Goal: Task Accomplishment & Management: Manage account settings

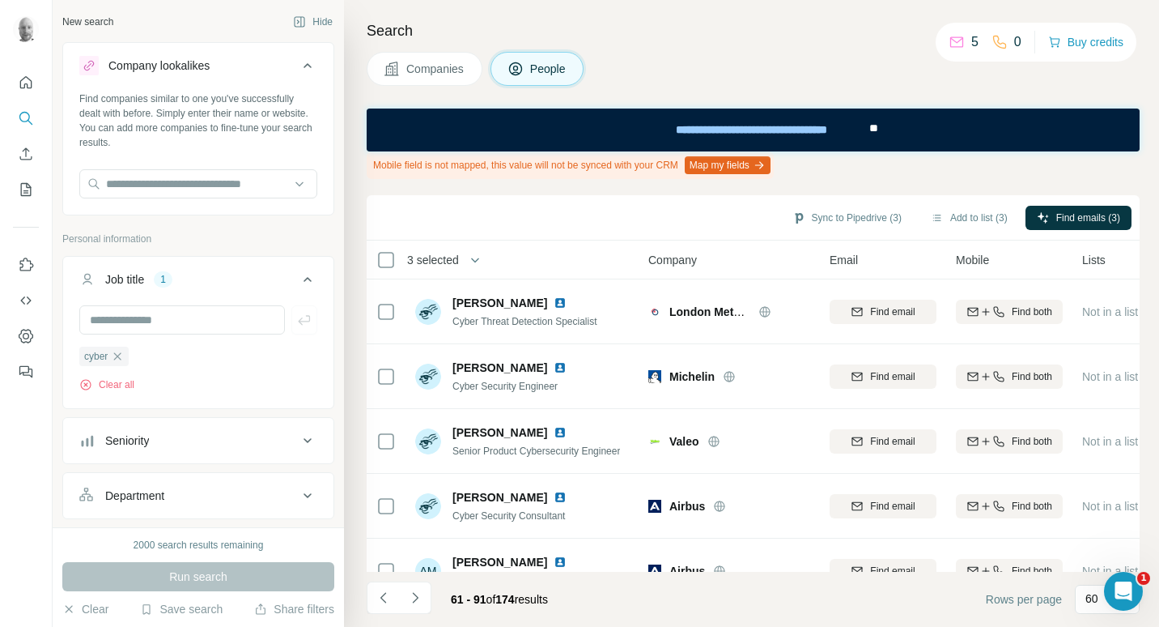
scroll to position [1724, 0]
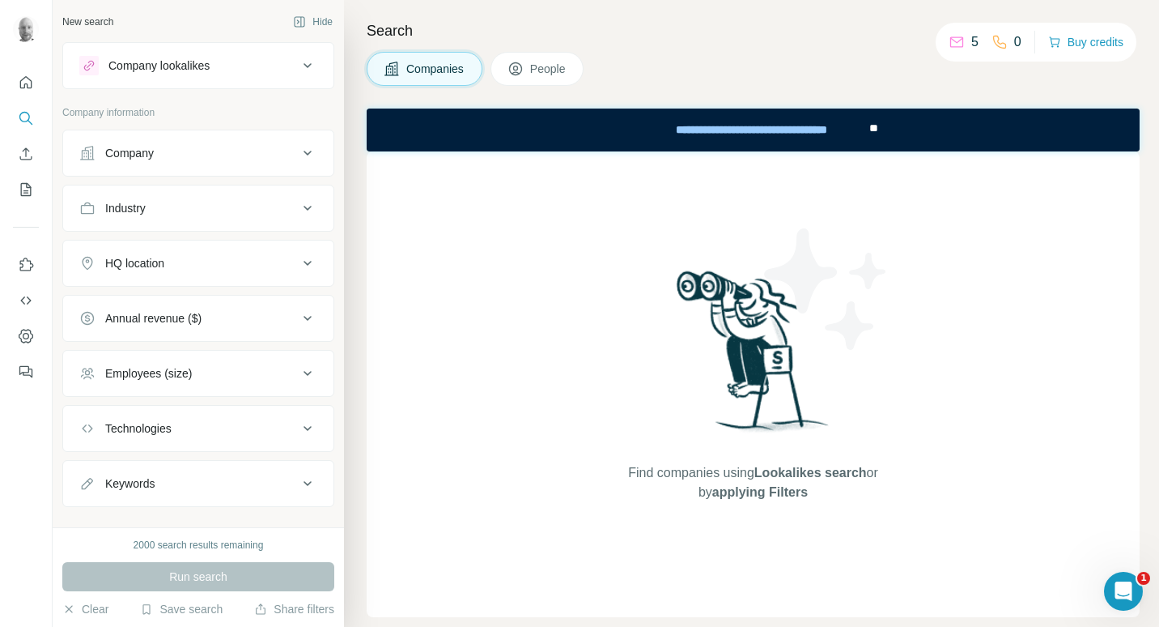
click at [176, 83] on button "Company lookalikes" at bounding box center [198, 65] width 270 height 39
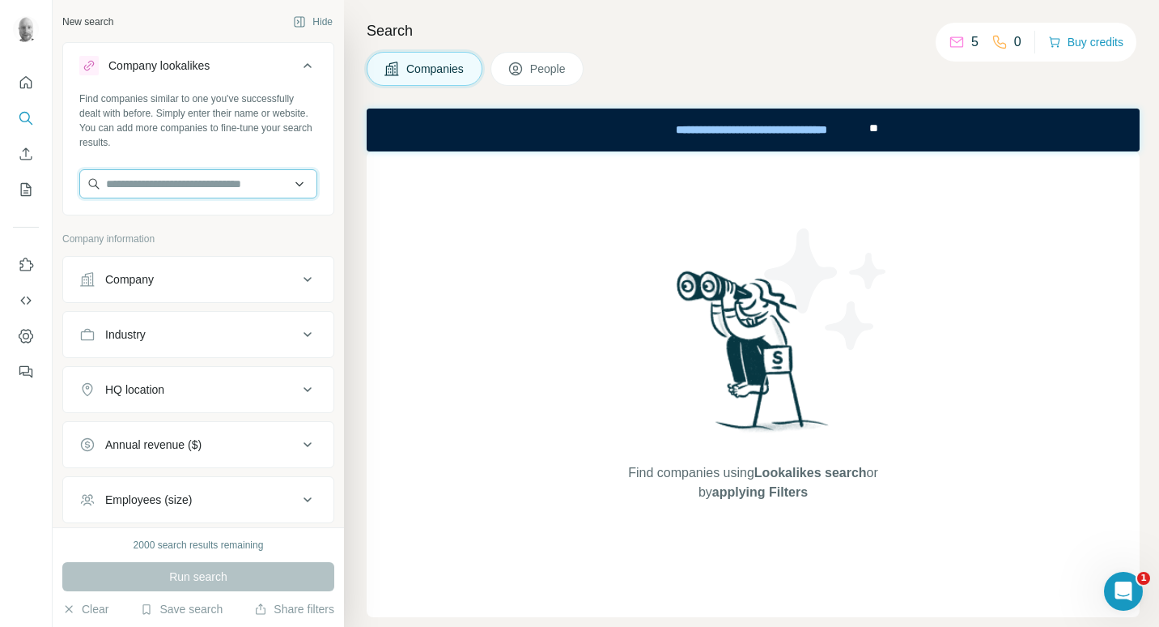
click at [134, 184] on input "text" at bounding box center [198, 183] width 238 height 29
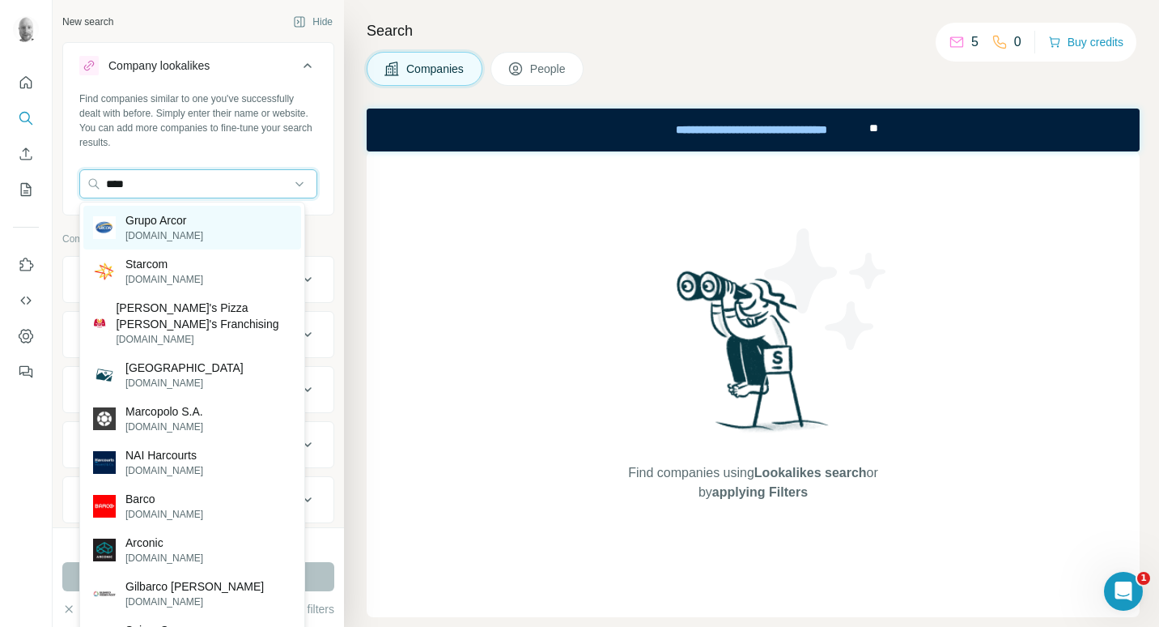
type input "****"
click at [215, 225] on div "Grupo Arcor [DOMAIN_NAME]" at bounding box center [192, 228] width 218 height 44
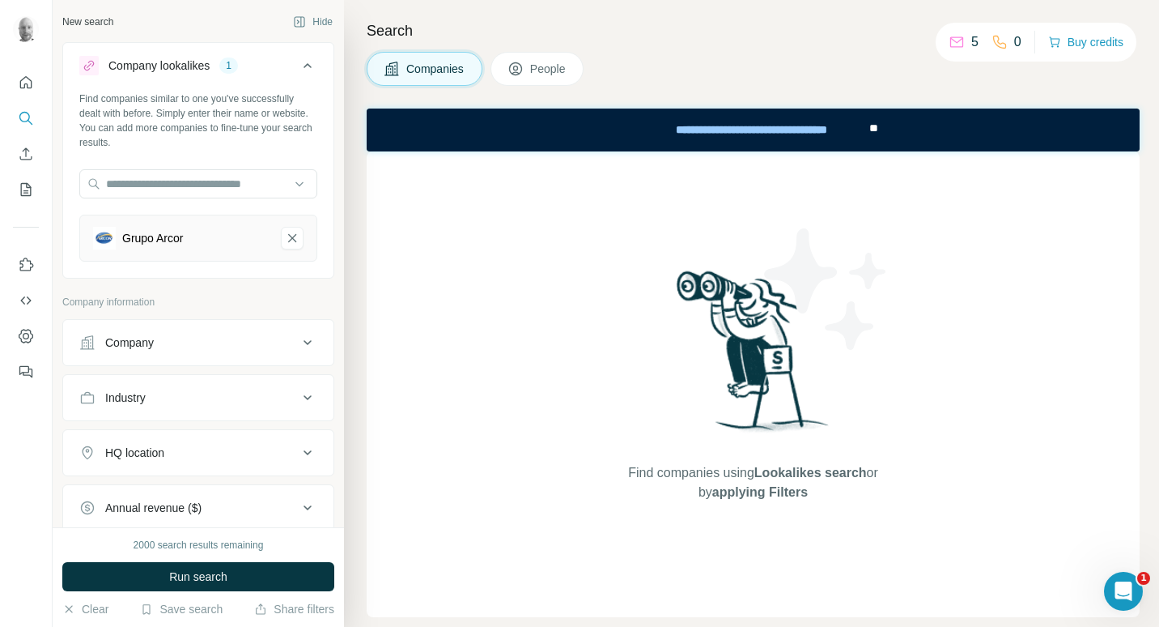
click at [281, 233] on button "Grupo Arcor-remove-button" at bounding box center [292, 238] width 23 height 23
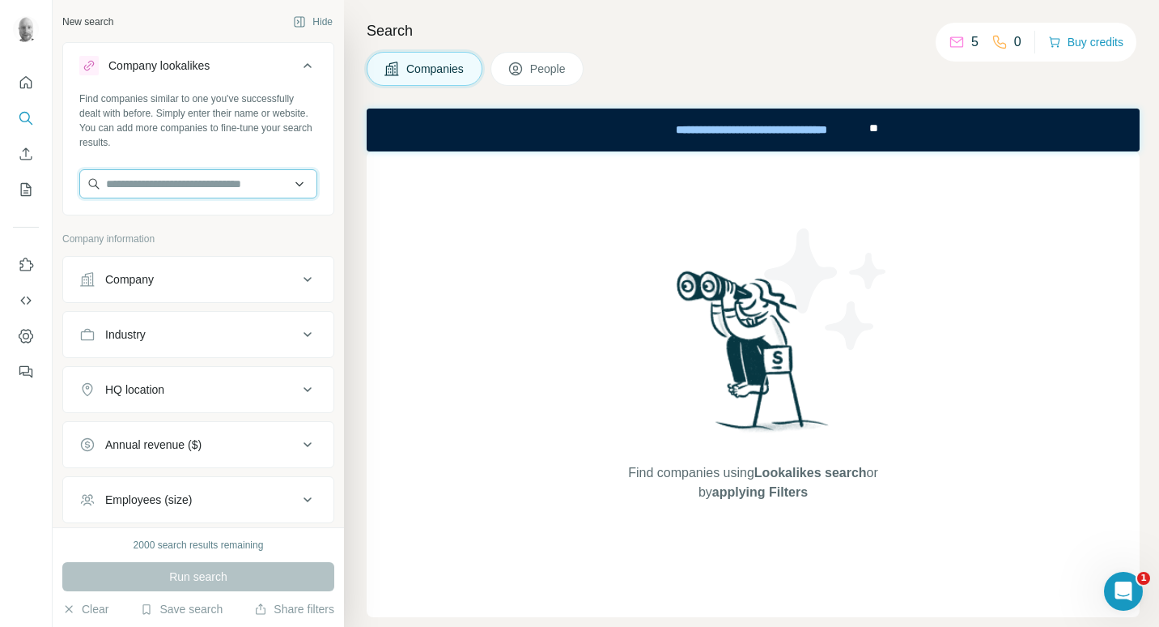
click at [250, 193] on input "text" at bounding box center [198, 183] width 238 height 29
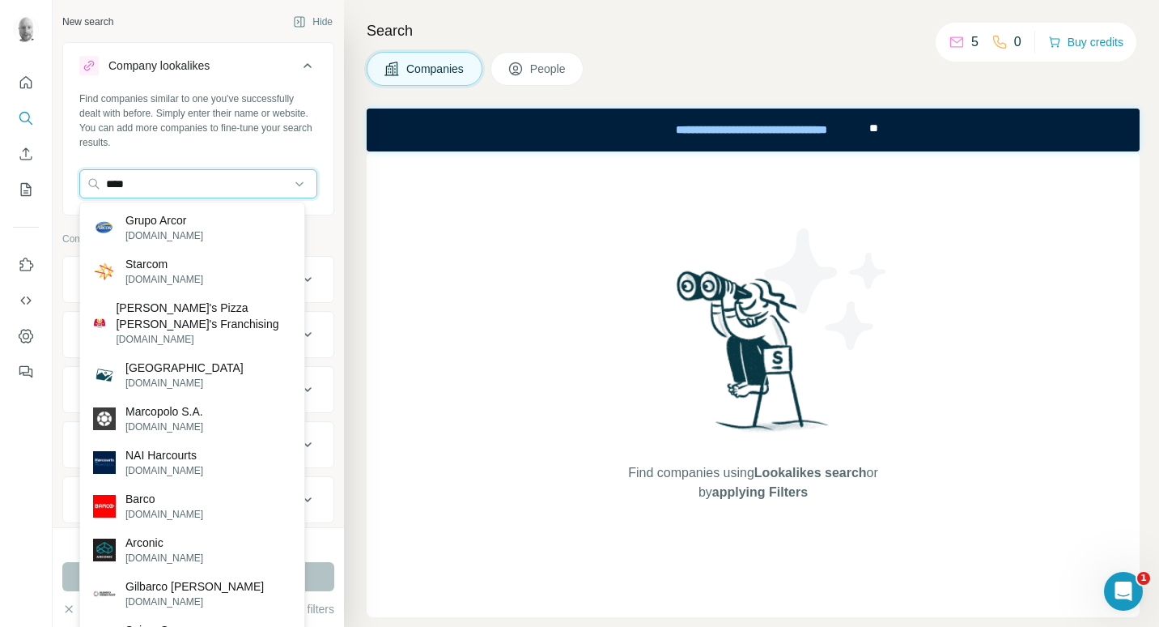
drag, startPoint x: 156, startPoint y: 189, endPoint x: 70, endPoint y: 178, distance: 87.4
click at [70, 178] on div "Find companies similar to one you've successfully dealt with before. Simply ent…" at bounding box center [198, 151] width 270 height 120
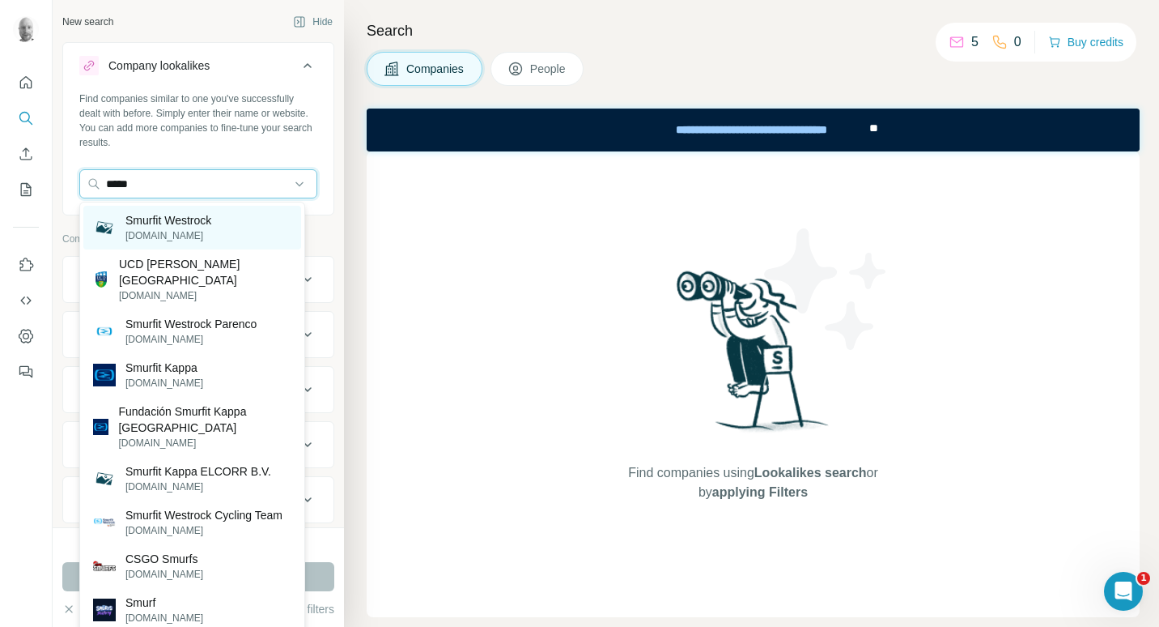
type input "*****"
click at [211, 237] on p "[DOMAIN_NAME]" at bounding box center [168, 235] width 86 height 15
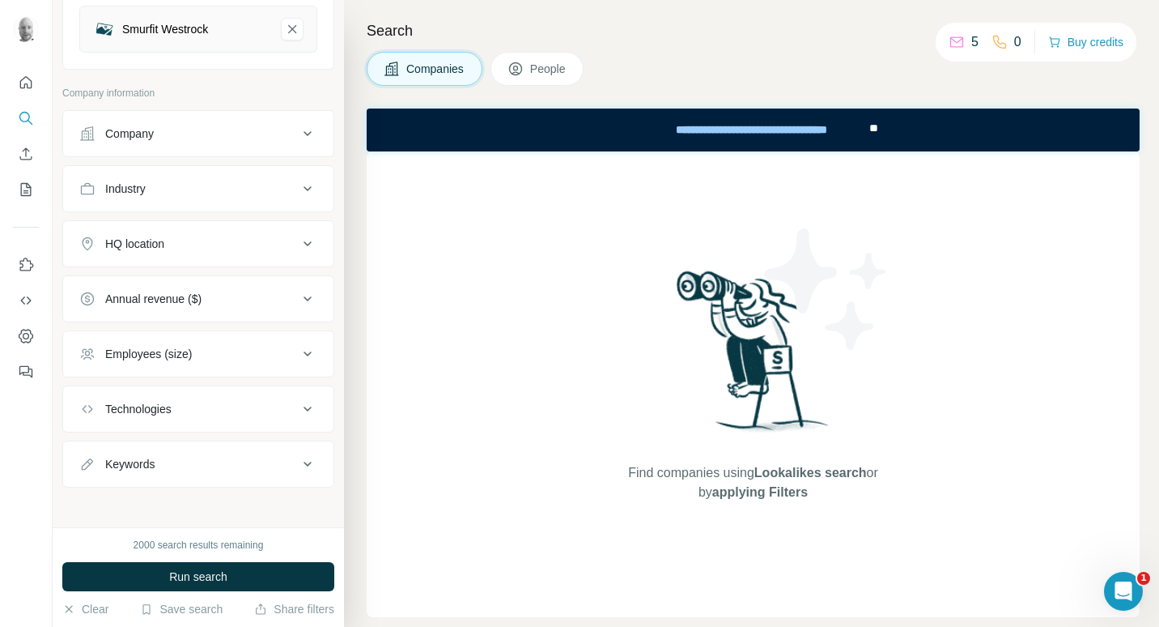
scroll to position [215, 0]
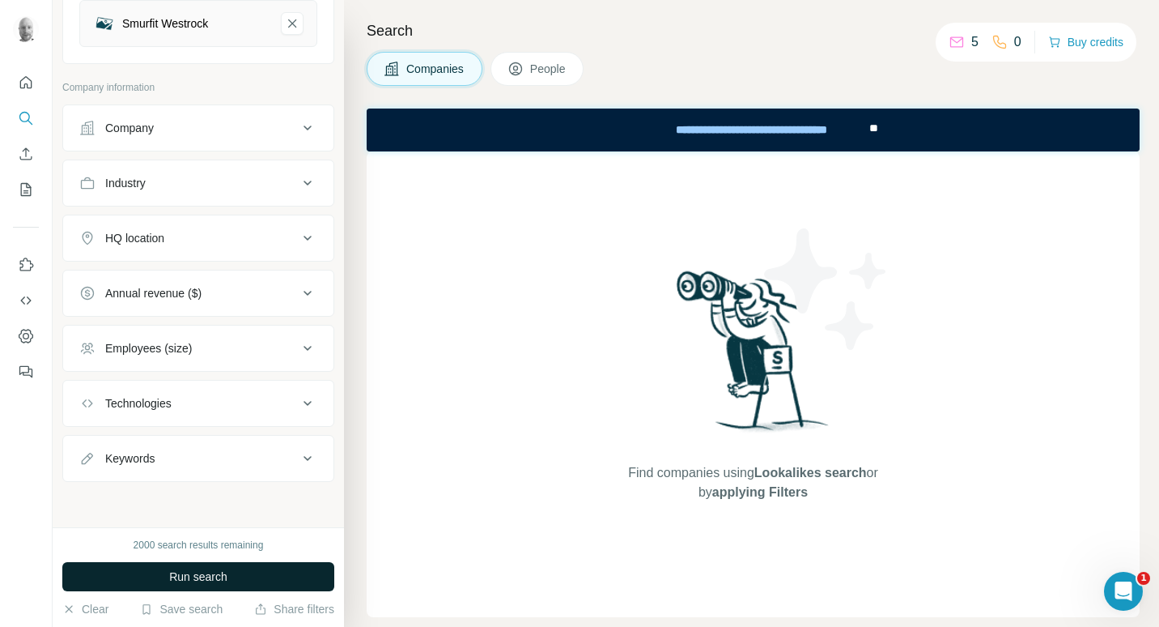
click at [236, 576] on button "Run search" at bounding box center [198, 576] width 272 height 29
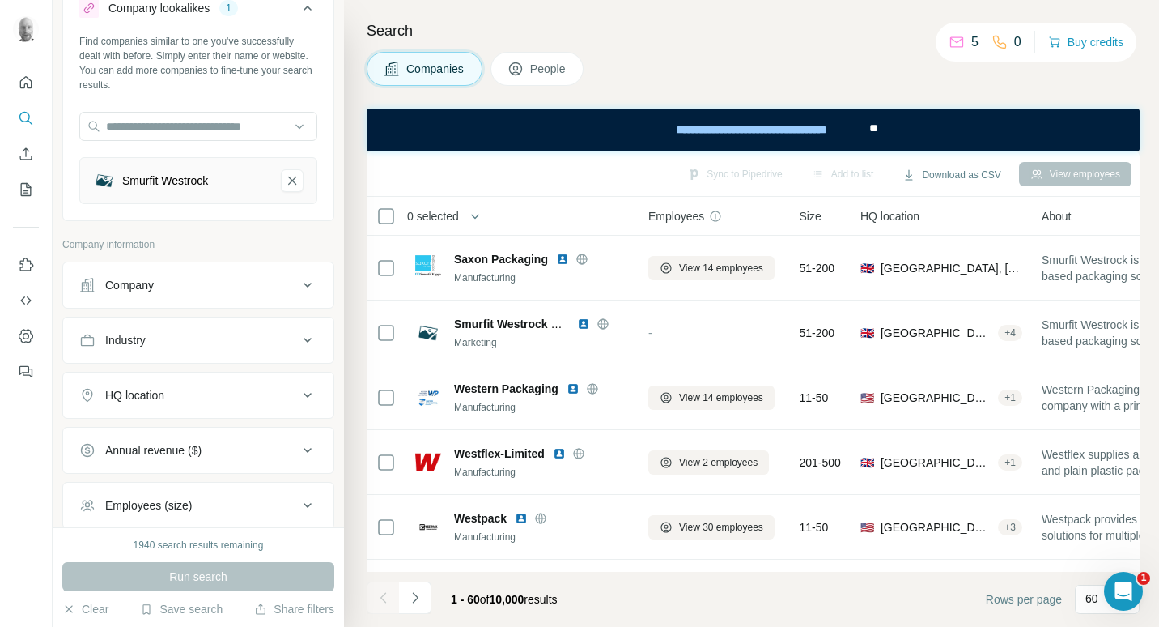
scroll to position [0, 0]
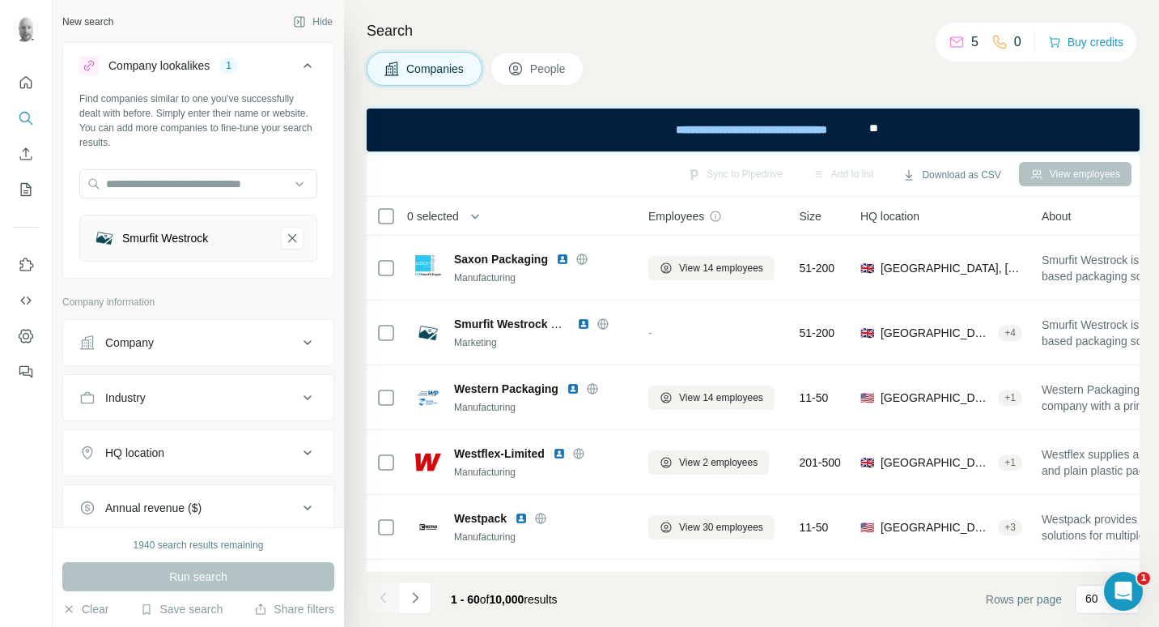
click at [517, 67] on icon at bounding box center [516, 70] width 8 height 9
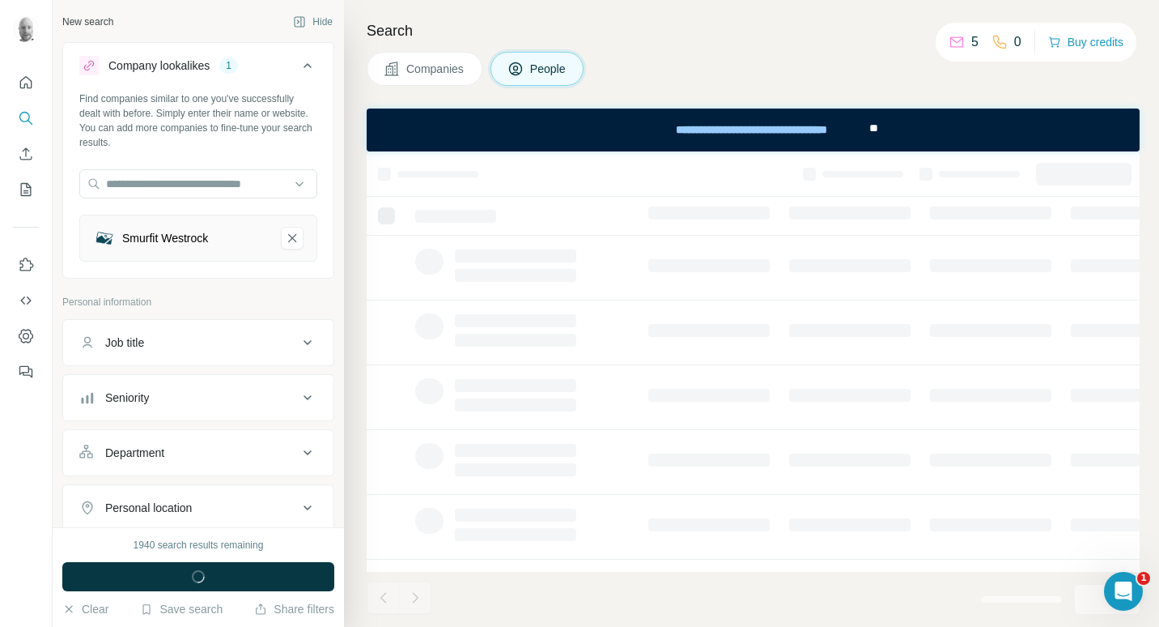
click at [257, 347] on div "Job title" at bounding box center [188, 342] width 219 height 16
click at [193, 386] on input "text" at bounding box center [182, 382] width 206 height 29
type input "*****"
click at [296, 389] on icon "button" at bounding box center [304, 383] width 16 height 16
click at [196, 385] on input "text" at bounding box center [182, 382] width 206 height 29
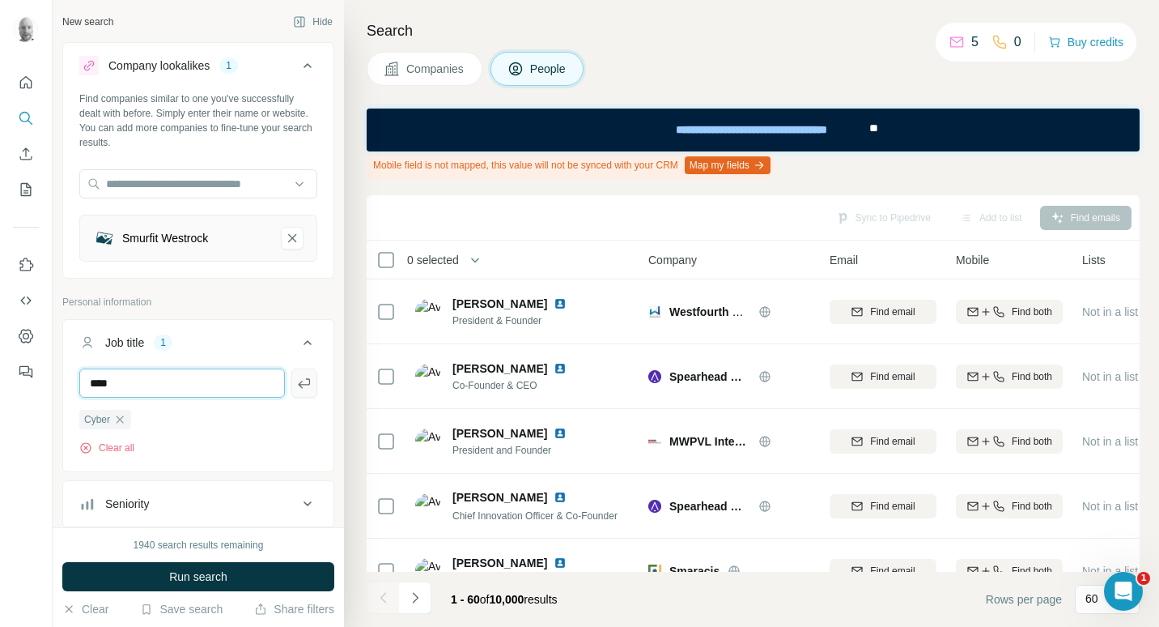
type input "****"
click at [296, 380] on icon "button" at bounding box center [304, 383] width 16 height 16
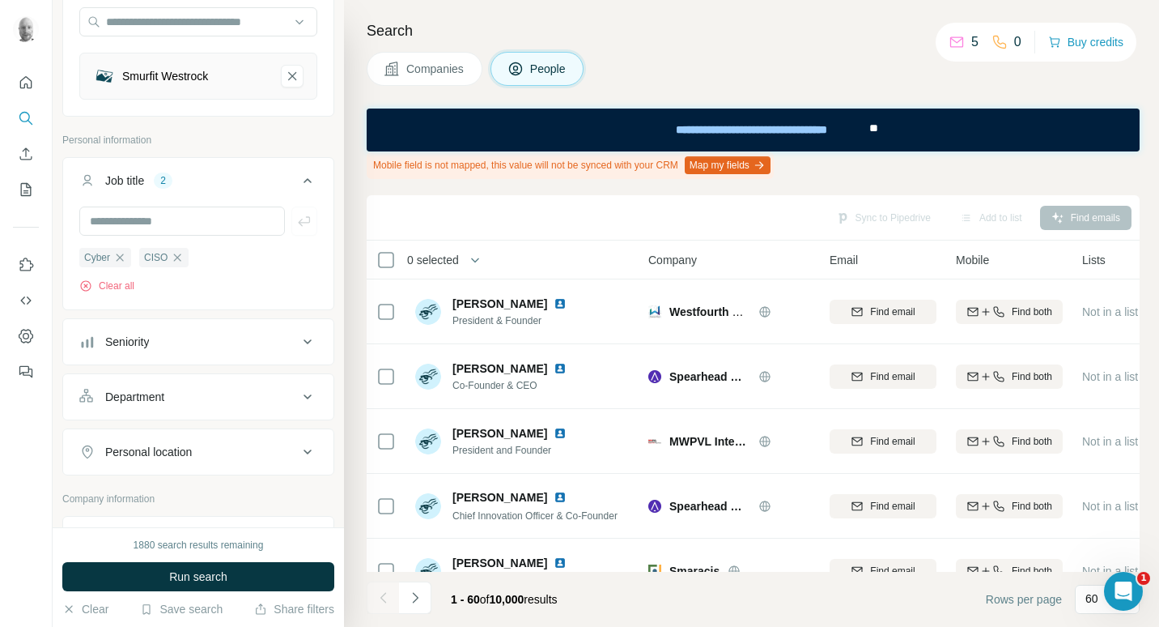
scroll to position [243, 0]
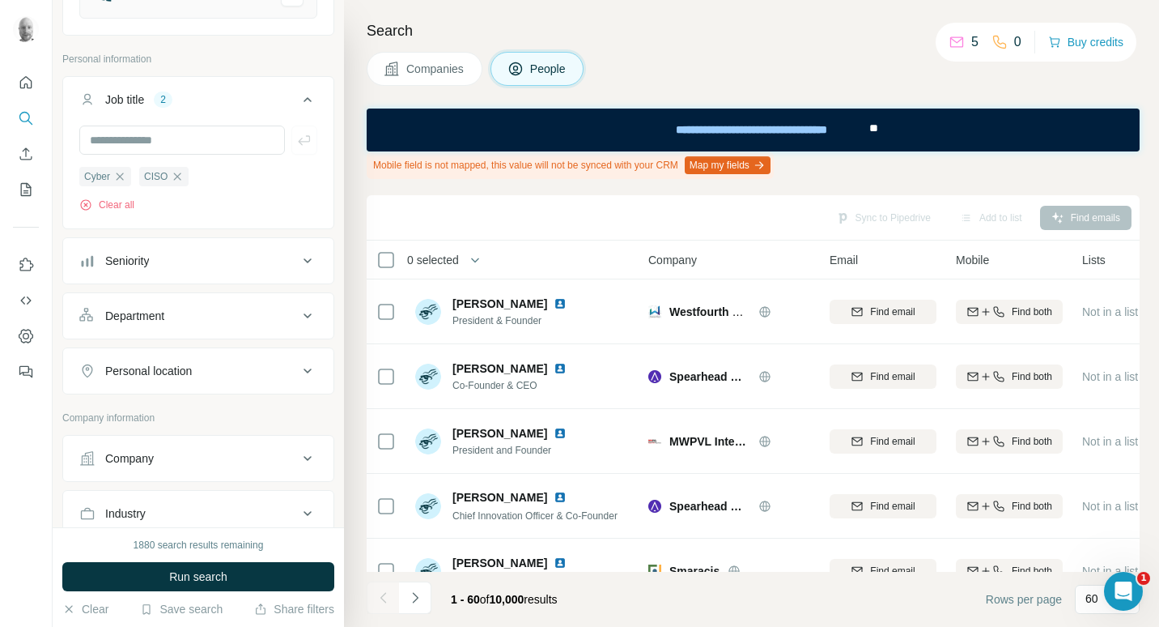
click at [279, 387] on button "Personal location" at bounding box center [198, 370] width 270 height 39
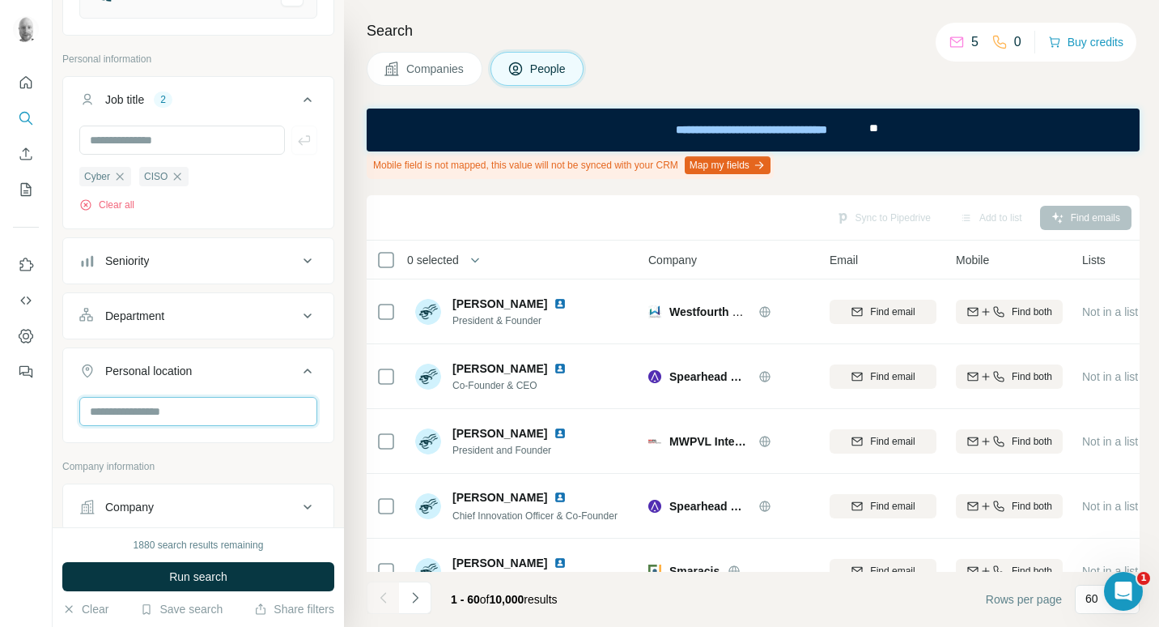
click at [236, 408] on input "text" at bounding box center [198, 411] width 238 height 29
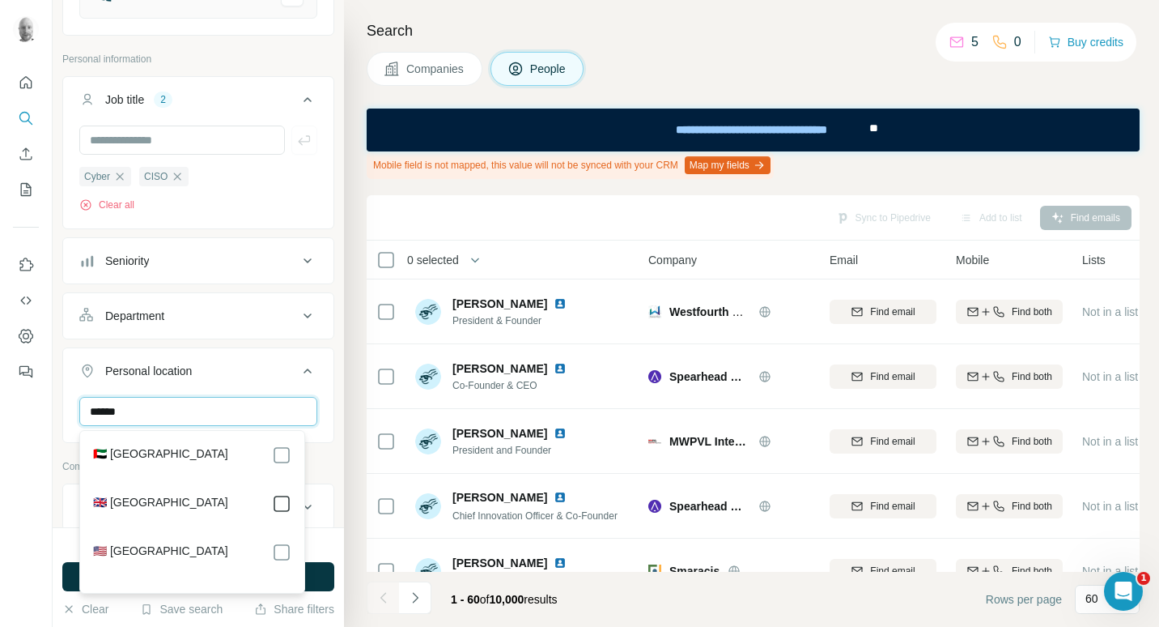
type input "******"
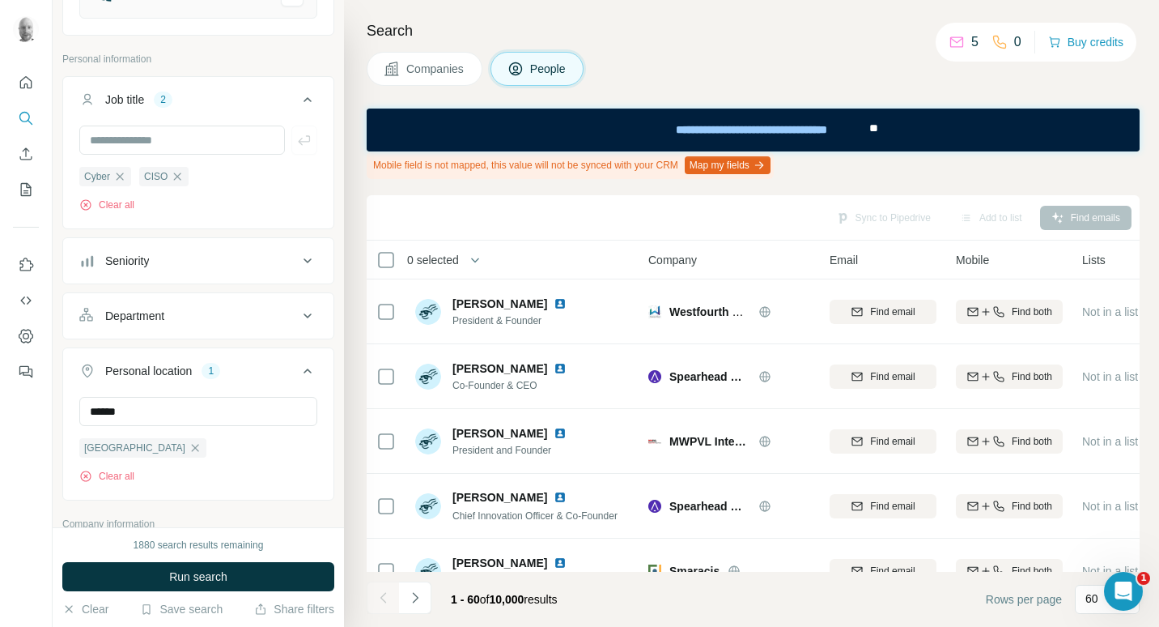
click at [341, 317] on div "New search Hide Company lookalikes 1 Find companies similar to one you've succe…" at bounding box center [606, 313] width 1107 height 627
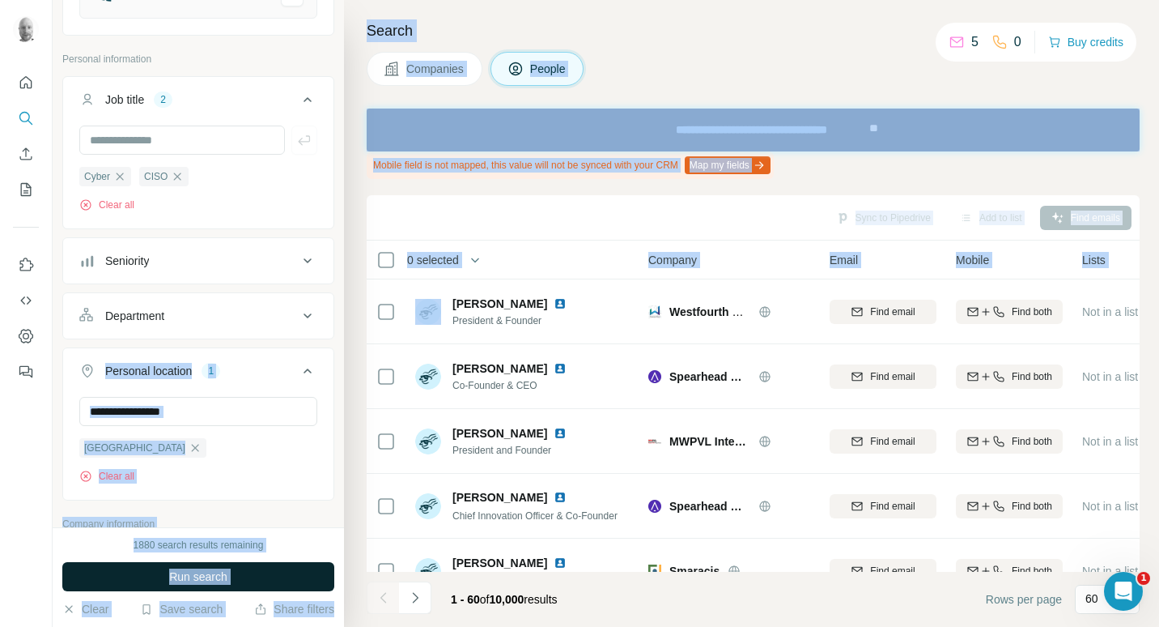
click at [247, 563] on button "Run search" at bounding box center [198, 576] width 272 height 29
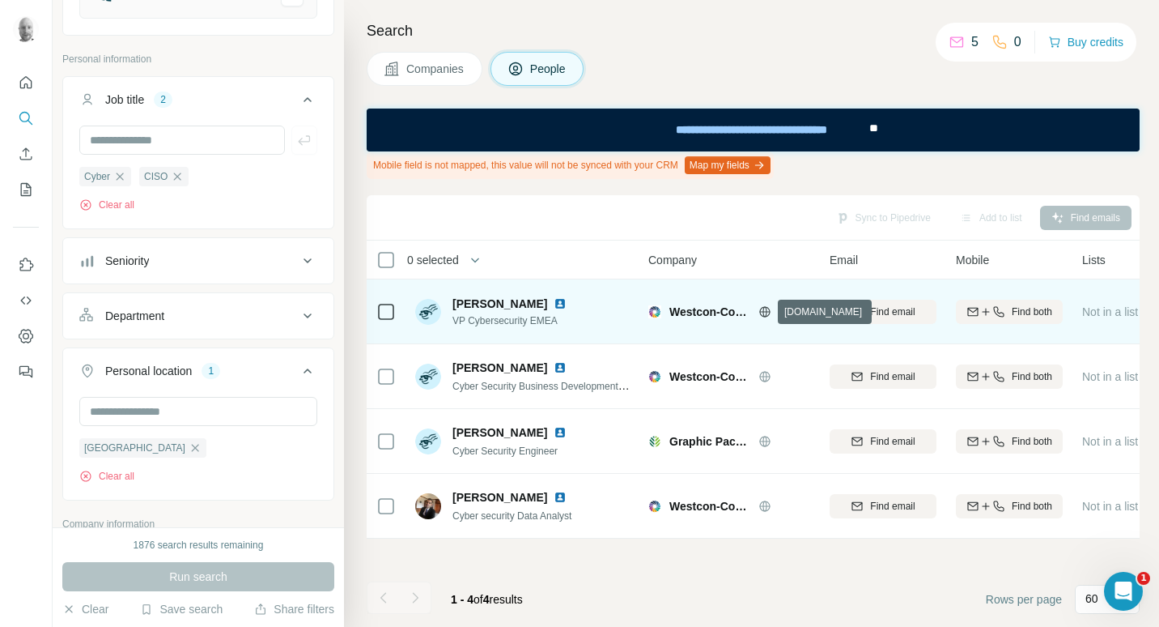
click at [770, 309] on icon at bounding box center [764, 311] width 11 height 11
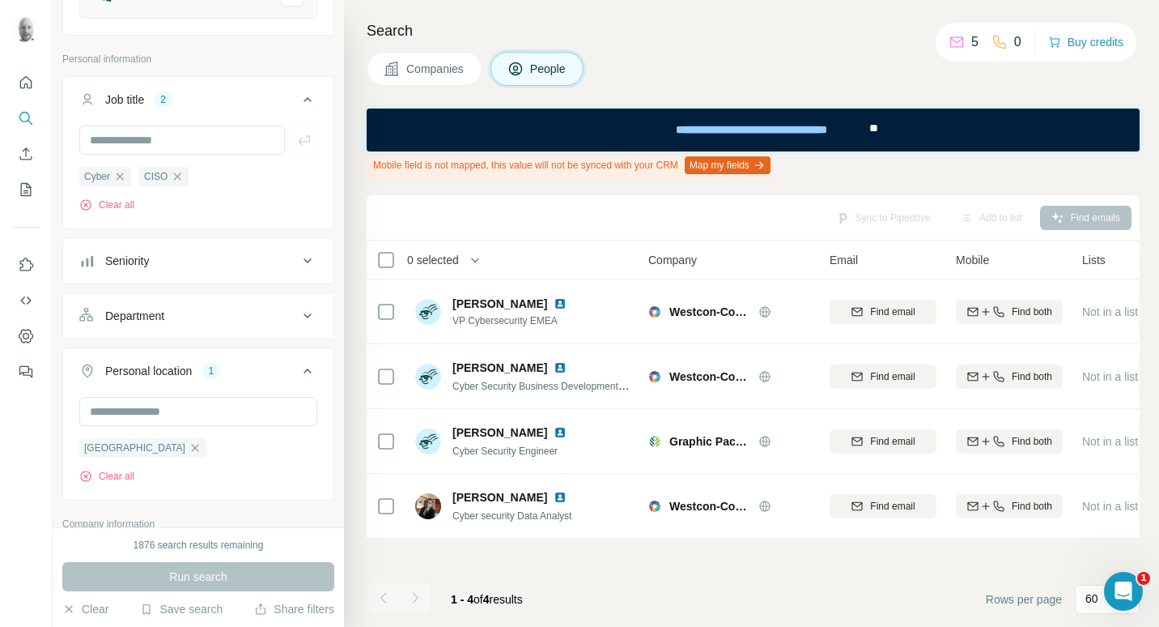
click at [479, 71] on button "Companies" at bounding box center [425, 69] width 116 height 34
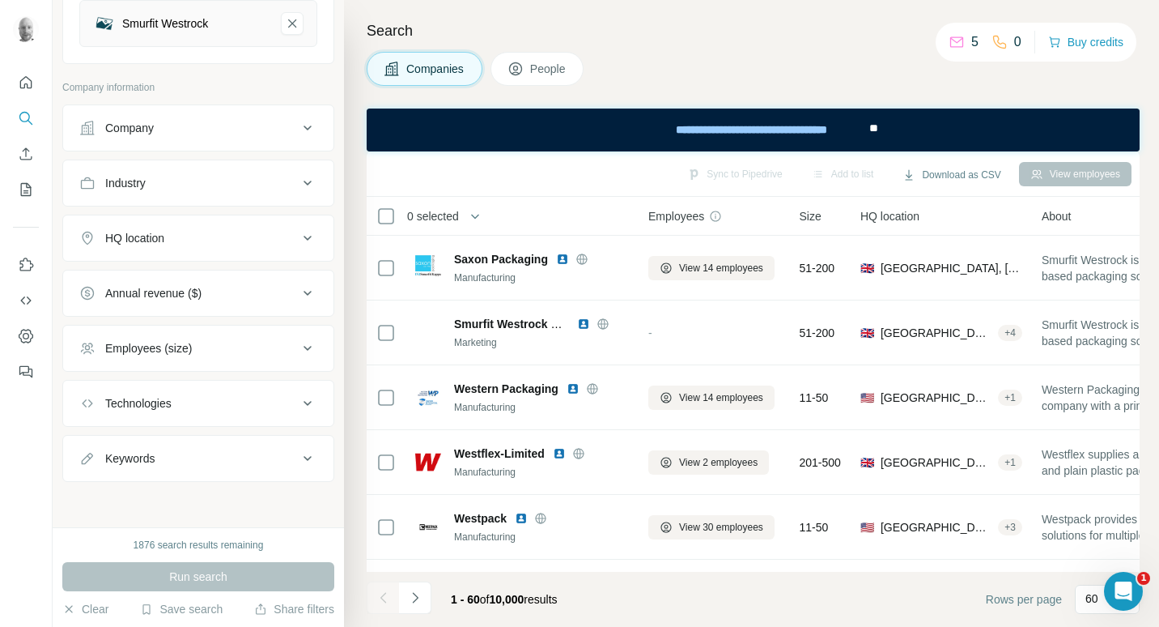
scroll to position [215, 0]
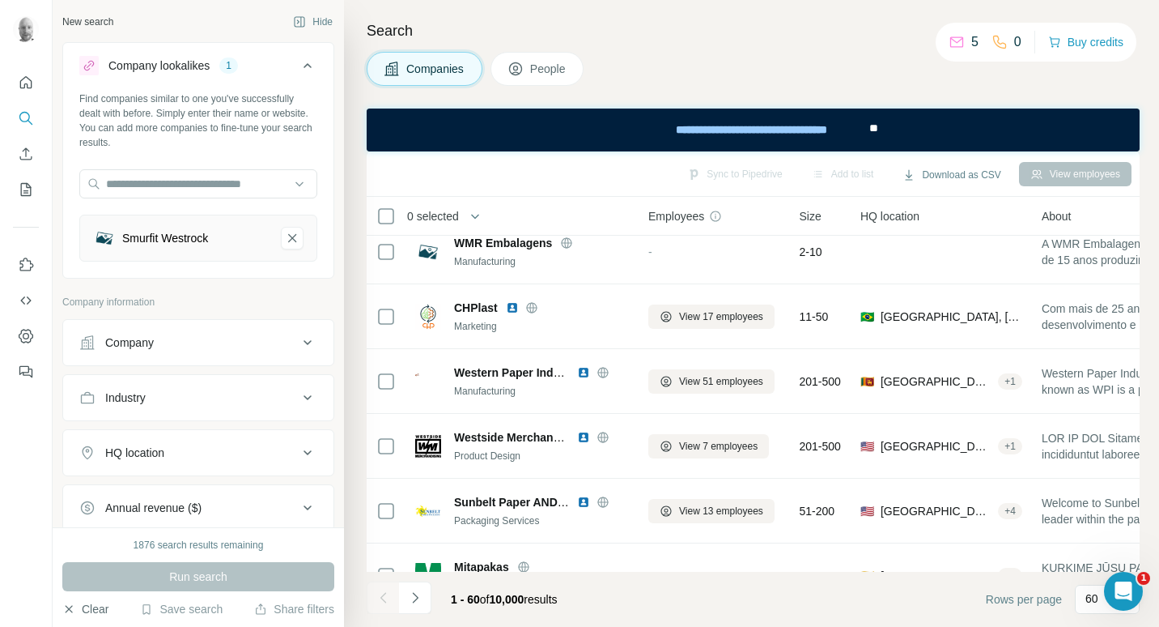
click at [85, 610] on button "Clear" at bounding box center [85, 609] width 46 height 16
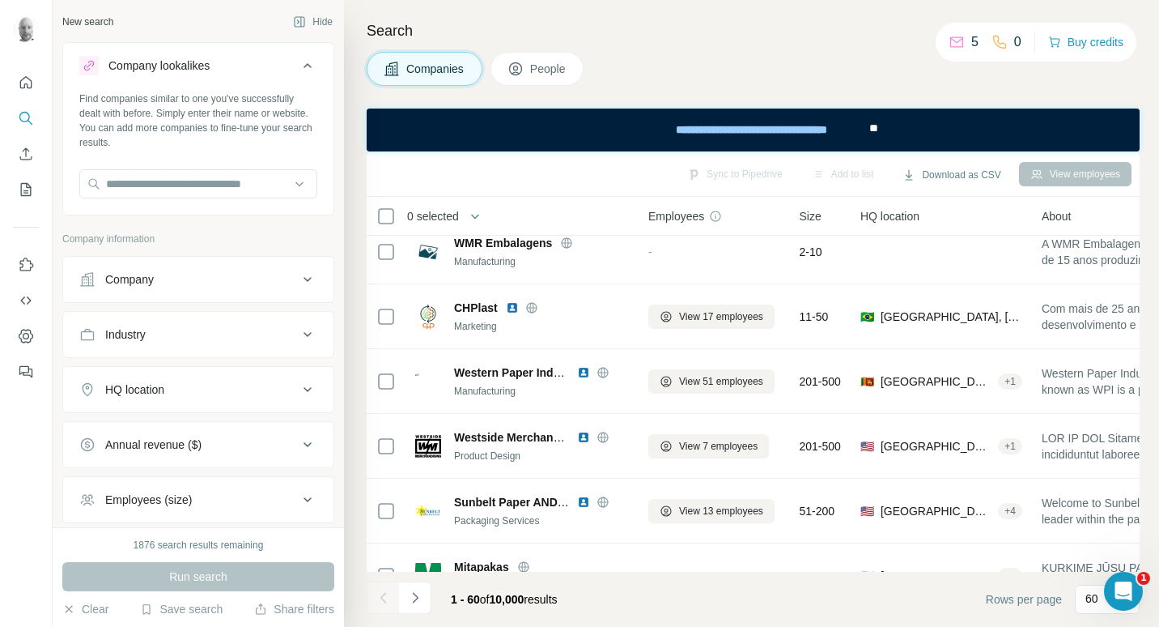
click at [249, 277] on div "Company" at bounding box center [188, 279] width 219 height 16
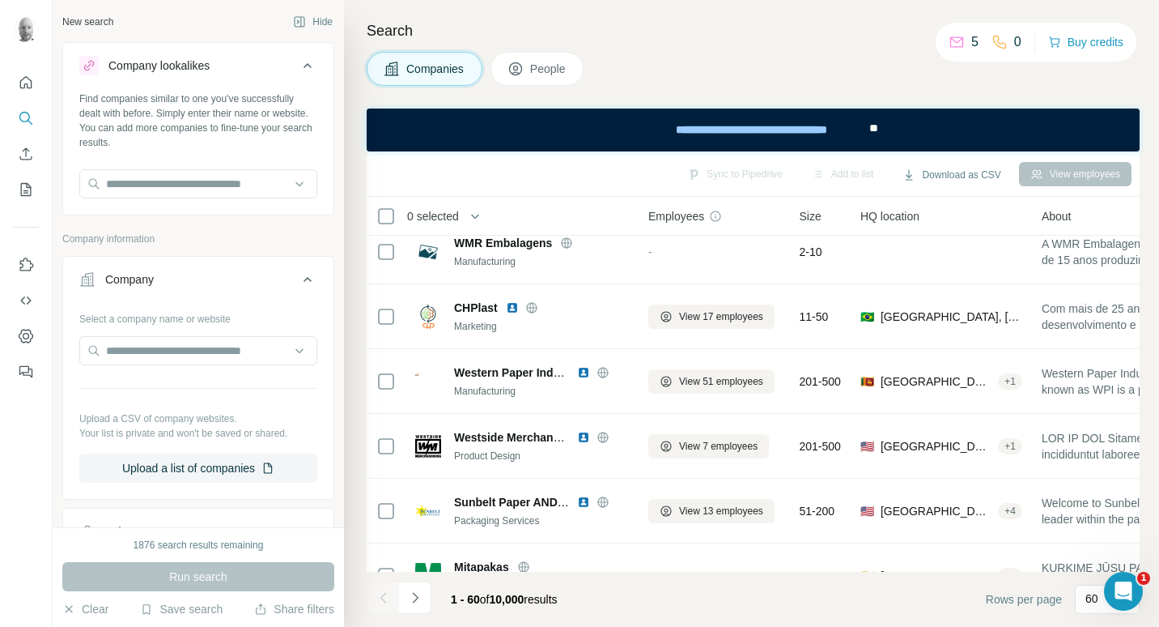
click at [206, 259] on div "Company Select a company name or website Upload a CSV of company websites. Your…" at bounding box center [198, 378] width 272 height 244
click at [175, 190] on input "text" at bounding box center [198, 183] width 238 height 29
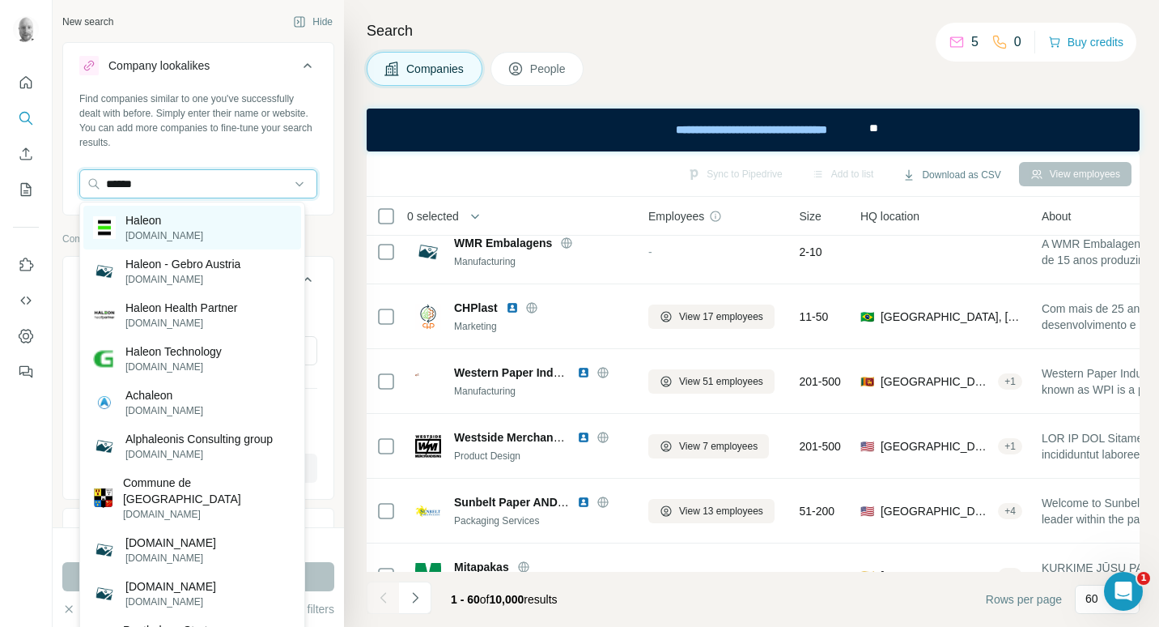
type input "******"
click at [168, 228] on p "[DOMAIN_NAME]" at bounding box center [164, 235] width 78 height 15
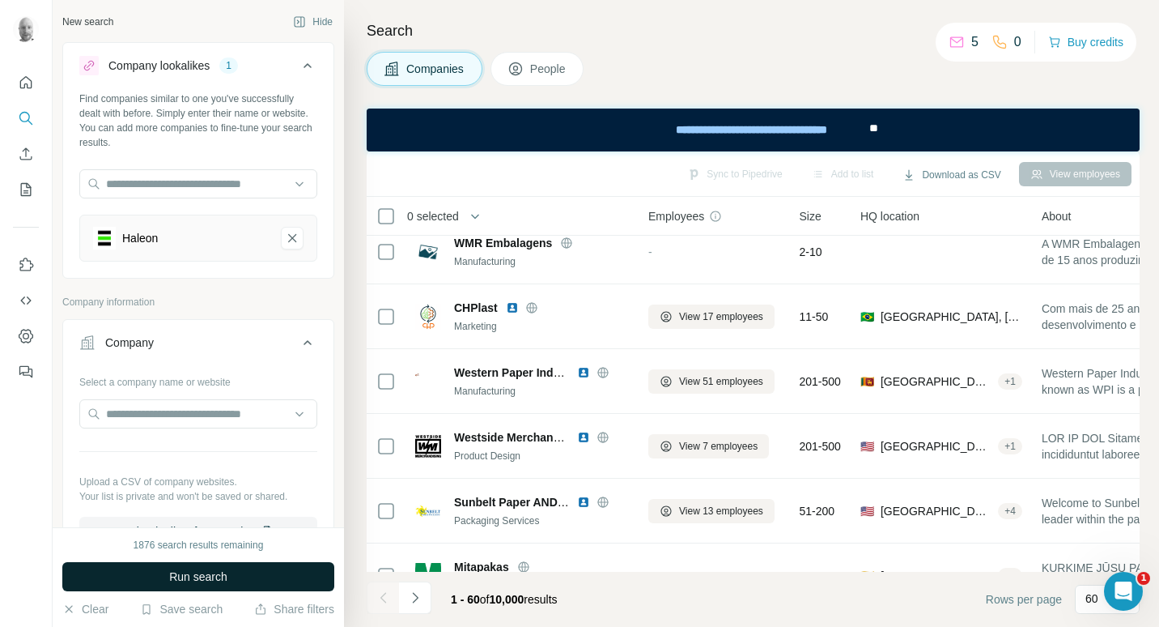
click at [170, 573] on span "Run search" at bounding box center [198, 576] width 58 height 16
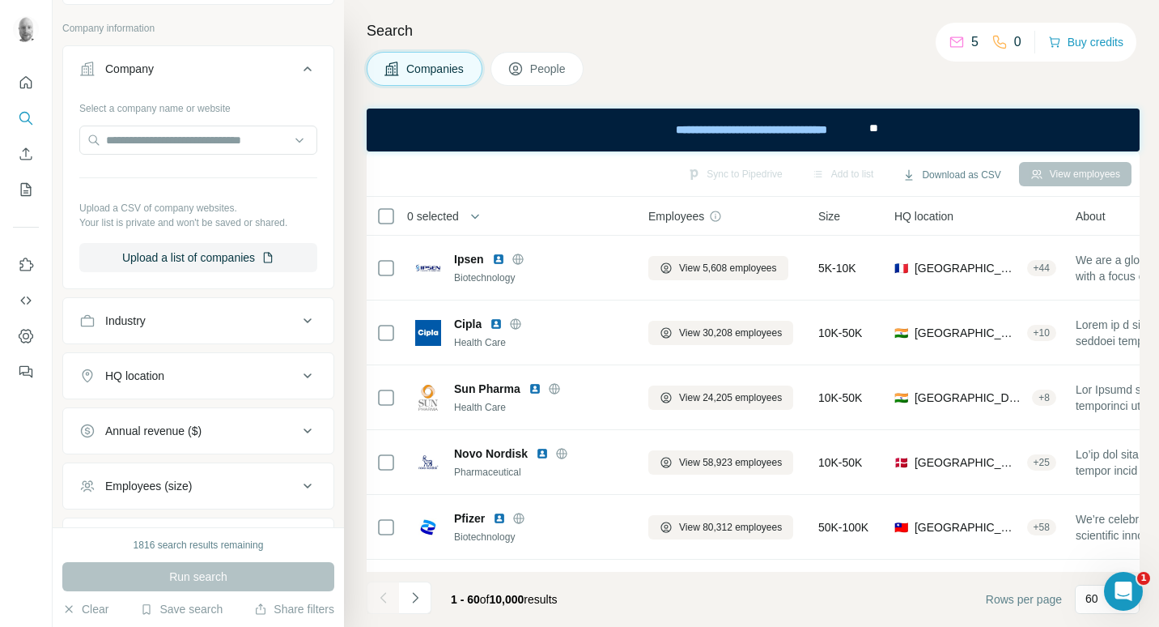
scroll to position [168, 0]
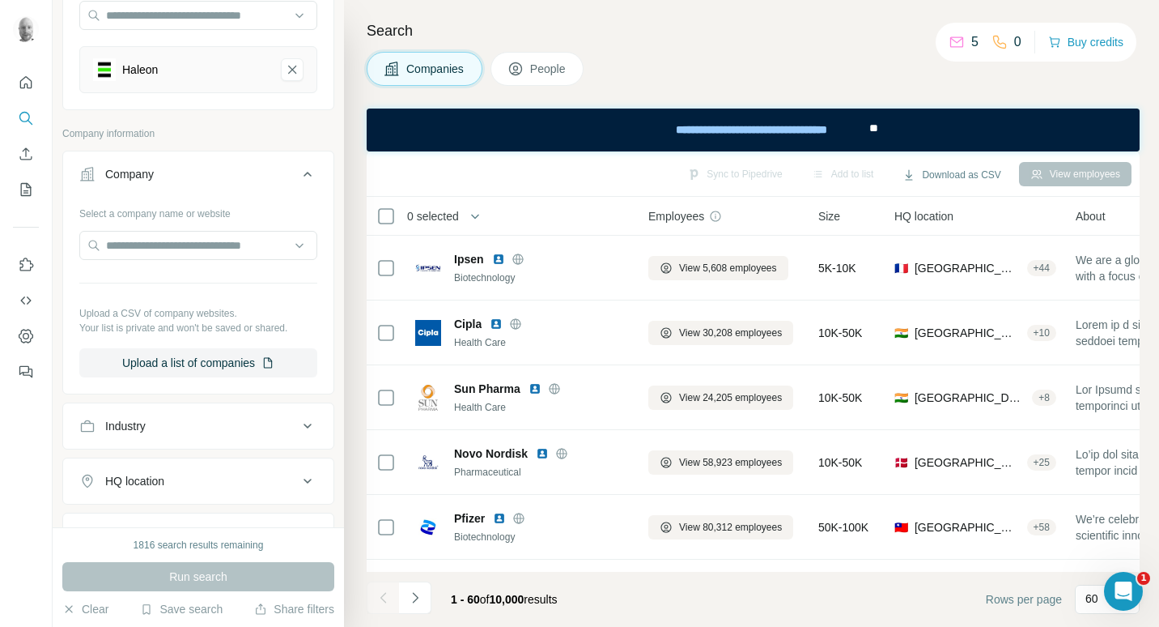
click at [551, 66] on span "People" at bounding box center [548, 69] width 37 height 16
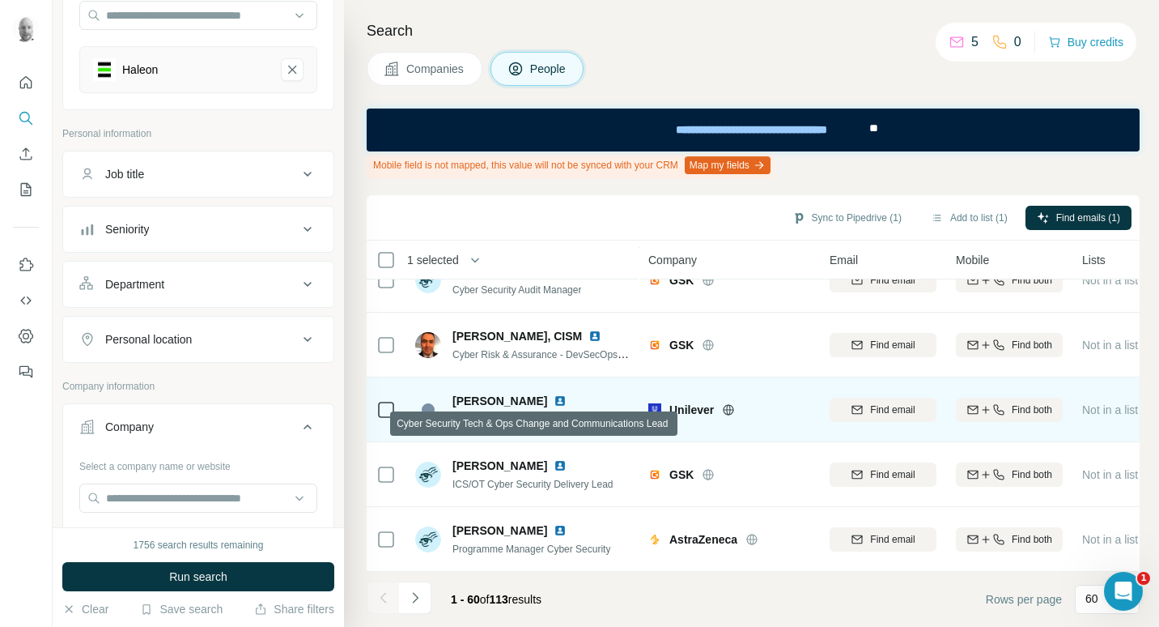
scroll to position [3602, 0]
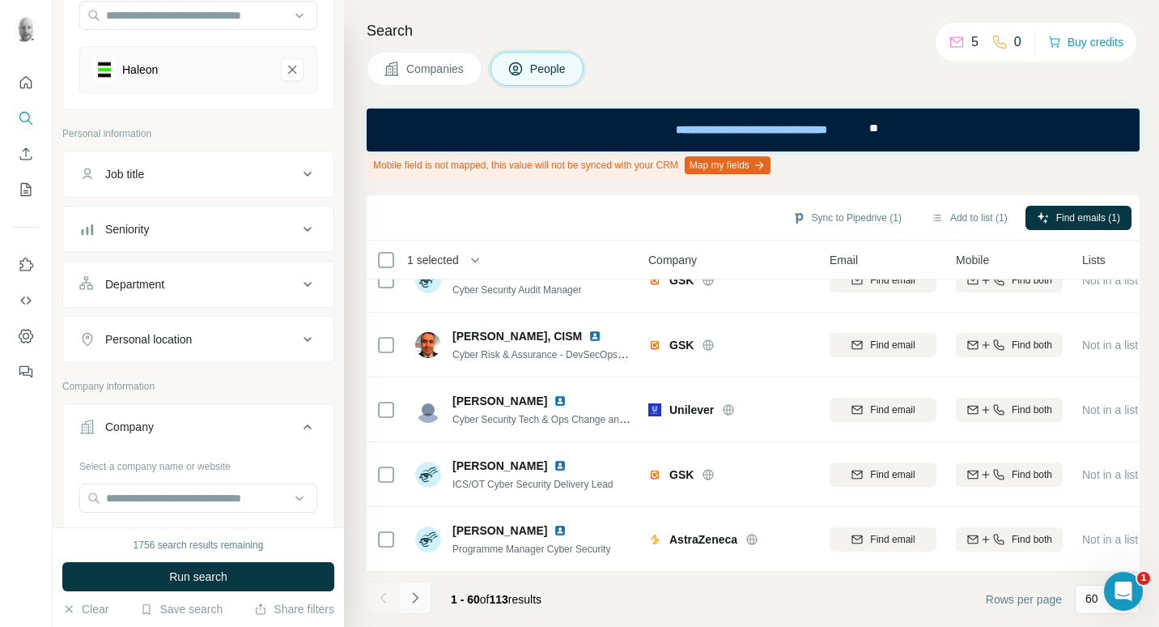
click at [410, 601] on icon "Navigate to next page" at bounding box center [415, 597] width 16 height 16
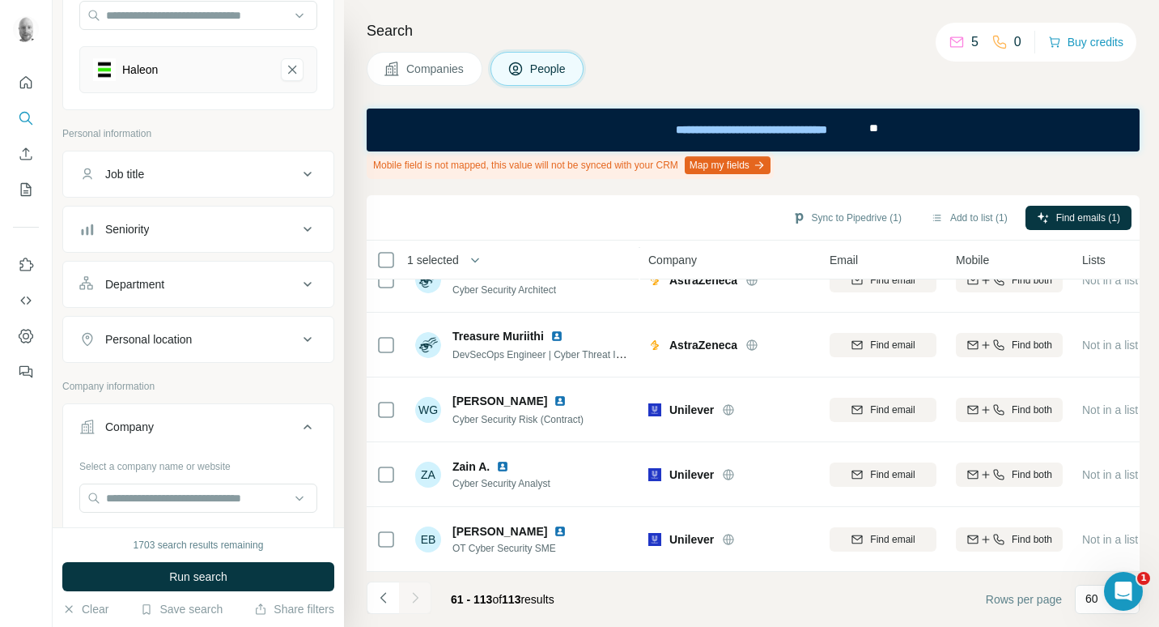
scroll to position [3148, 0]
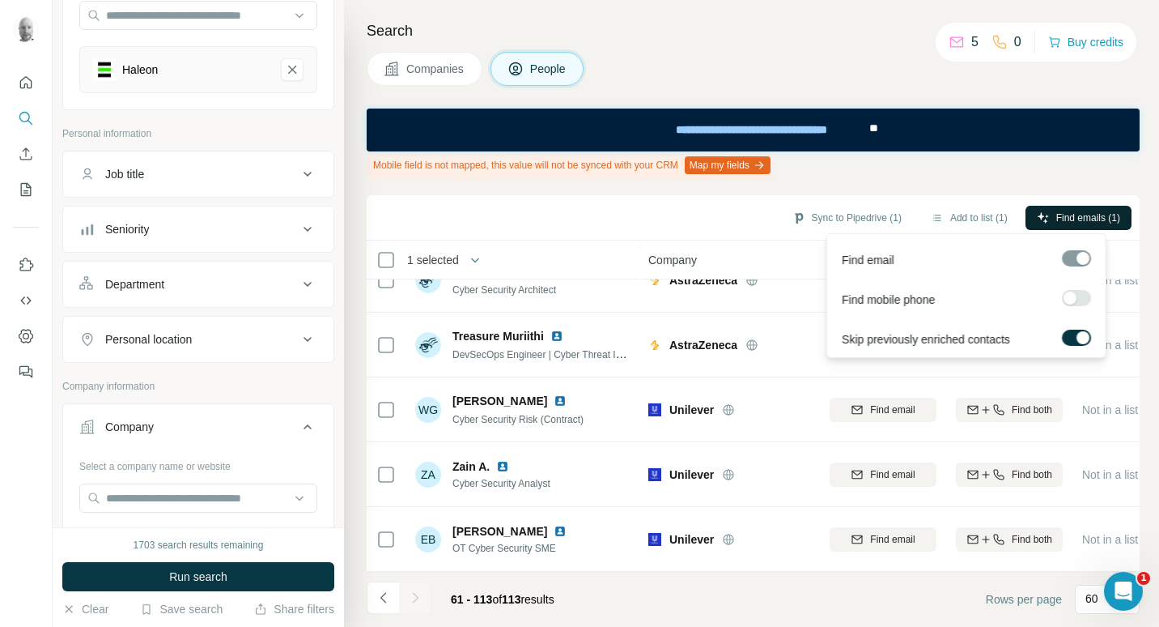
click at [1040, 222] on icon "button" at bounding box center [1043, 217] width 13 height 13
click at [1075, 223] on span "Find emails (1)" at bounding box center [1088, 217] width 64 height 15
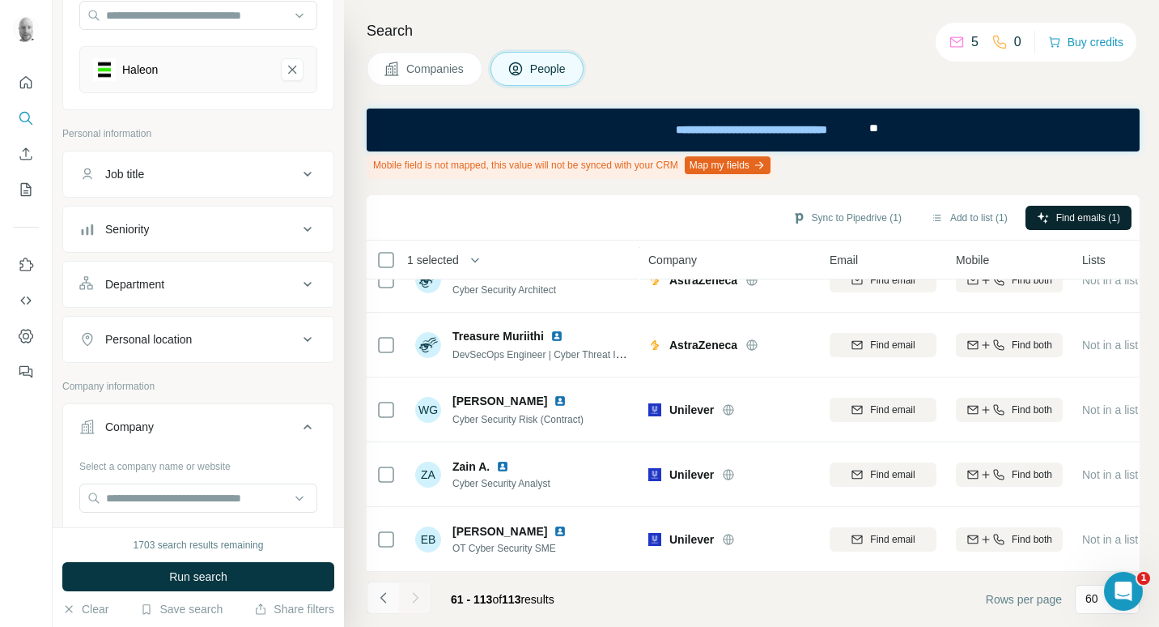
click at [380, 593] on icon "Navigate to previous page" at bounding box center [384, 597] width 16 height 16
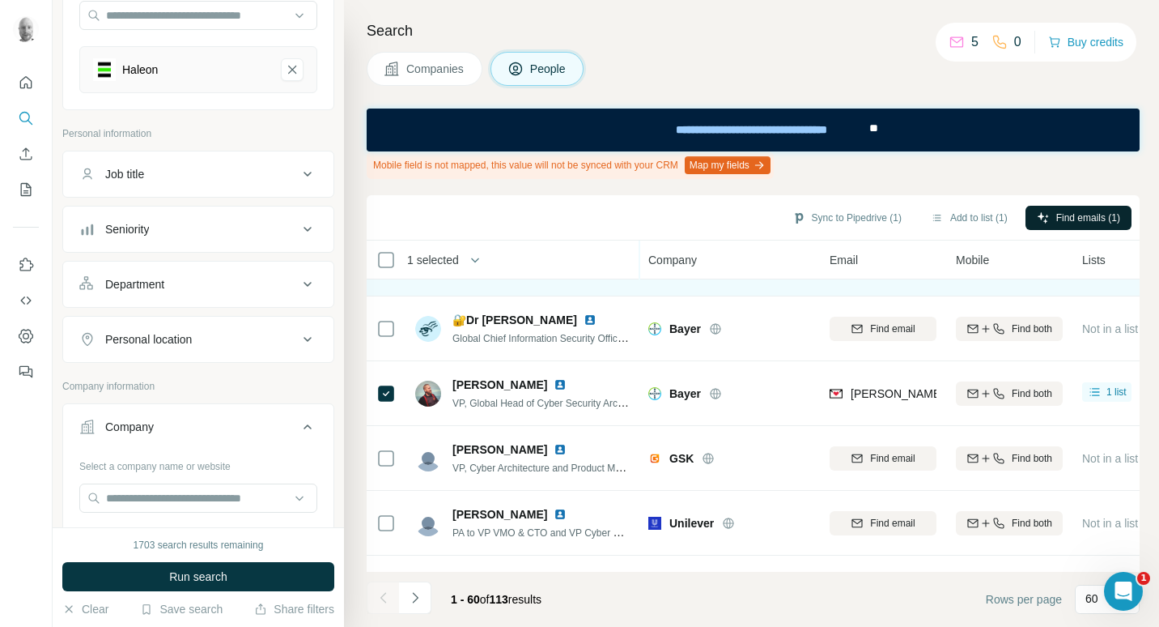
scroll to position [243, 0]
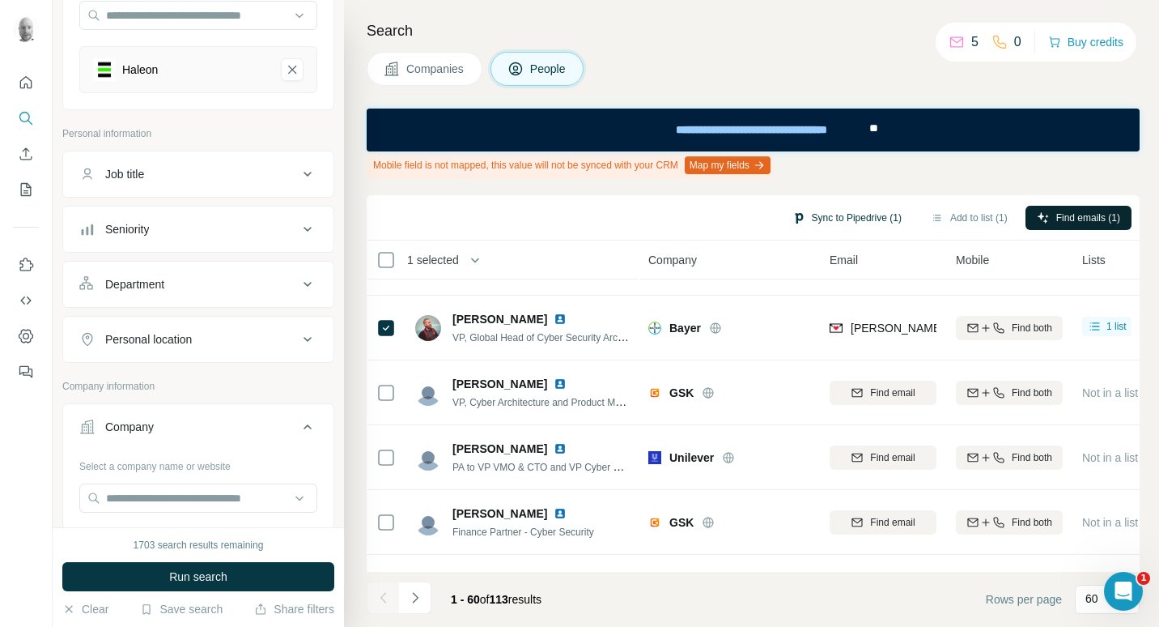
click at [874, 222] on button "Sync to Pipedrive (1)" at bounding box center [847, 218] width 132 height 24
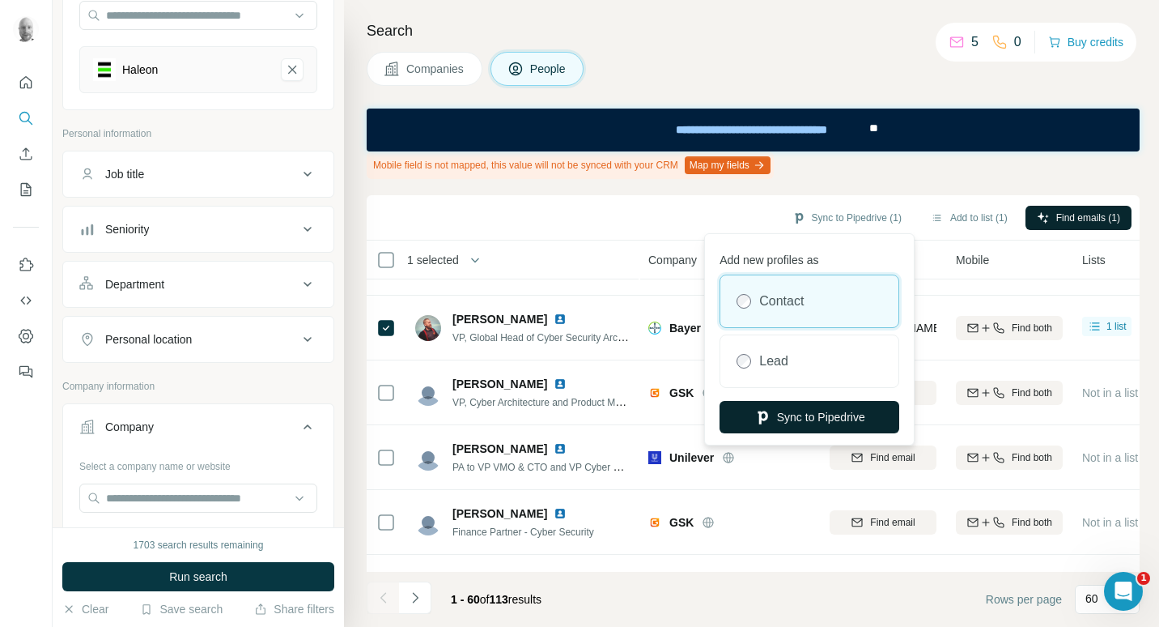
click at [785, 414] on button "Sync to Pipedrive" at bounding box center [810, 417] width 180 height 32
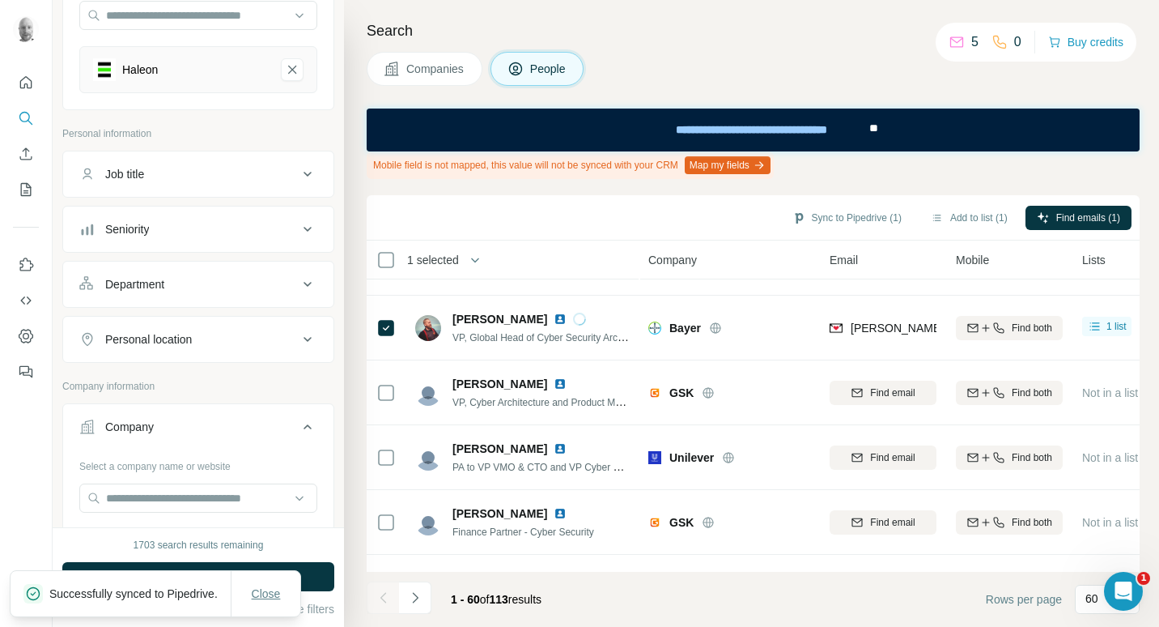
click at [286, 587] on button "Close" at bounding box center [266, 593] width 52 height 29
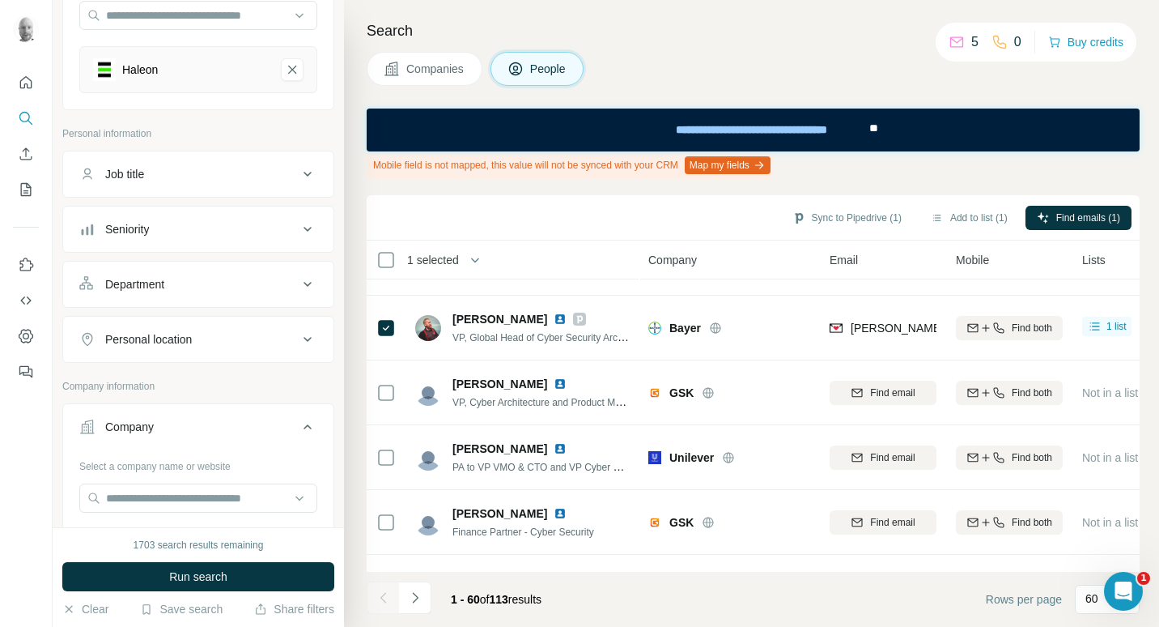
click at [410, 76] on span "Companies" at bounding box center [435, 69] width 59 height 16
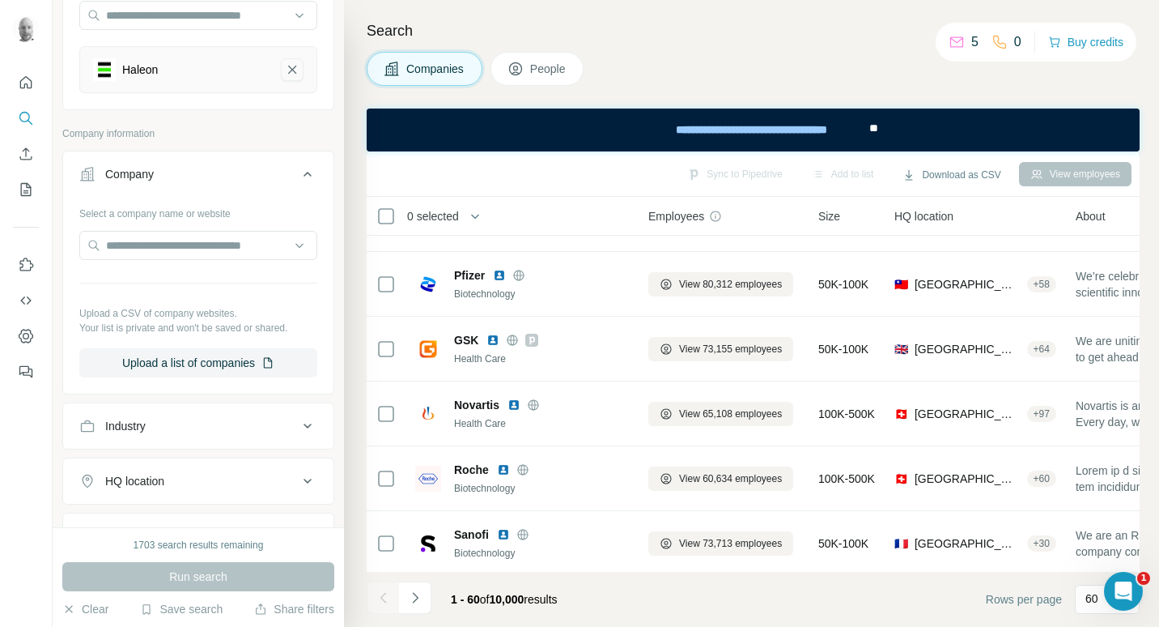
click at [285, 70] on icon "Haleon-remove-button" at bounding box center [292, 70] width 15 height 16
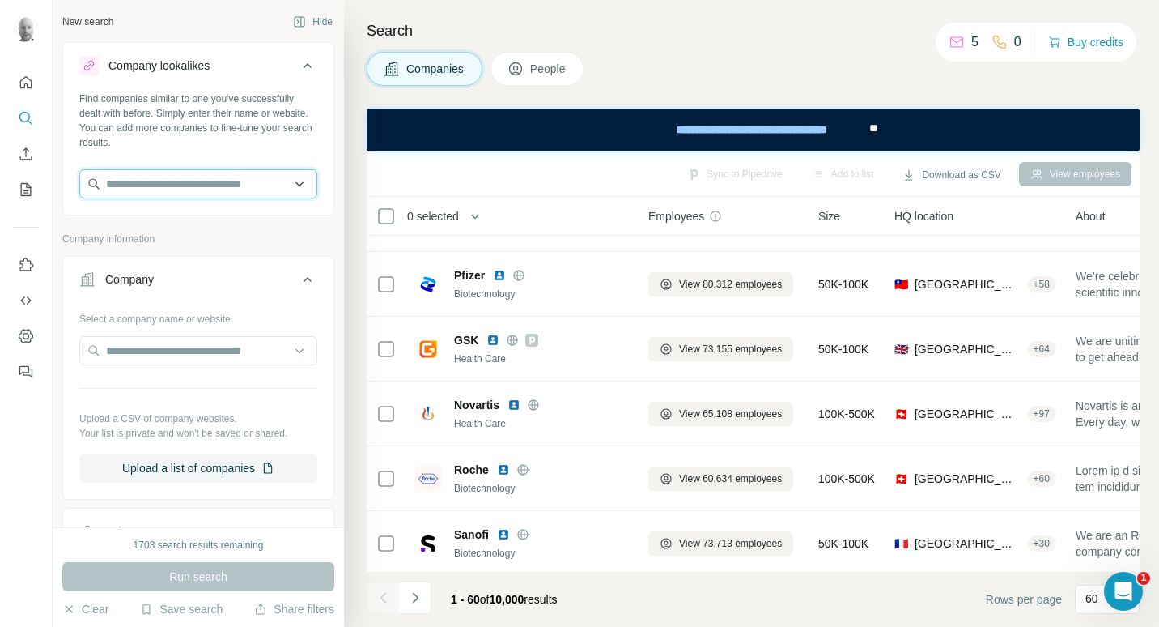
click at [181, 184] on input "text" at bounding box center [198, 183] width 238 height 29
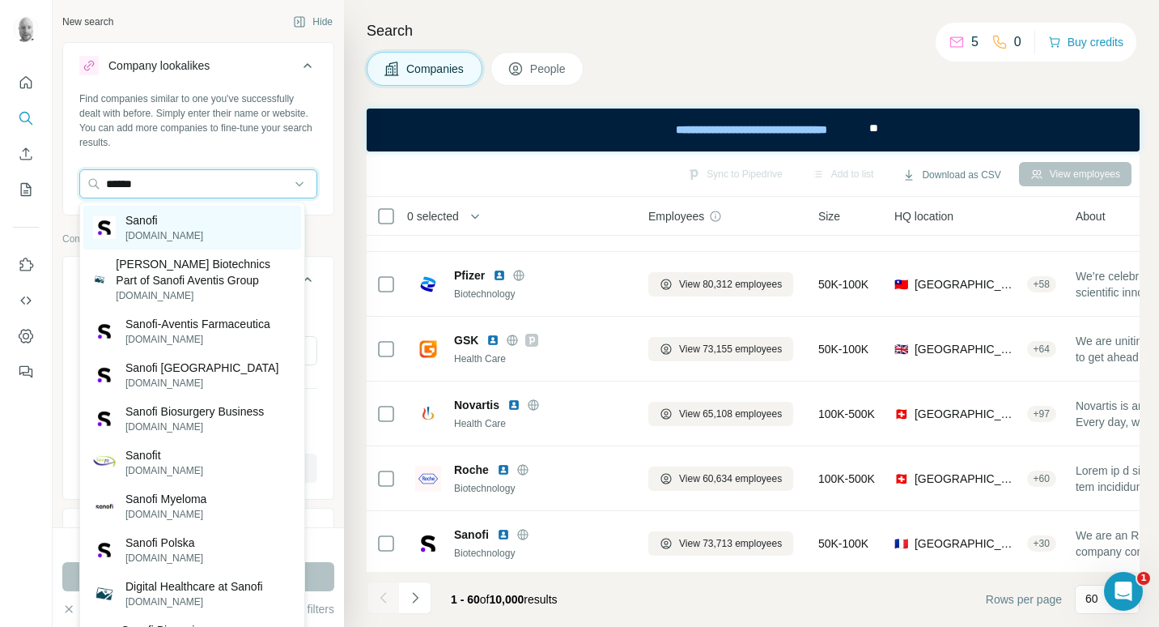
type input "******"
click at [167, 226] on p "Sanofi" at bounding box center [164, 220] width 78 height 16
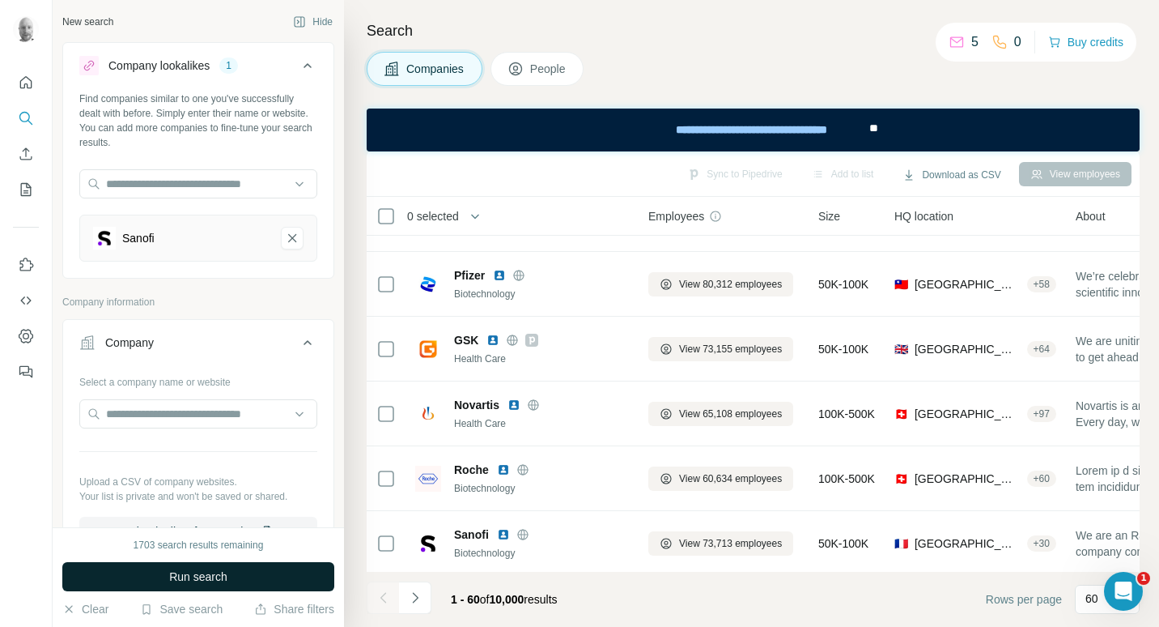
click at [204, 575] on span "Run search" at bounding box center [198, 576] width 58 height 16
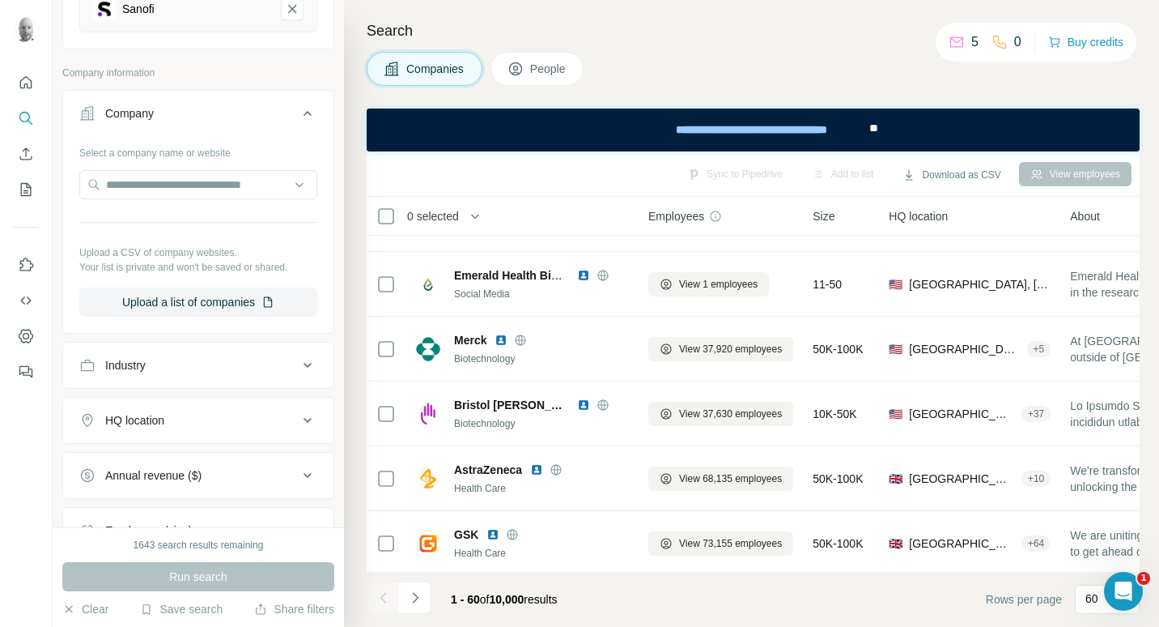
scroll to position [243, 0]
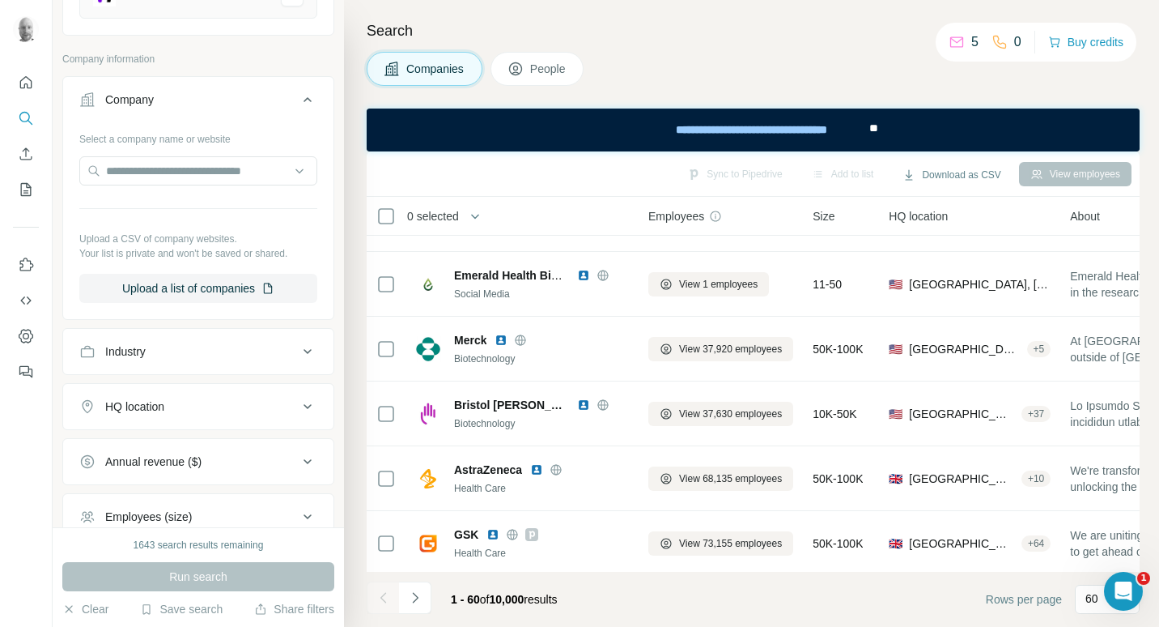
click at [544, 73] on span "People" at bounding box center [548, 69] width 37 height 16
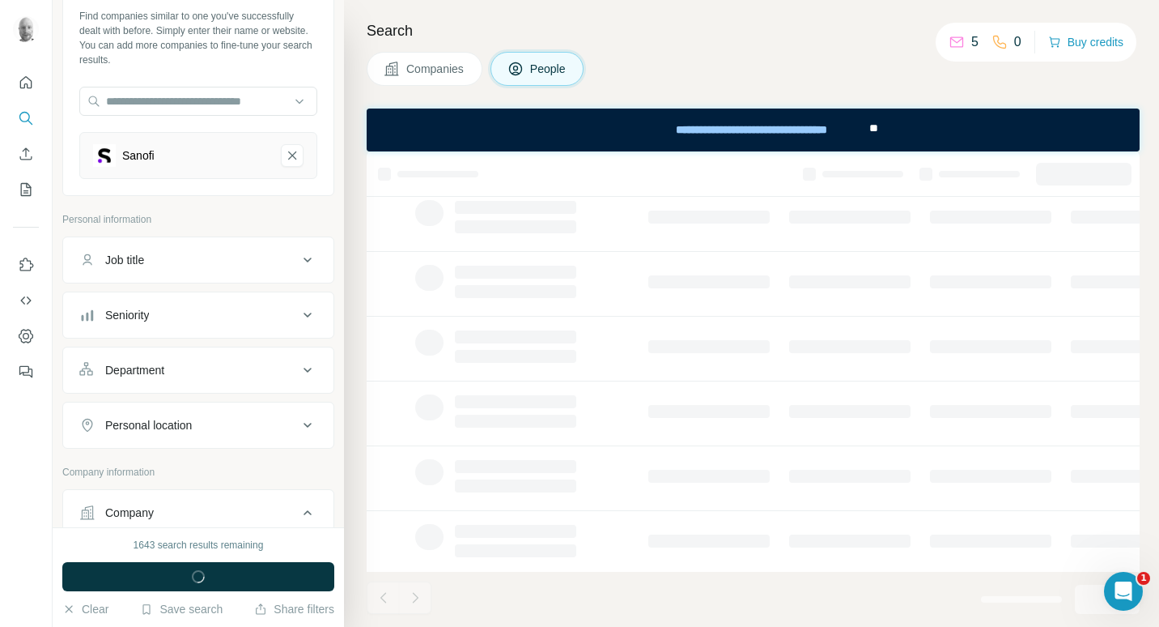
scroll to position [81, 0]
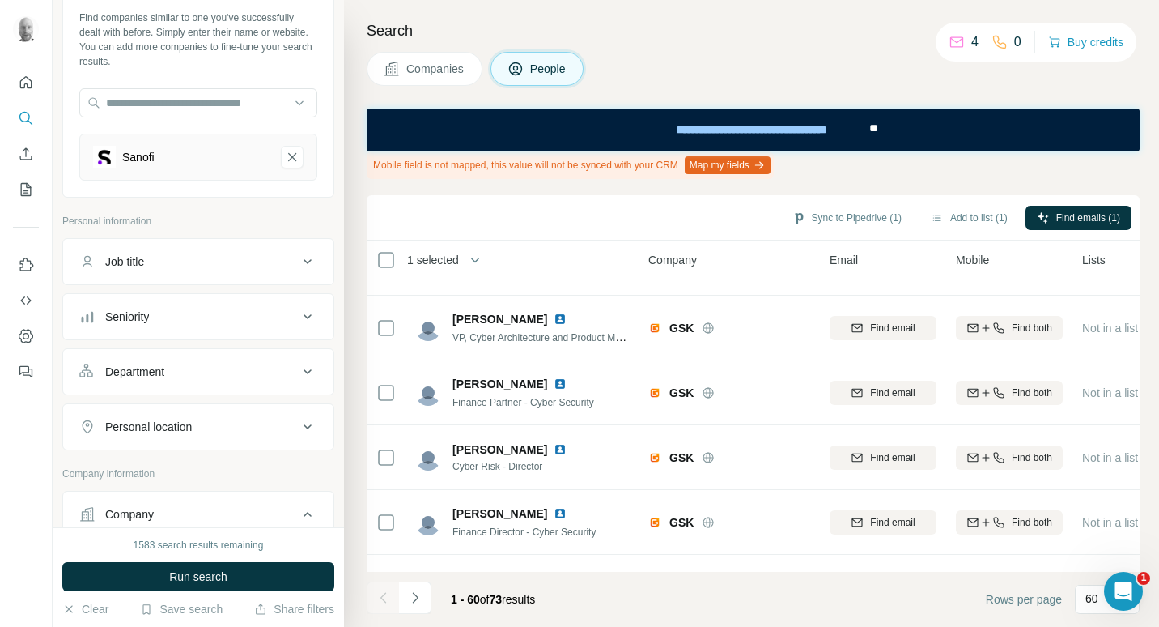
click at [279, 267] on div "Job title" at bounding box center [188, 261] width 219 height 16
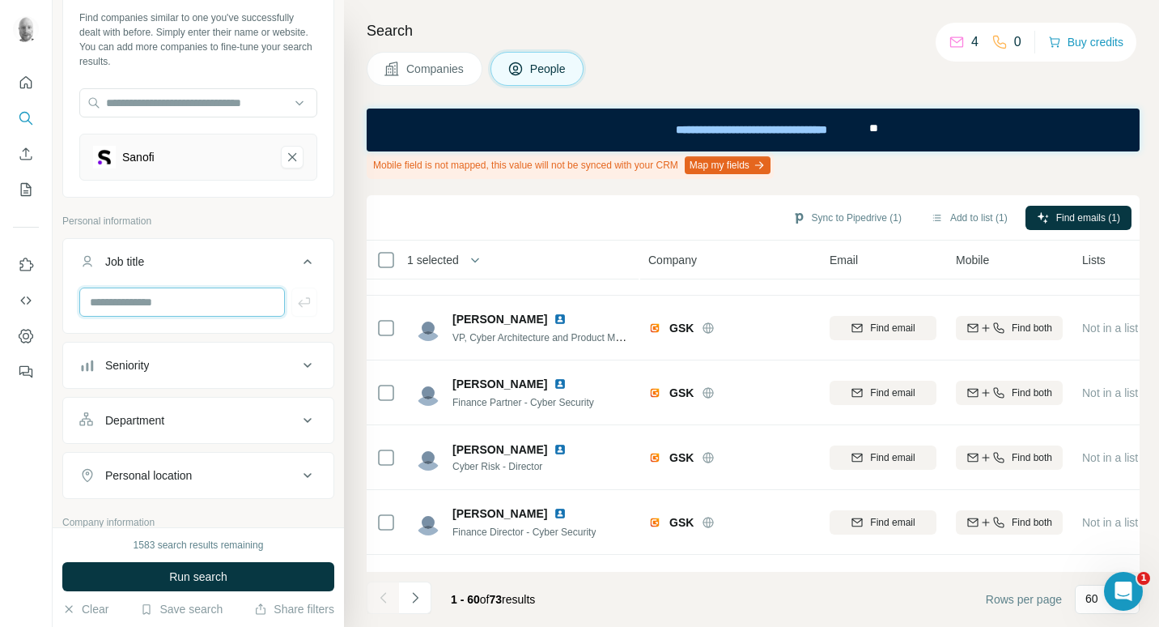
click at [230, 307] on input "text" at bounding box center [182, 301] width 206 height 29
type input "*****"
click at [298, 304] on icon "button" at bounding box center [304, 302] width 12 height 10
click at [185, 304] on input "text" at bounding box center [182, 301] width 206 height 29
type input "****"
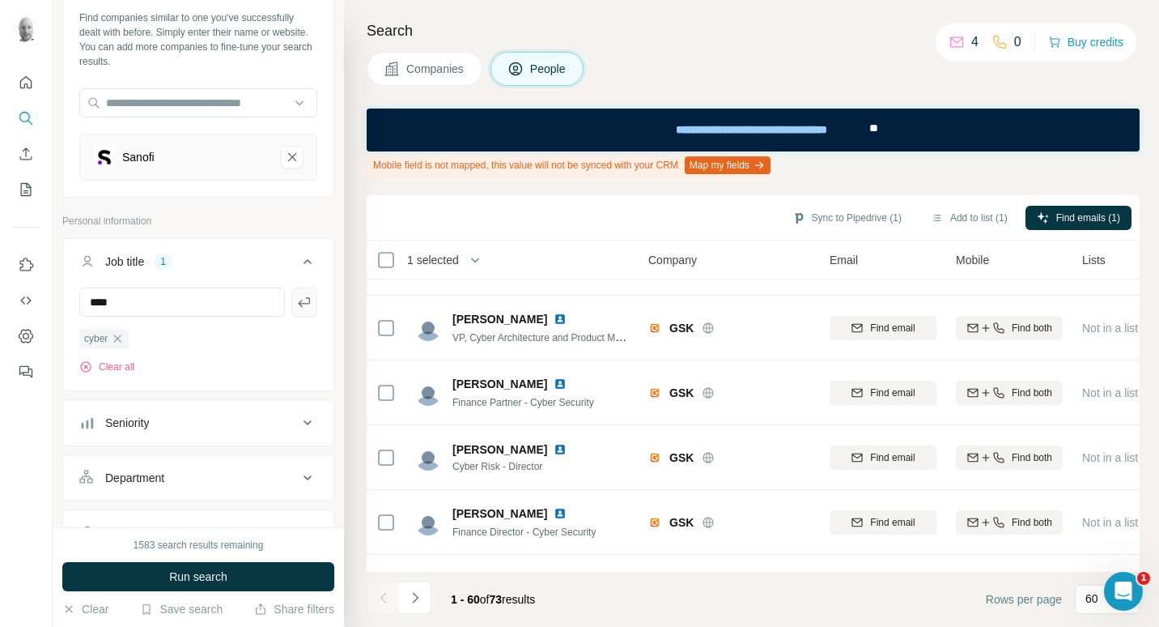
click at [296, 304] on icon "button" at bounding box center [304, 302] width 16 height 16
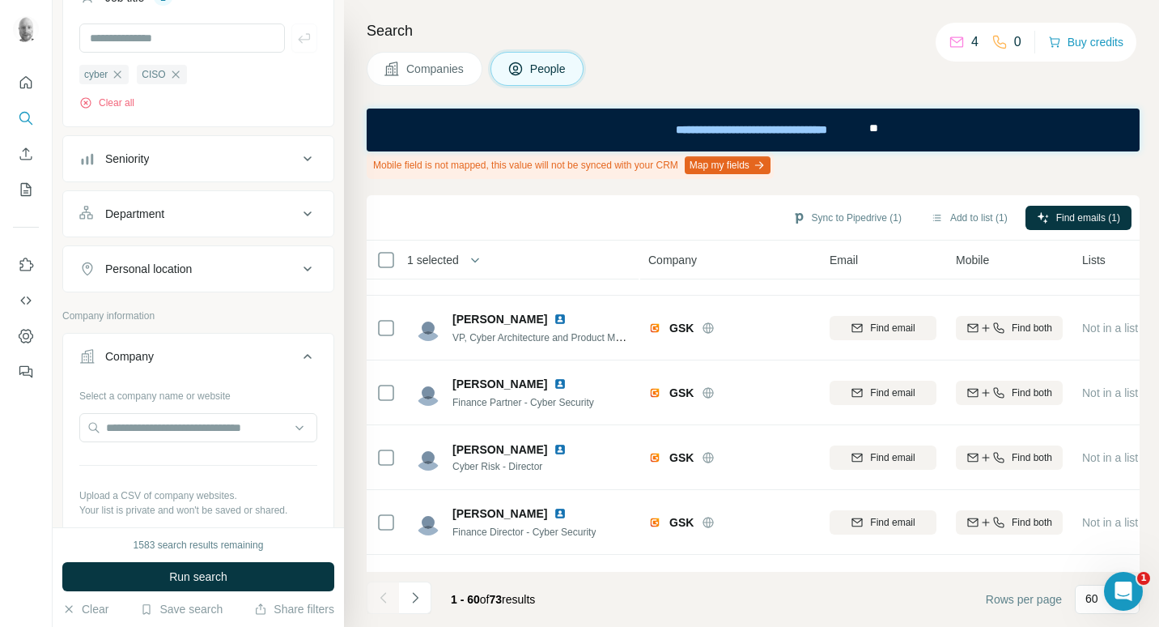
scroll to position [405, 0]
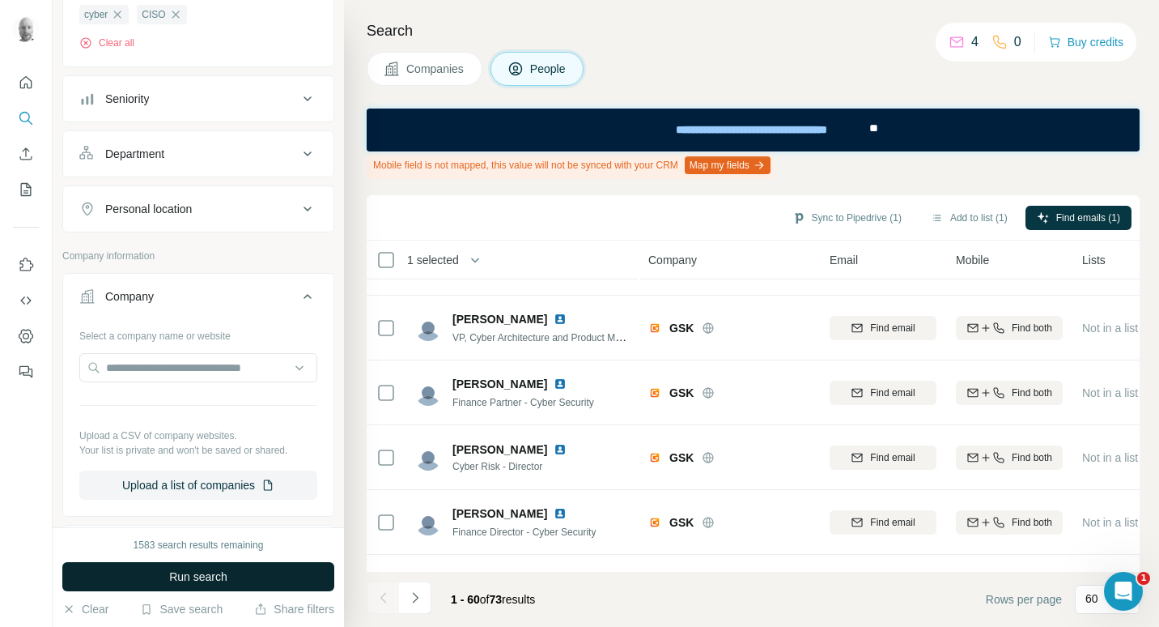
click at [191, 581] on span "Run search" at bounding box center [198, 576] width 58 height 16
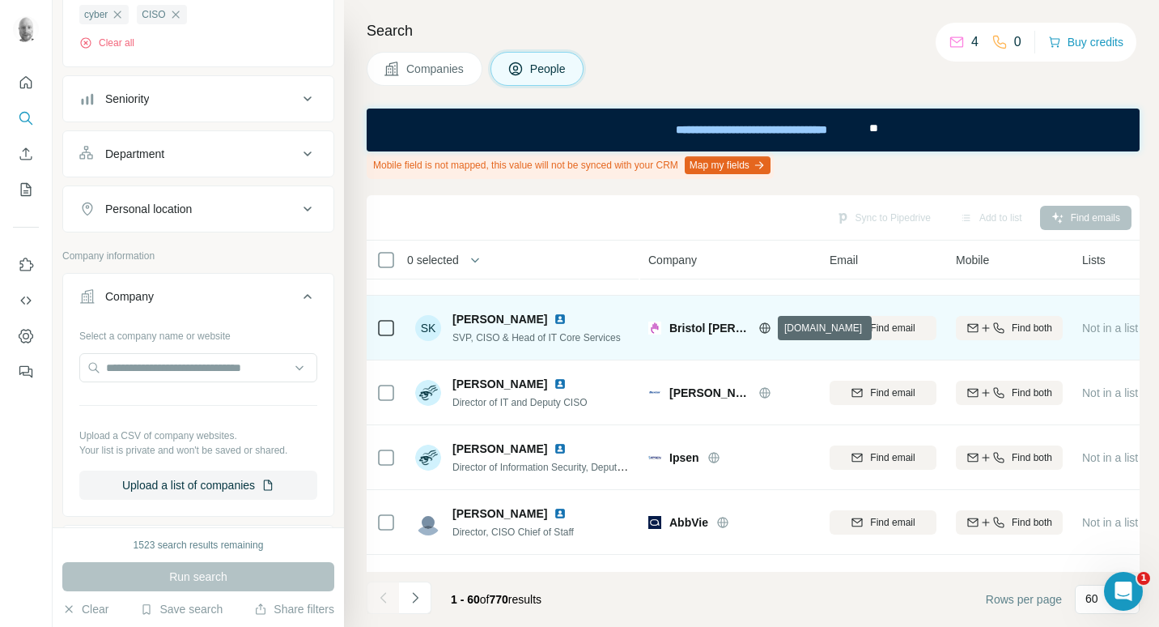
click at [760, 329] on icon at bounding box center [764, 327] width 11 height 11
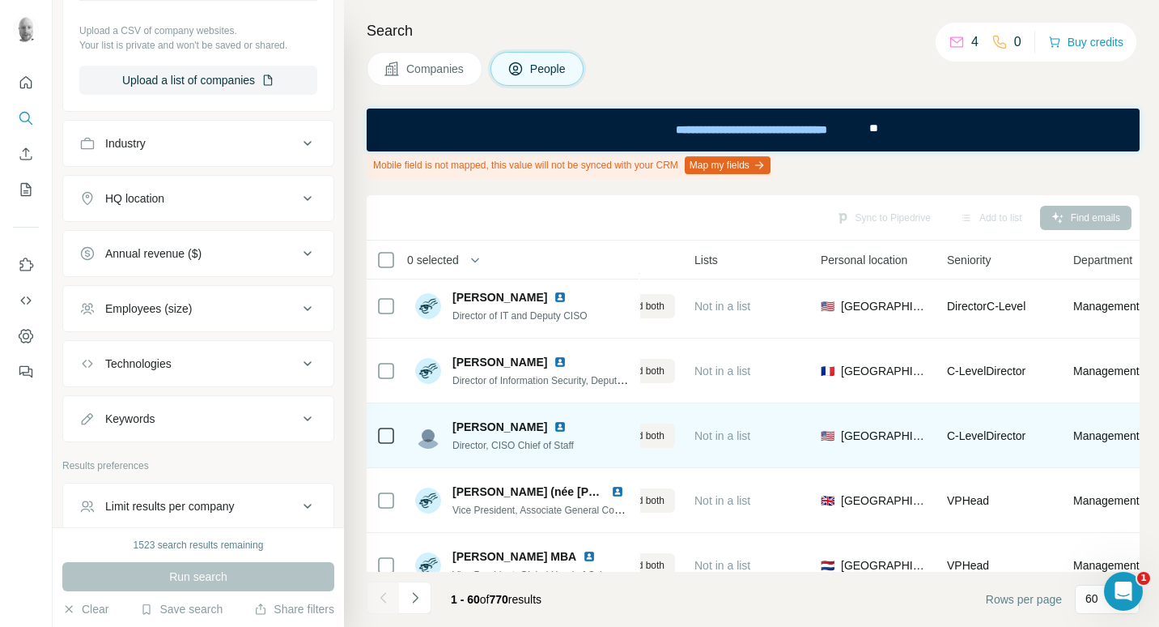
scroll to position [405, 388]
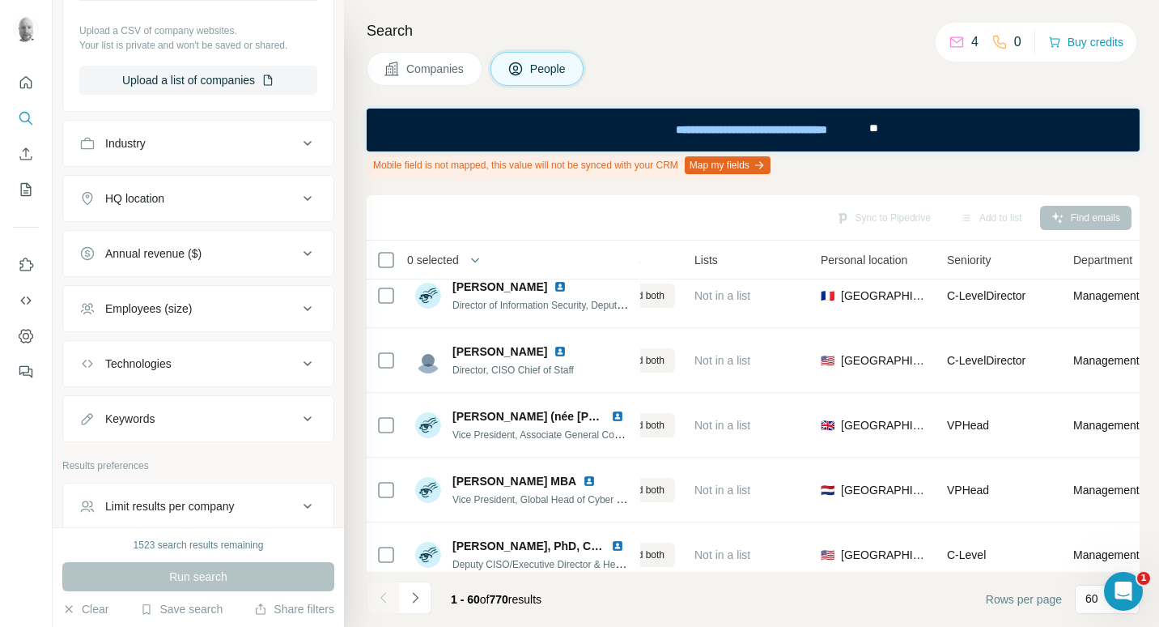
drag, startPoint x: 620, startPoint y: 574, endPoint x: 471, endPoint y: 567, distance: 149.1
click at [476, 559] on div "Sync to Pipedrive Add to list Find emails 0 selected People Company Email Mobil…" at bounding box center [753, 410] width 773 height 431
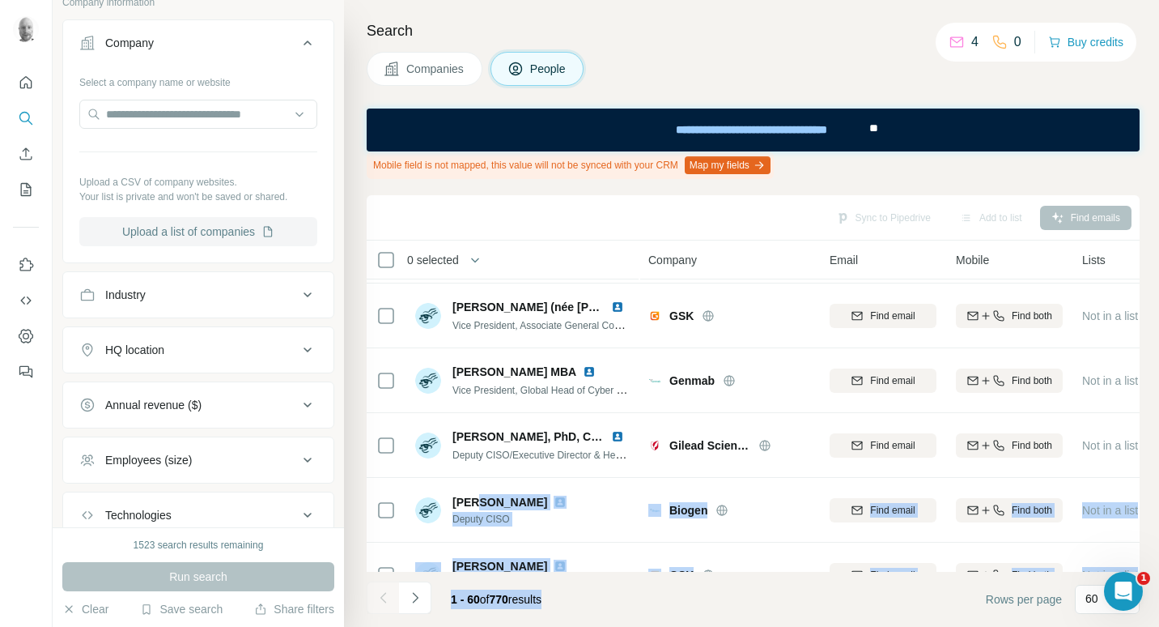
scroll to position [644, 0]
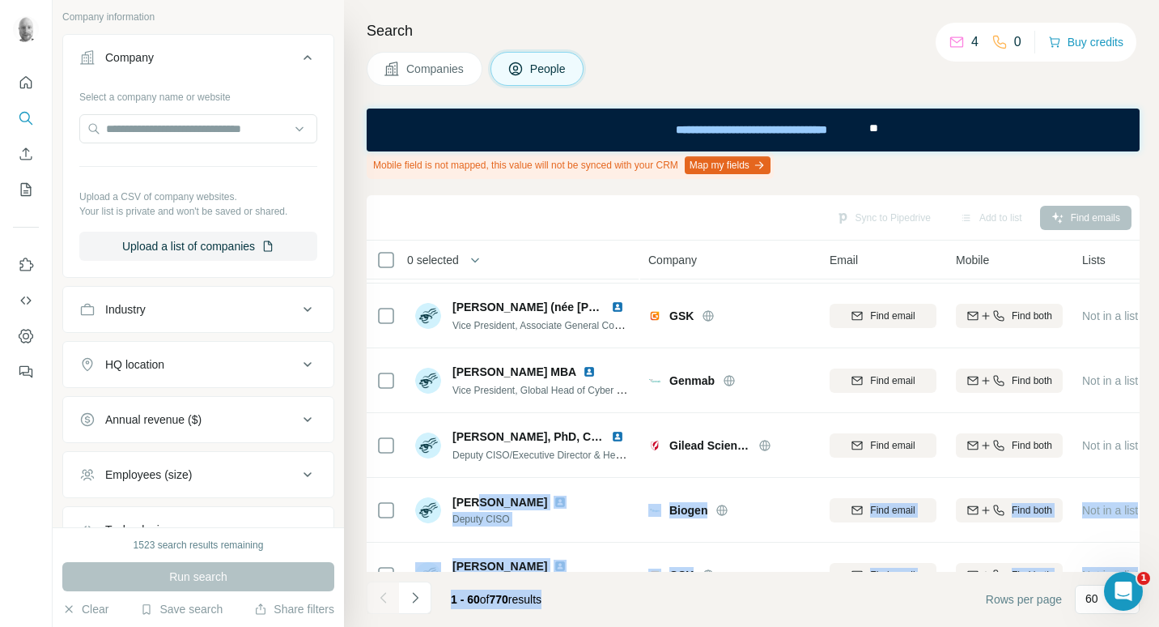
click at [236, 361] on div "HQ location" at bounding box center [188, 364] width 219 height 16
click at [236, 362] on div "HQ location" at bounding box center [188, 364] width 219 height 16
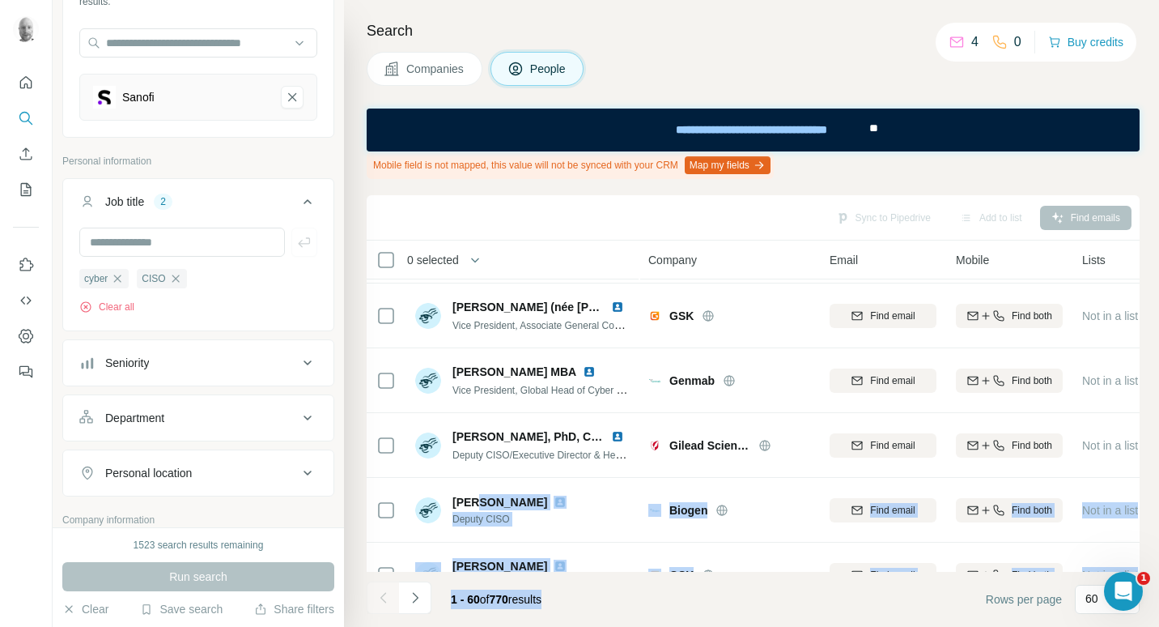
scroll to position [158, 0]
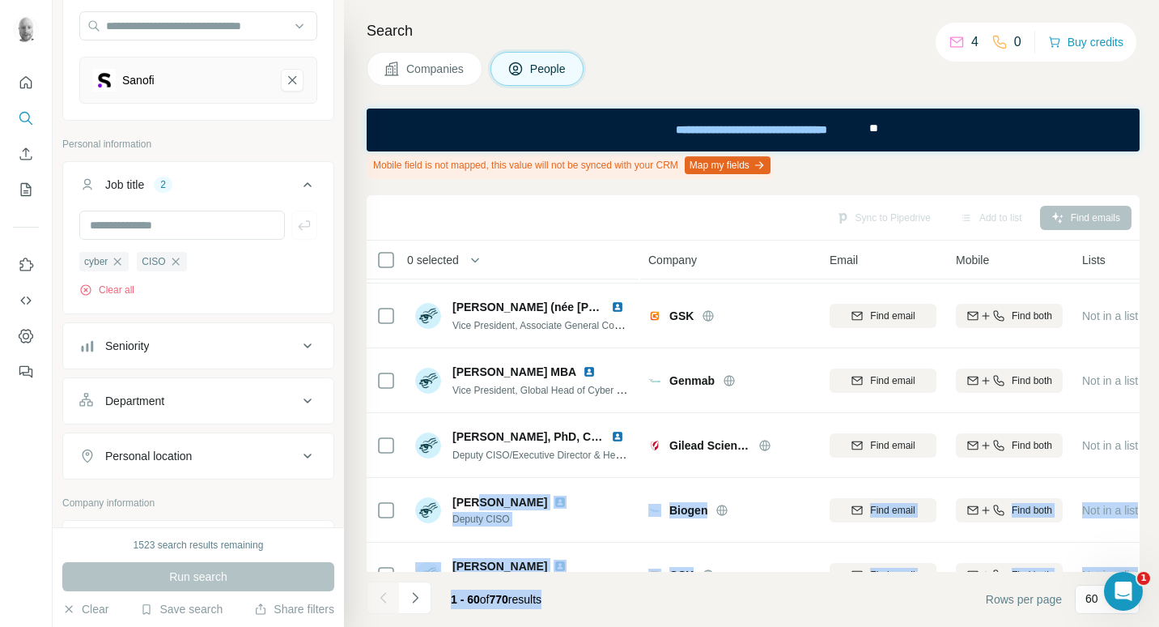
click at [263, 461] on div "Personal location" at bounding box center [188, 456] width 219 height 16
click at [195, 494] on input "text" at bounding box center [198, 496] width 238 height 29
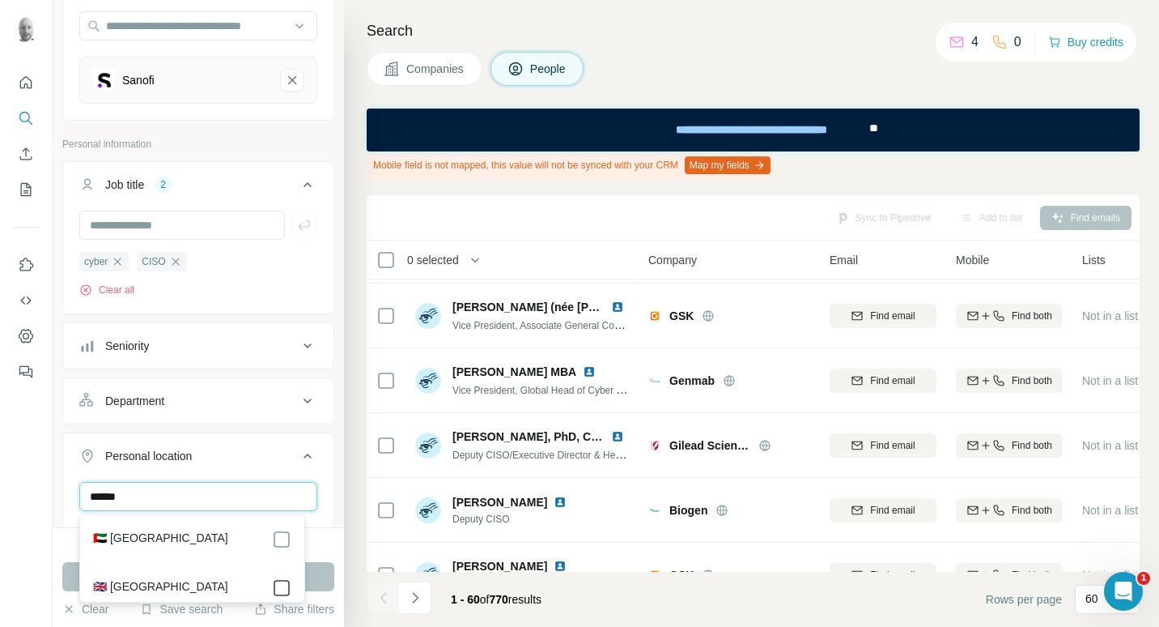
type input "******"
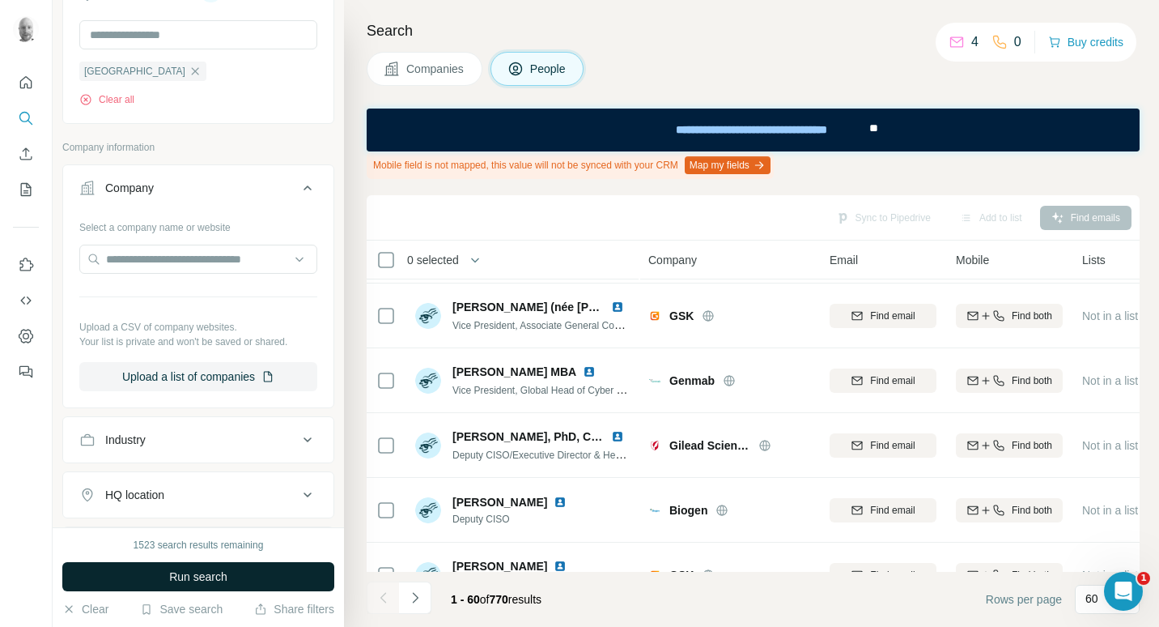
click at [284, 570] on button "Run search" at bounding box center [198, 576] width 272 height 29
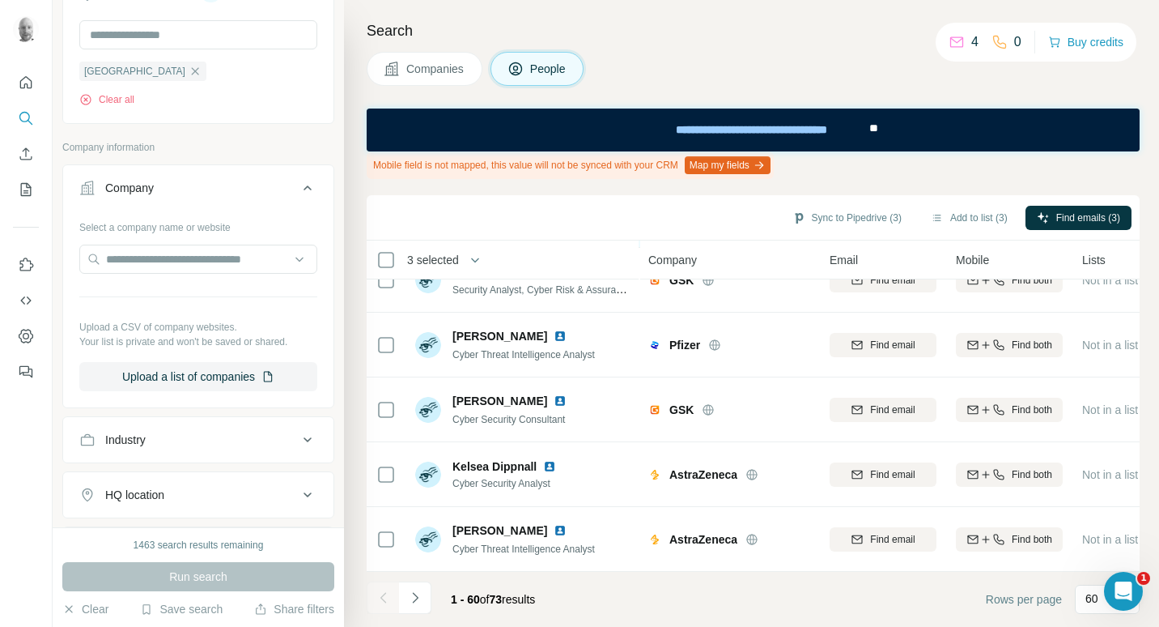
scroll to position [3602, 0]
click at [419, 610] on button "Navigate to next page" at bounding box center [415, 597] width 32 height 32
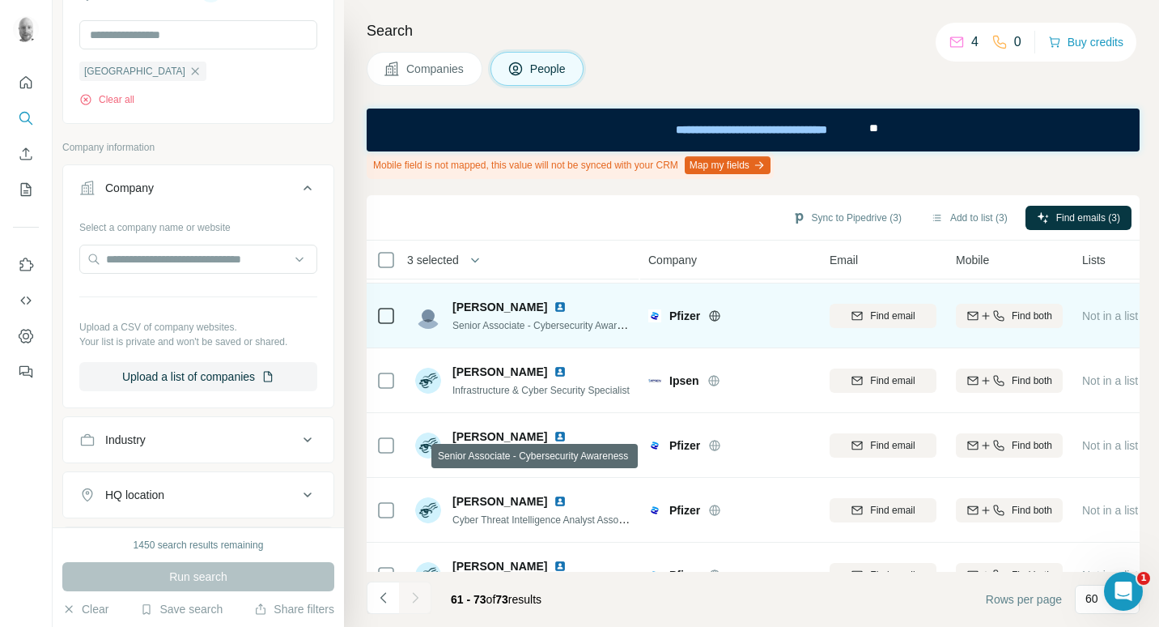
scroll to position [324, 0]
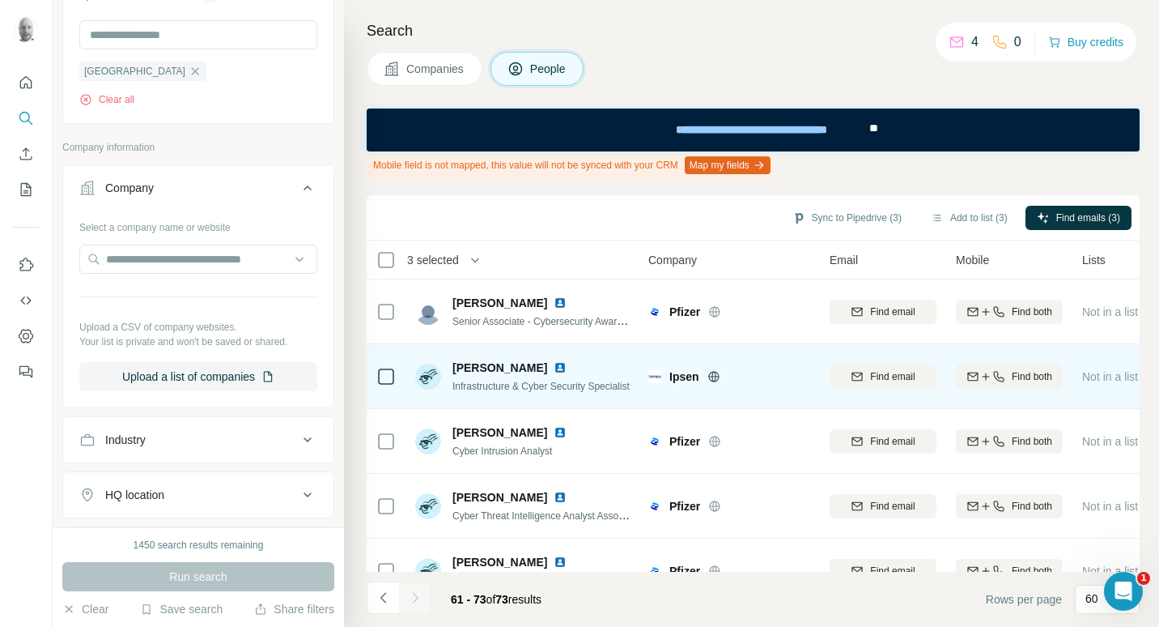
click at [709, 376] on icon at bounding box center [713, 376] width 11 height 1
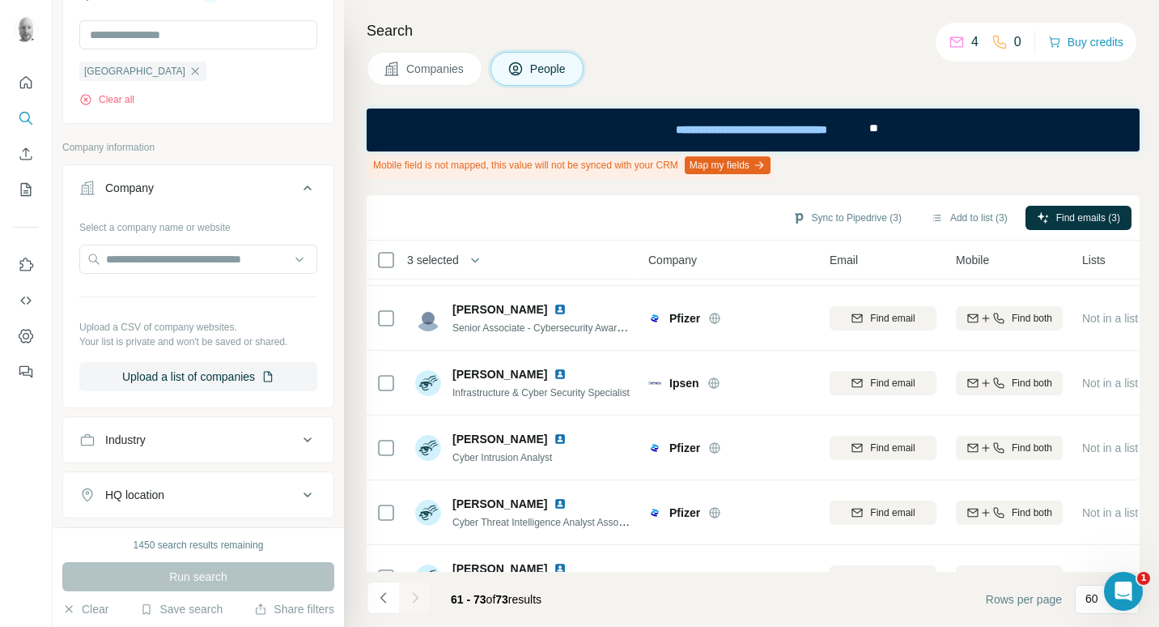
scroll to position [315, 0]
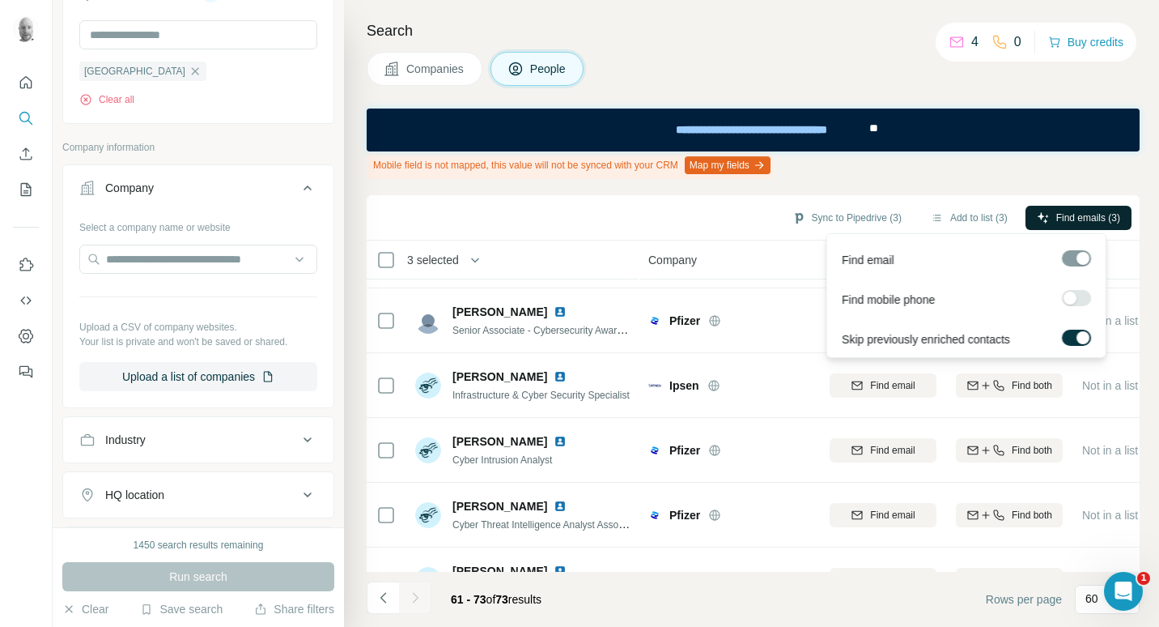
click at [1083, 216] on span "Find emails (3)" at bounding box center [1088, 217] width 64 height 15
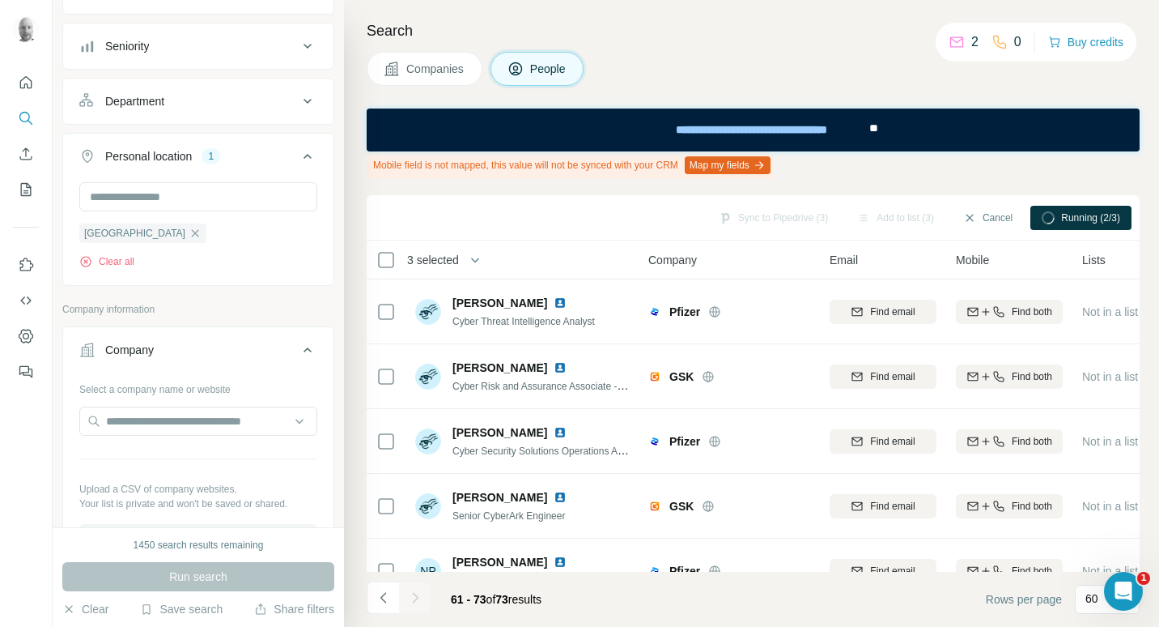
scroll to position [0, 0]
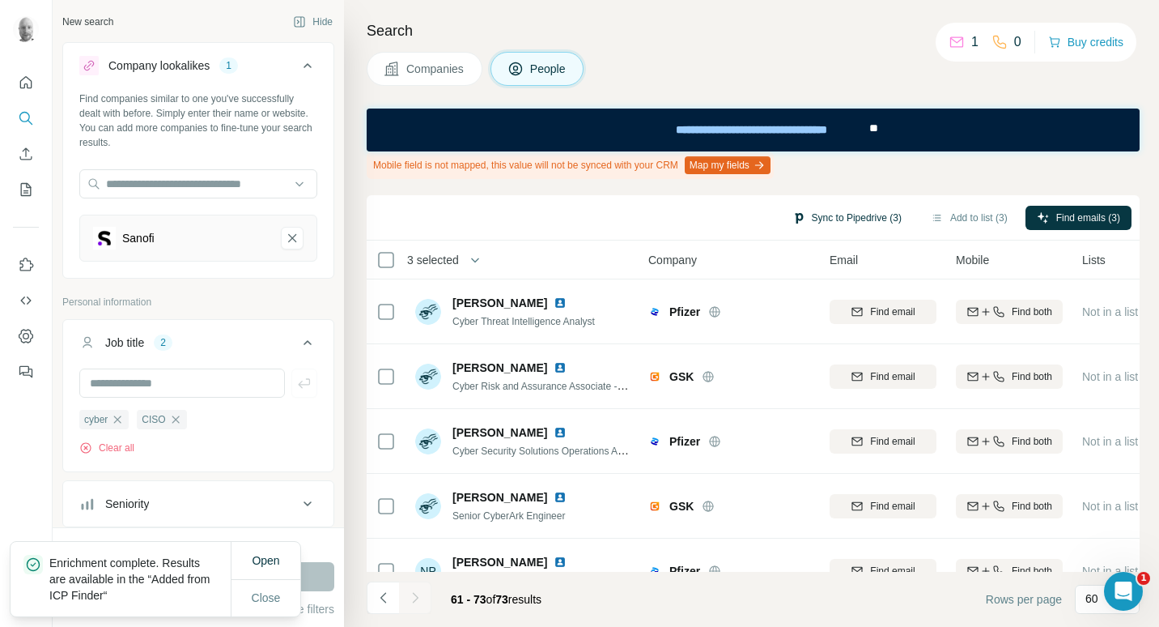
click at [861, 219] on button "Sync to Pipedrive (3)" at bounding box center [847, 218] width 132 height 24
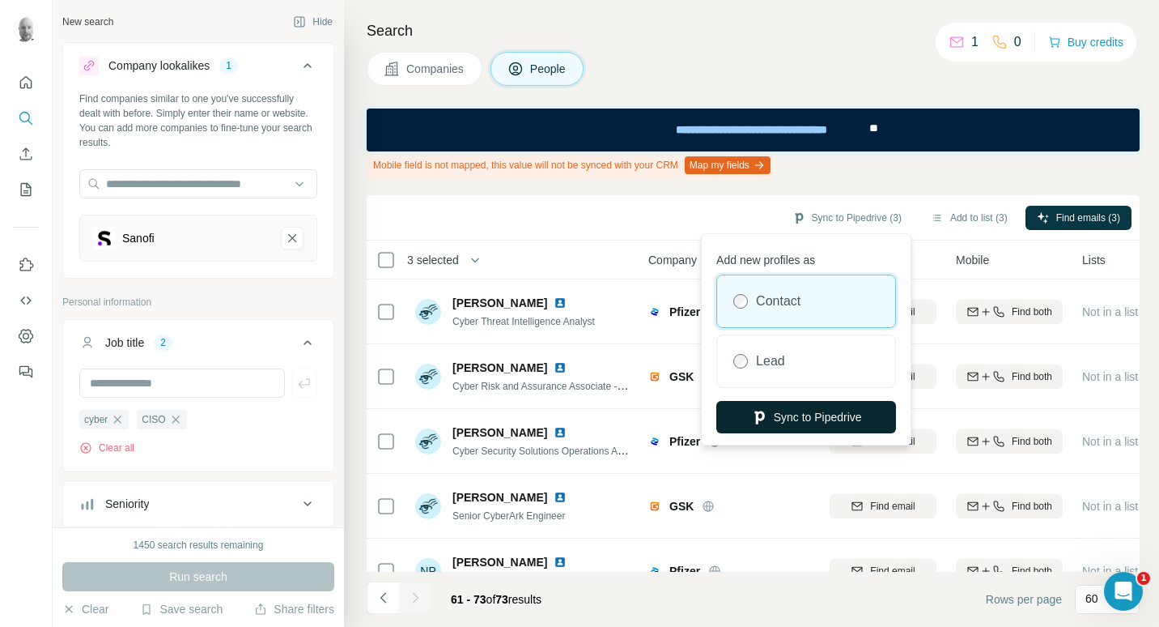
click at [782, 410] on button "Sync to Pipedrive" at bounding box center [806, 417] width 180 height 32
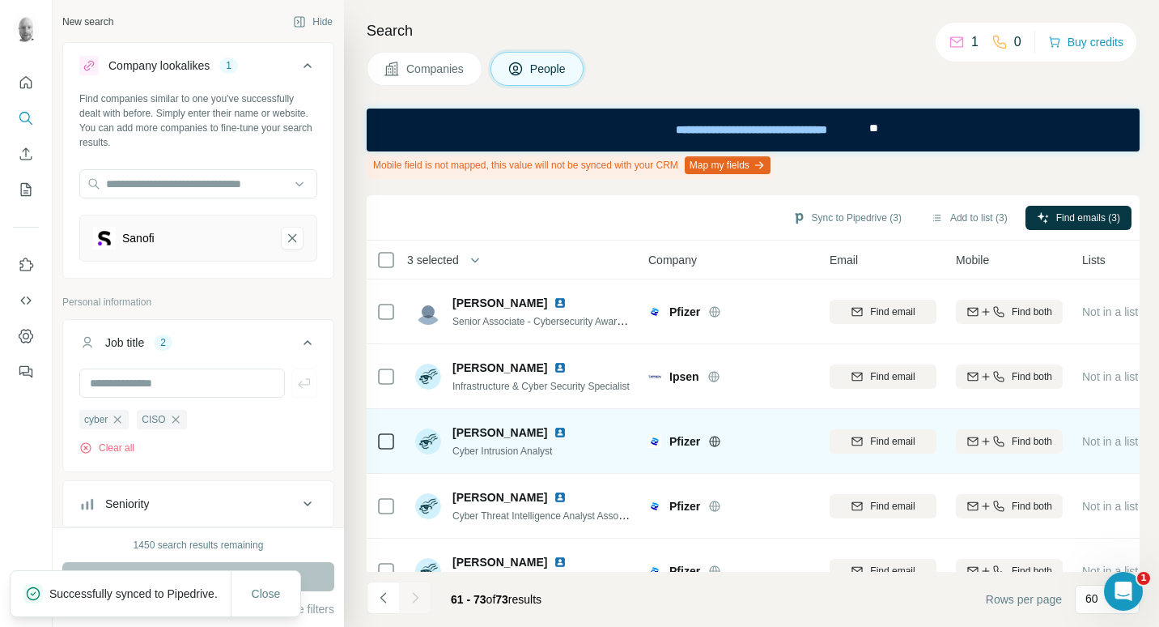
scroll to position [558, 0]
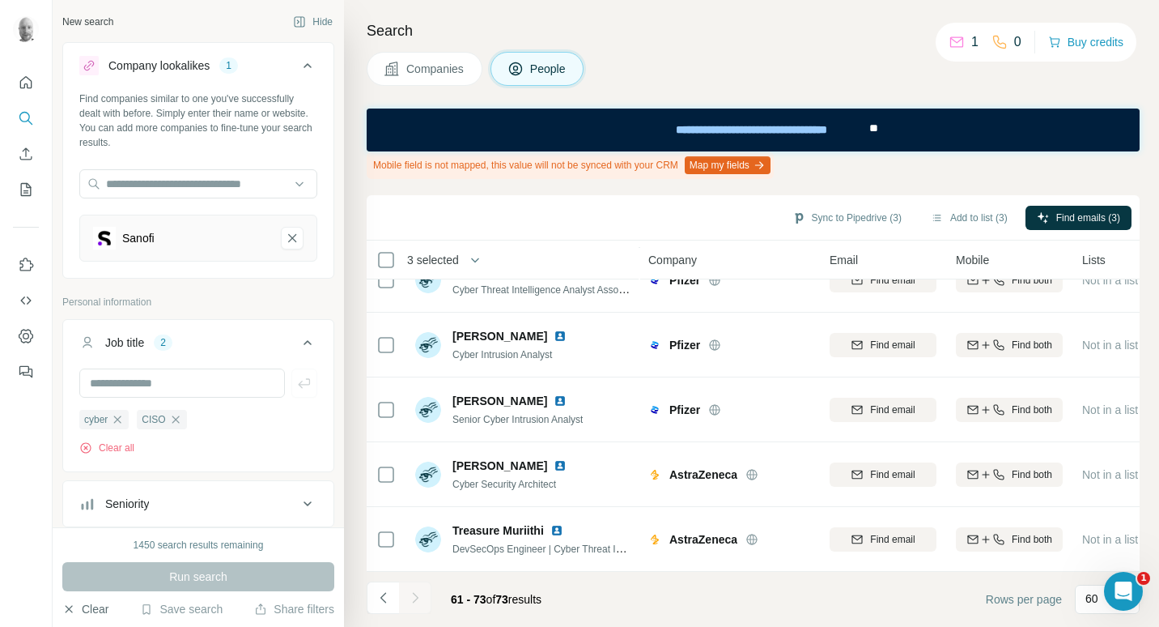
click at [84, 611] on button "Clear" at bounding box center [85, 609] width 46 height 16
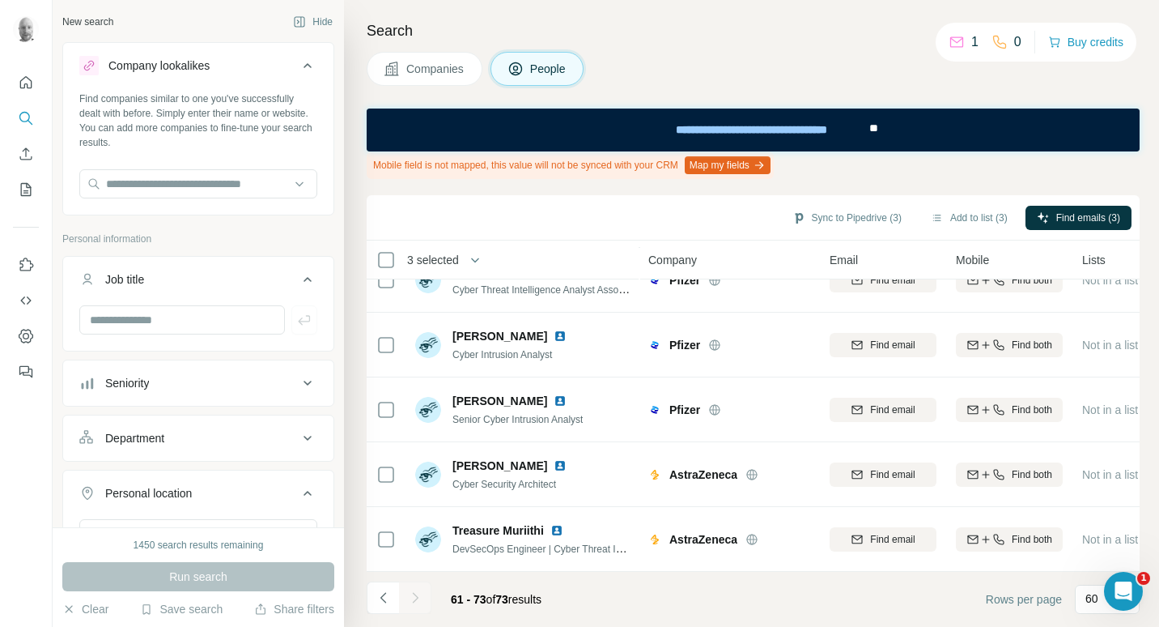
click at [419, 80] on button "Companies" at bounding box center [425, 69] width 116 height 34
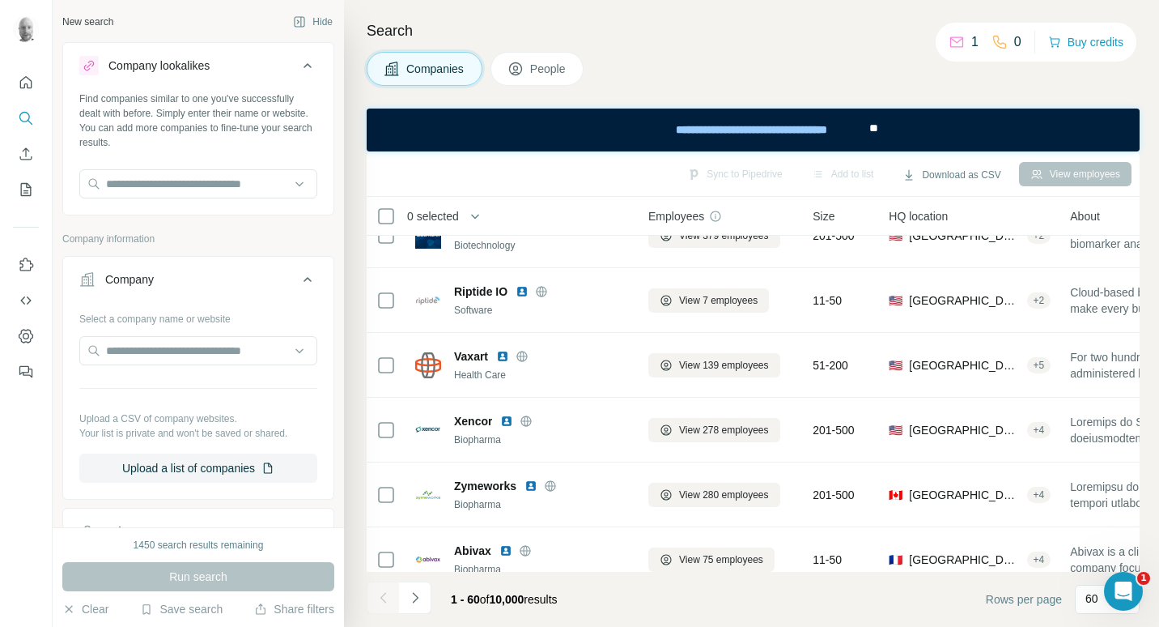
scroll to position [2015, 0]
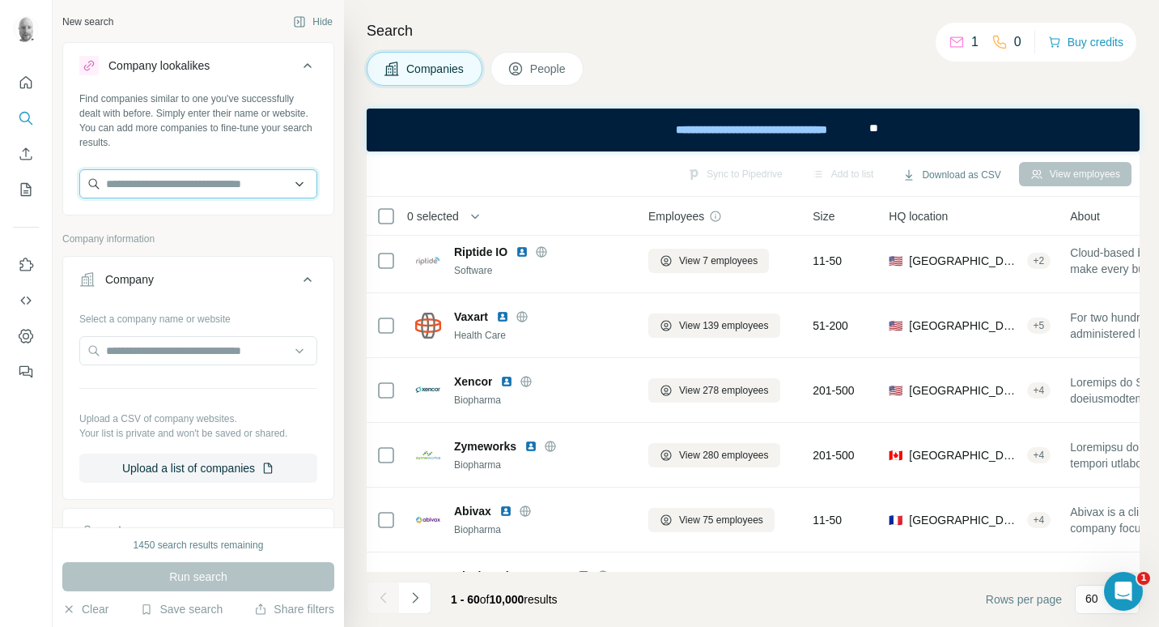
click at [155, 188] on input "text" at bounding box center [198, 183] width 238 height 29
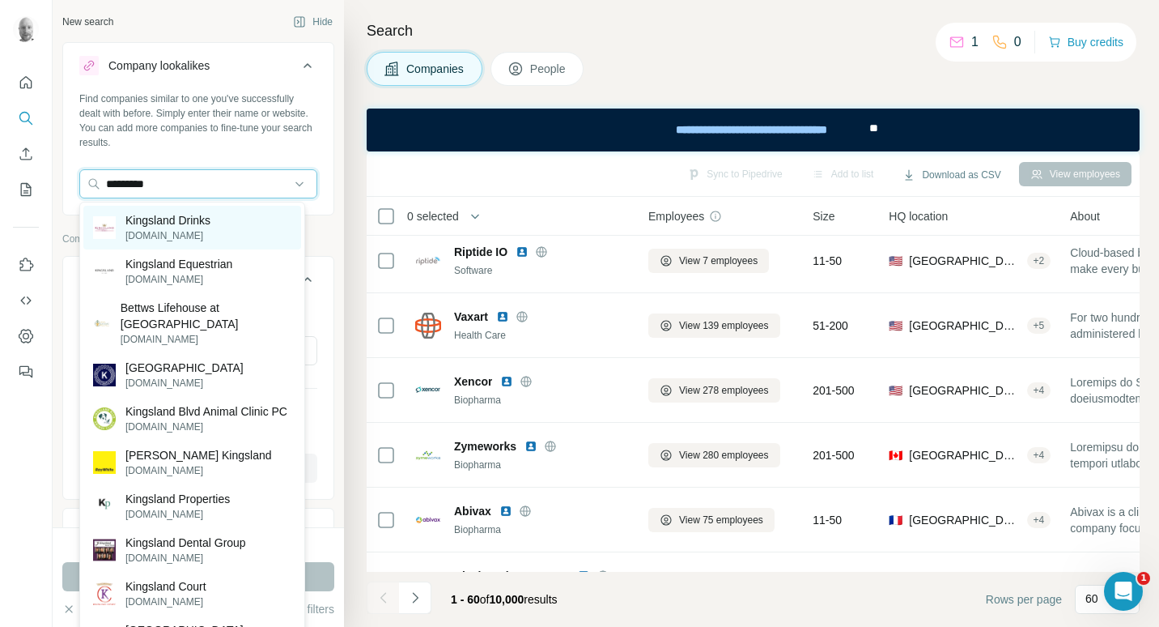
type input "*********"
click at [237, 223] on div "Kingsland Drinks [DOMAIN_NAME]" at bounding box center [192, 228] width 218 height 44
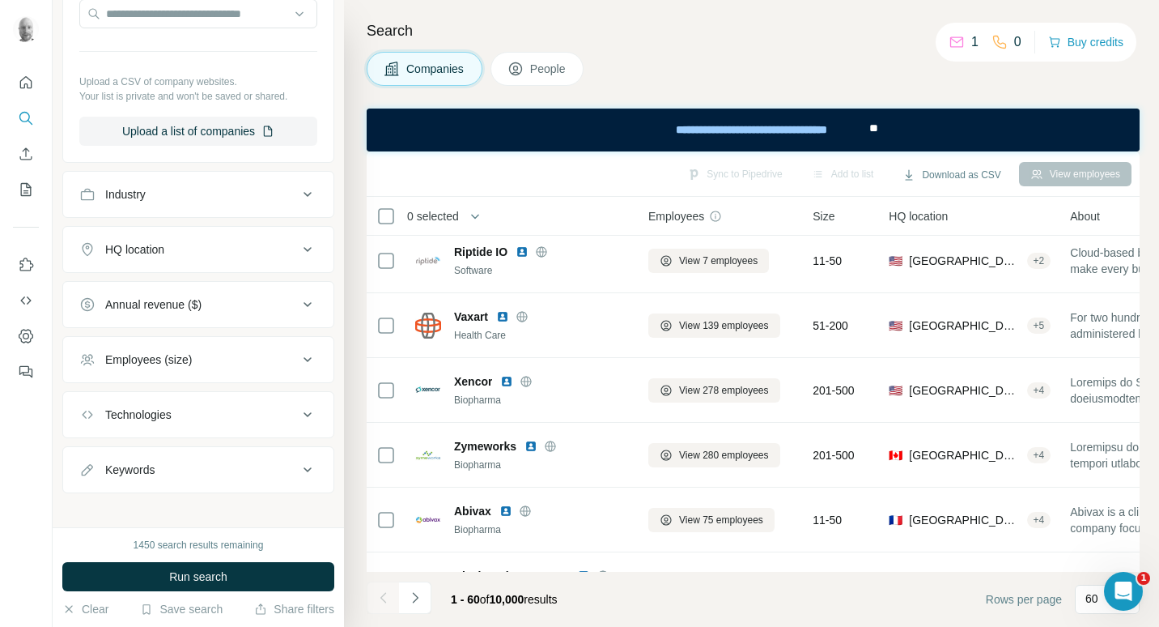
scroll to position [411, 0]
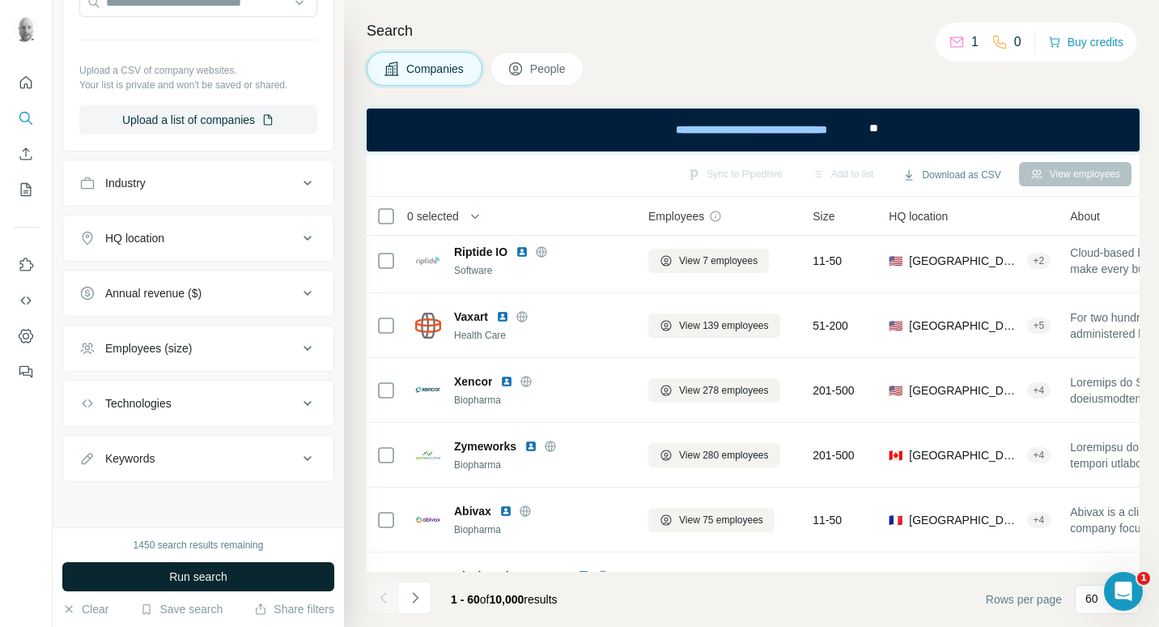
click at [237, 565] on button "Run search" at bounding box center [198, 576] width 272 height 29
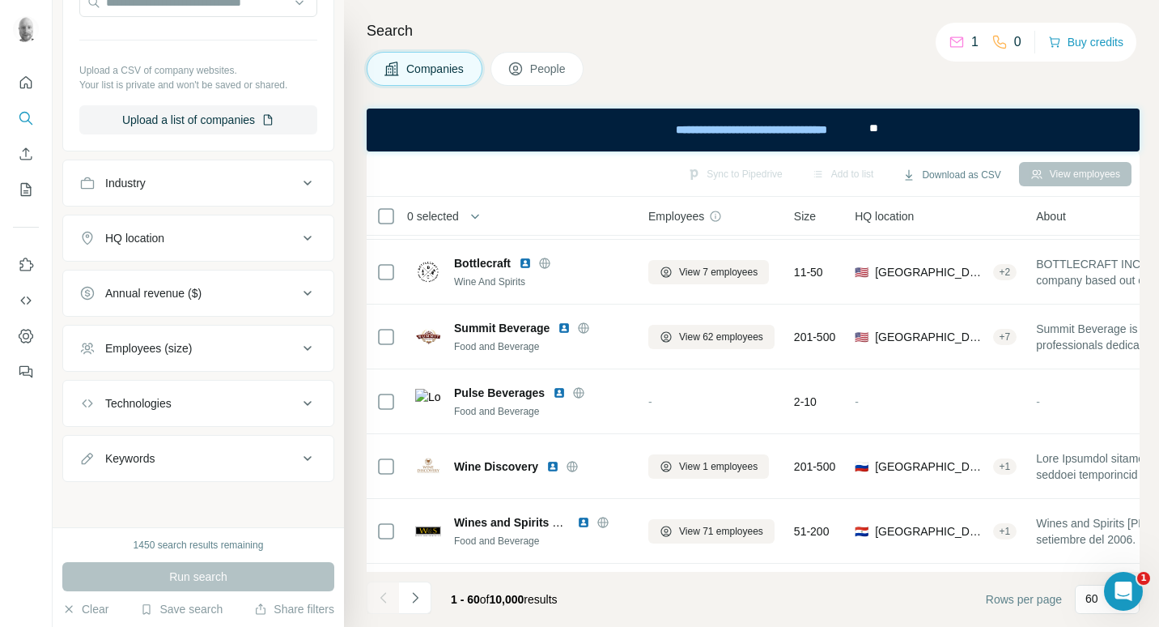
scroll to position [2015, 0]
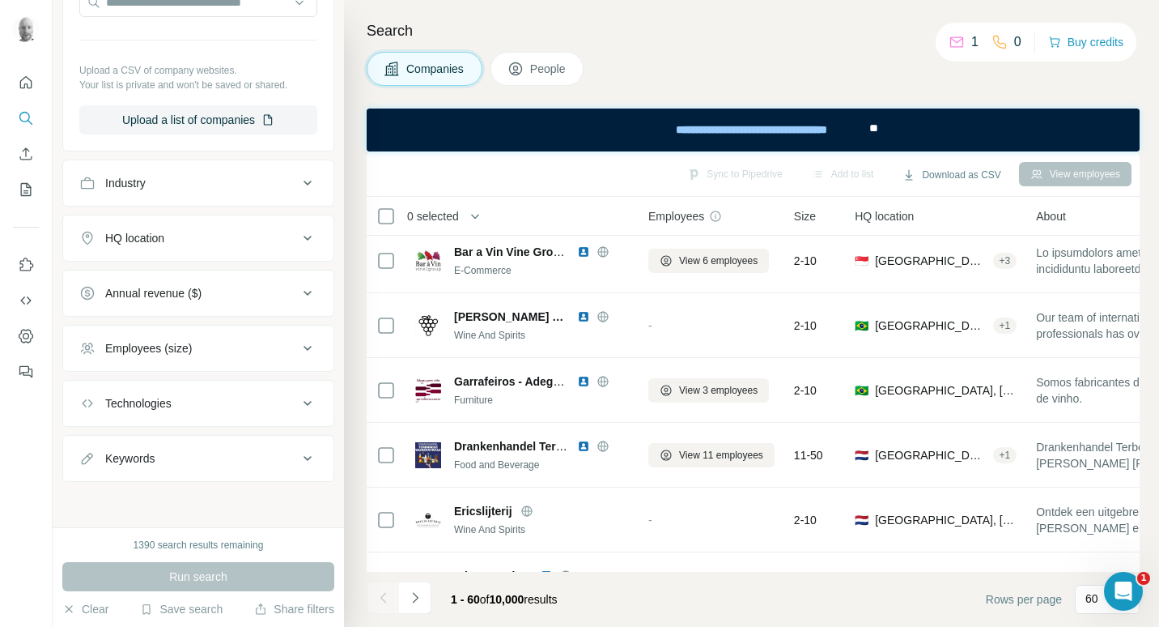
click at [298, 237] on icon at bounding box center [307, 237] width 19 height 19
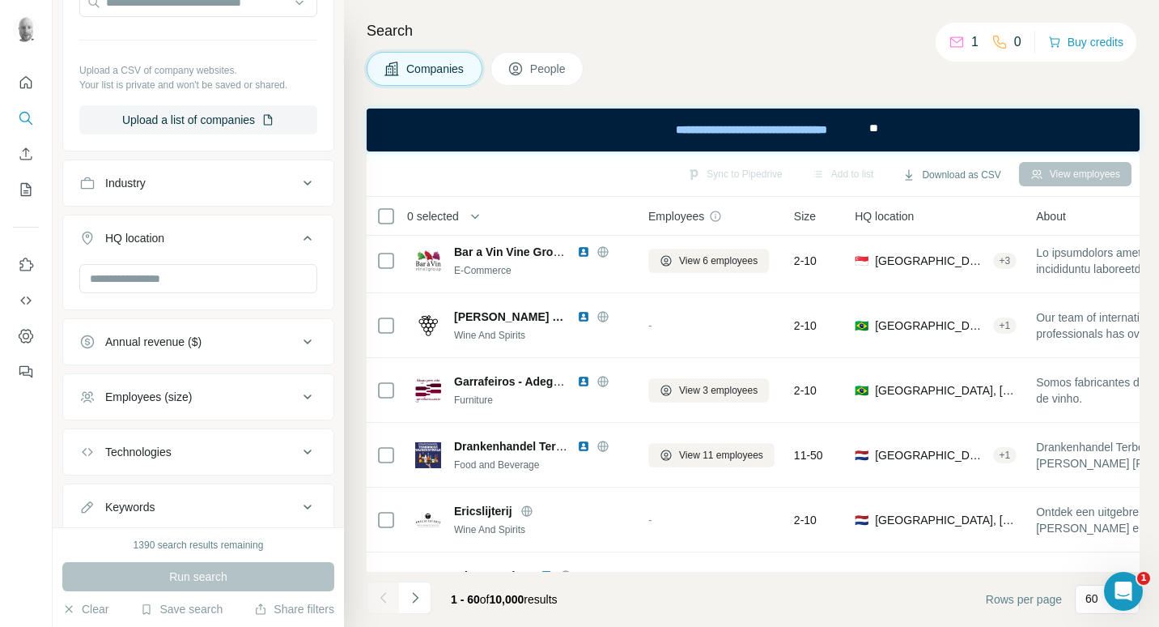
click at [298, 239] on icon at bounding box center [307, 237] width 19 height 19
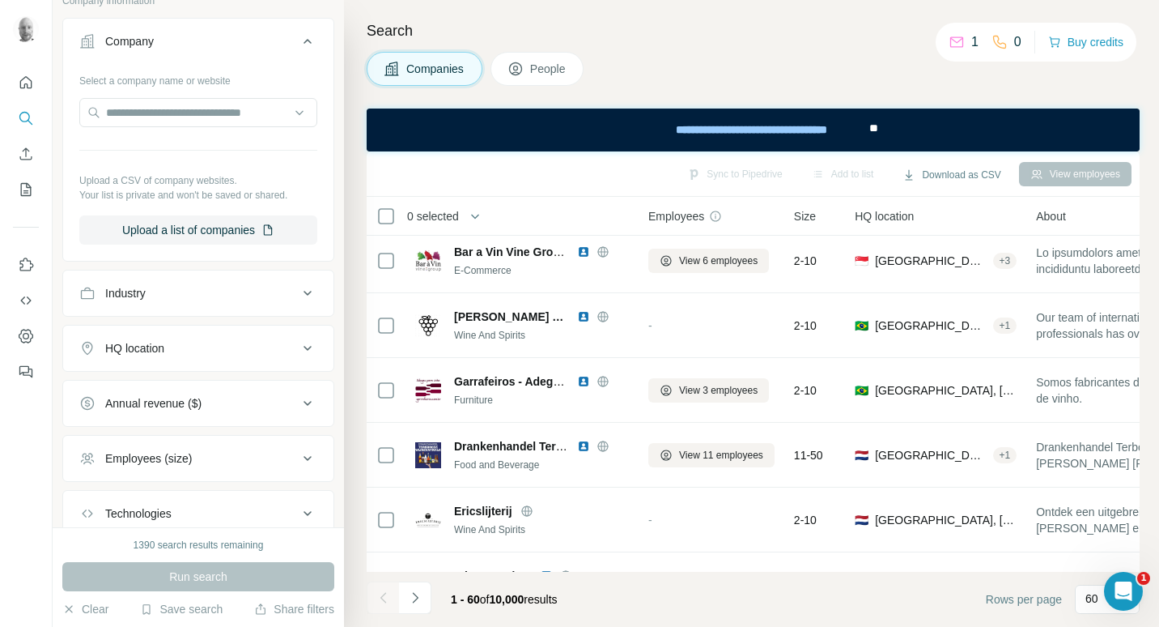
scroll to position [411, 0]
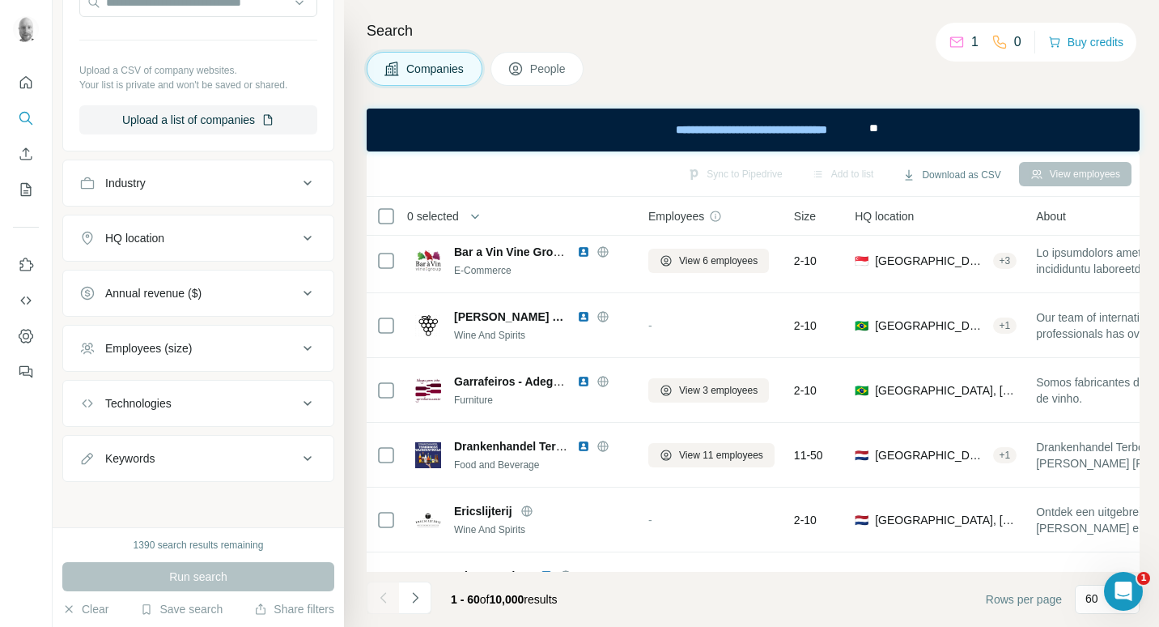
click at [551, 76] on span "People" at bounding box center [548, 69] width 37 height 16
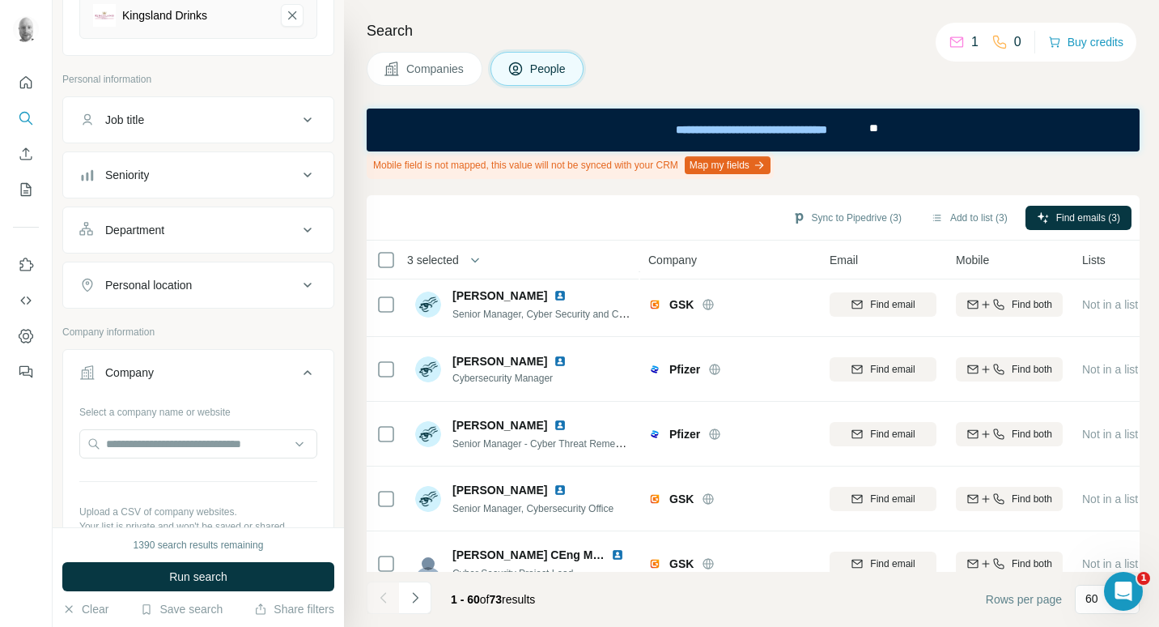
scroll to position [168, 0]
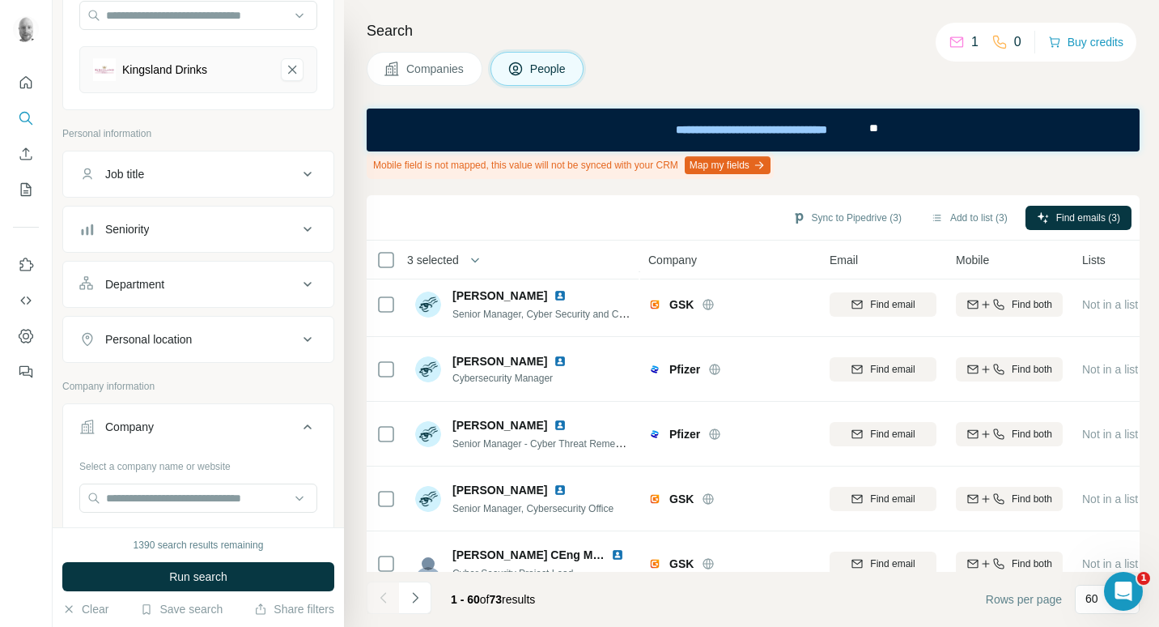
click at [298, 173] on icon at bounding box center [307, 173] width 19 height 19
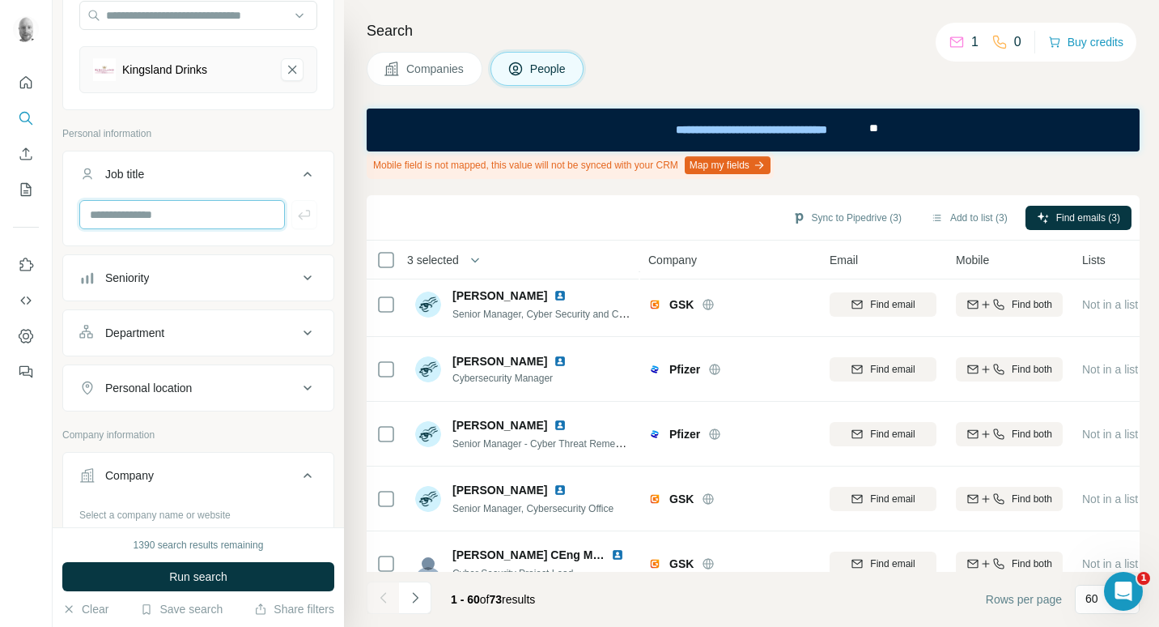
click at [225, 214] on input "text" at bounding box center [182, 214] width 206 height 29
type input "****"
click at [298, 215] on icon "button" at bounding box center [304, 214] width 16 height 16
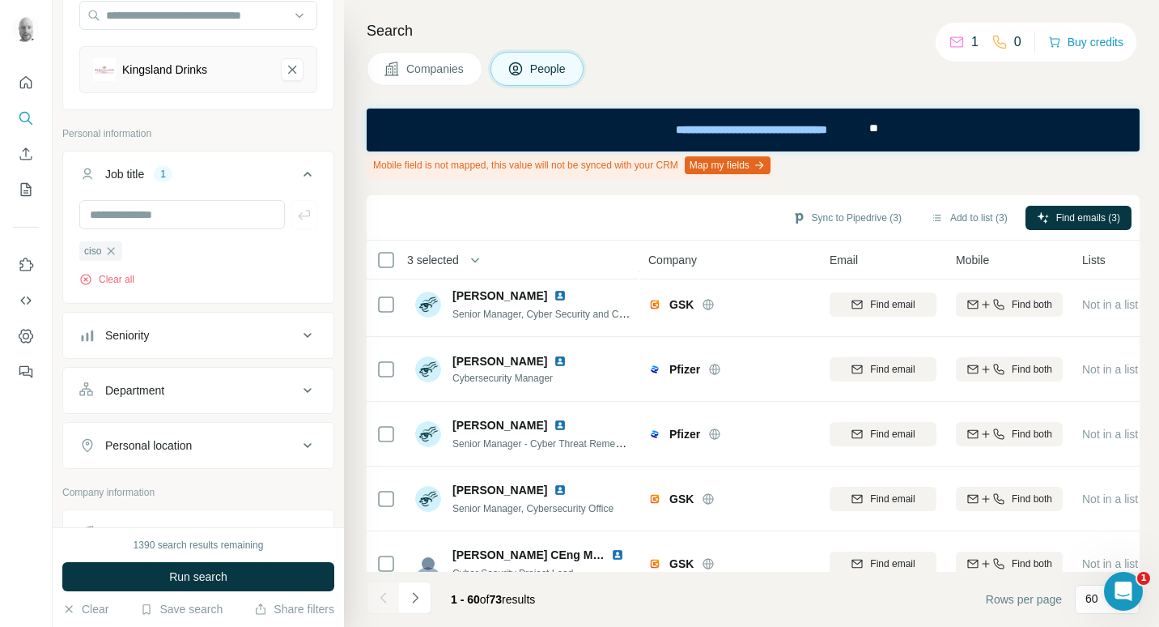
click at [204, 231] on div "ciso Clear all" at bounding box center [198, 243] width 238 height 87
drag, startPoint x: 215, startPoint y: 223, endPoint x: 232, endPoint y: 223, distance: 16.2
click at [216, 223] on input "text" at bounding box center [182, 214] width 206 height 29
type input "*****"
click at [298, 213] on icon "button" at bounding box center [304, 214] width 16 height 16
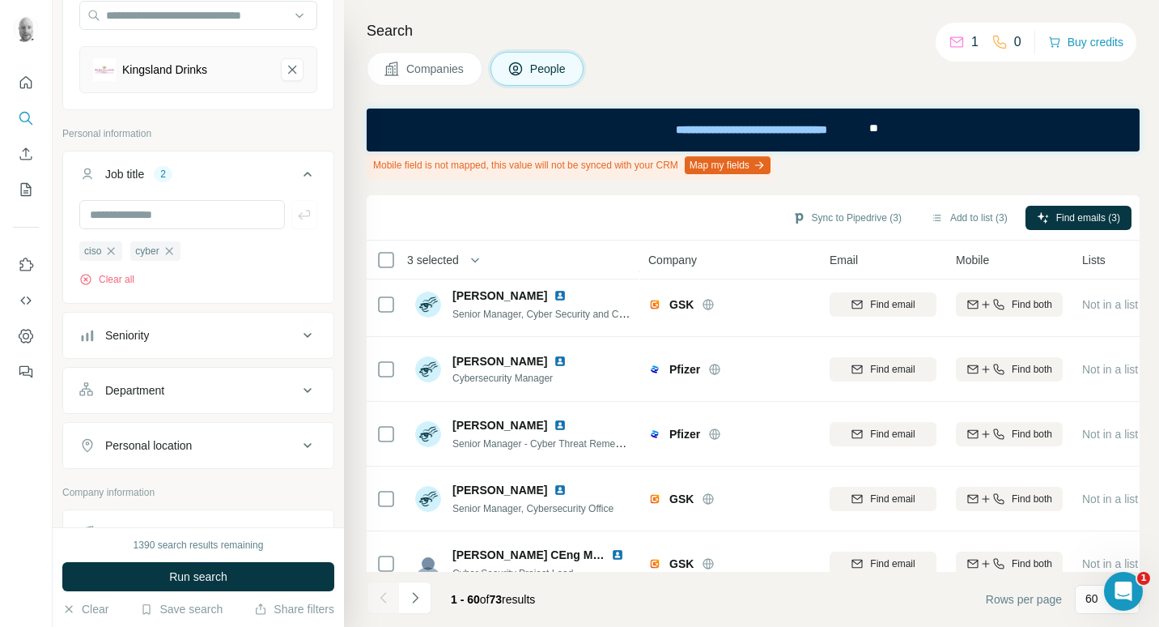
click at [253, 433] on button "Personal location" at bounding box center [198, 445] width 270 height 39
click at [161, 487] on input "text" at bounding box center [198, 485] width 238 height 29
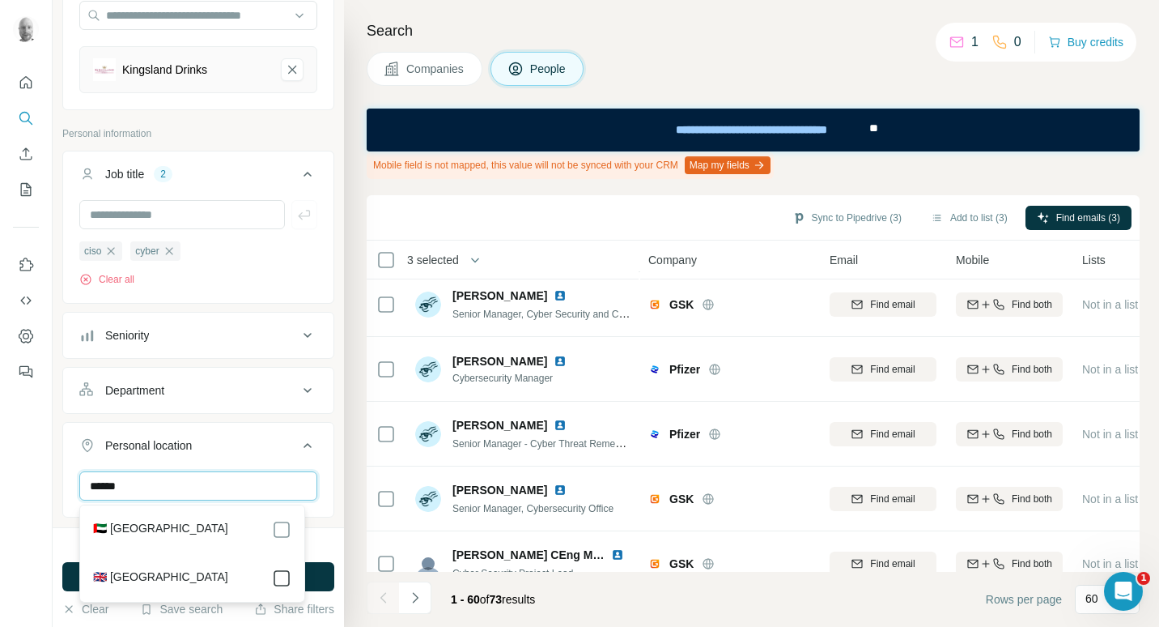
type input "******"
click at [326, 488] on div "New search Hide Company lookalikes 1 Find companies similar to one you've succe…" at bounding box center [198, 263] width 291 height 527
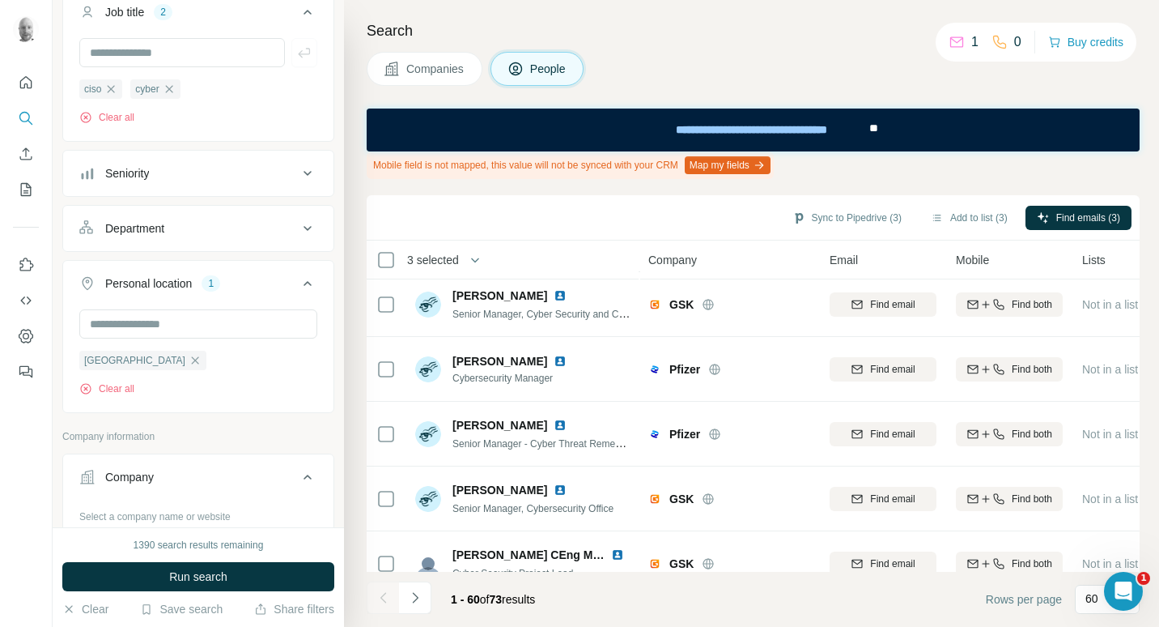
scroll to position [492, 0]
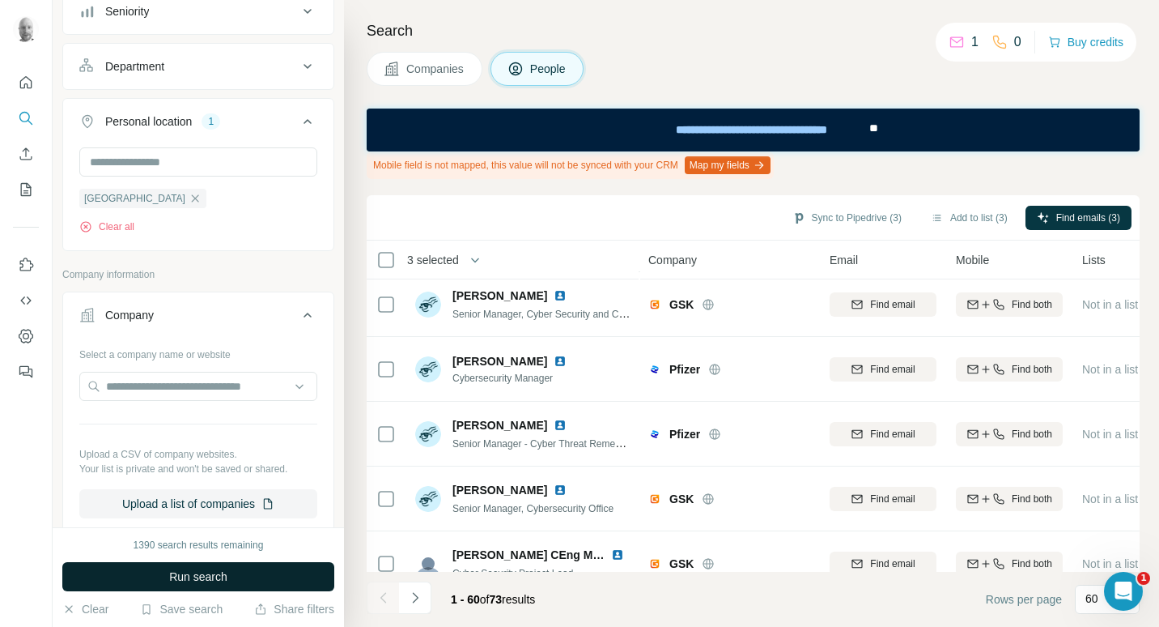
click at [219, 572] on span "Run search" at bounding box center [198, 576] width 58 height 16
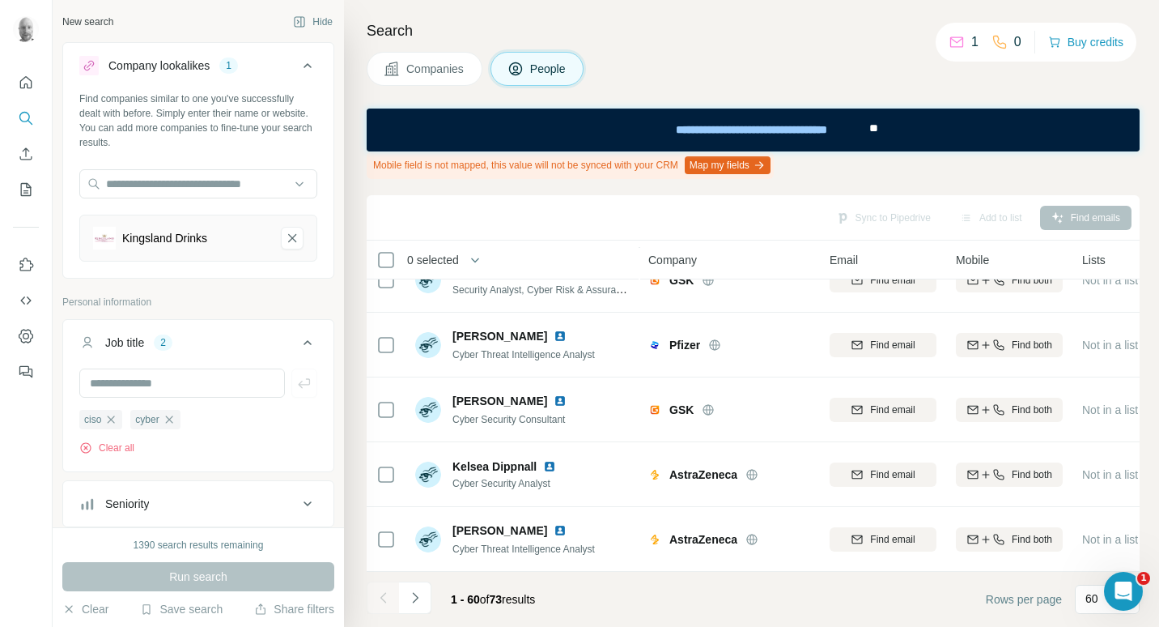
scroll to position [0, 0]
click at [422, 69] on span "Companies" at bounding box center [435, 69] width 59 height 16
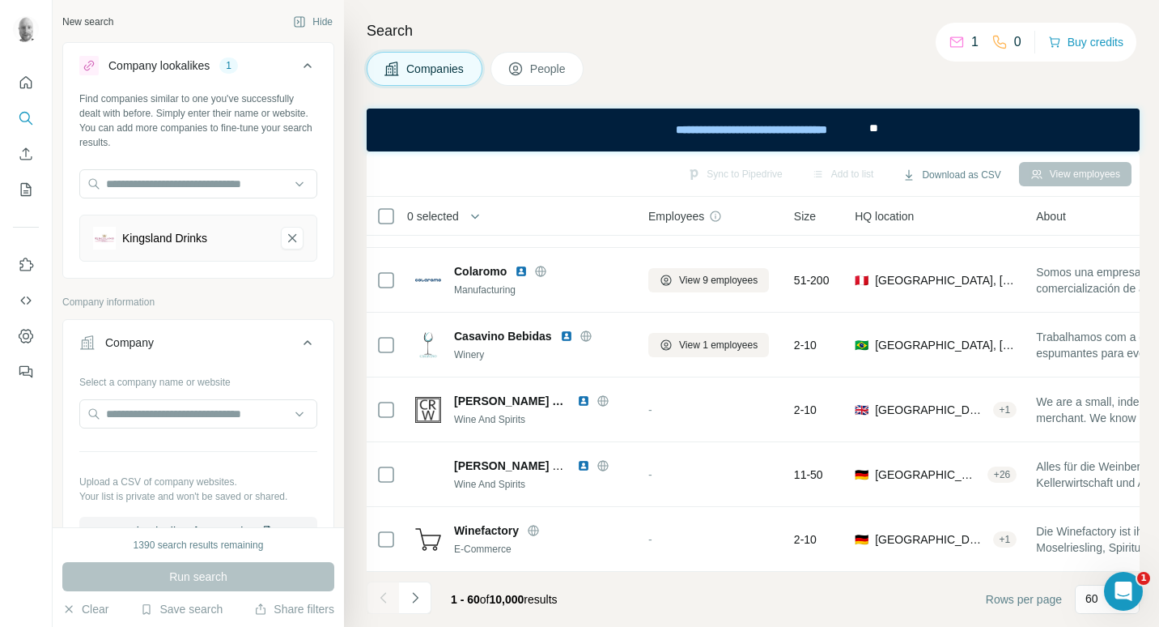
scroll to position [3558, 0]
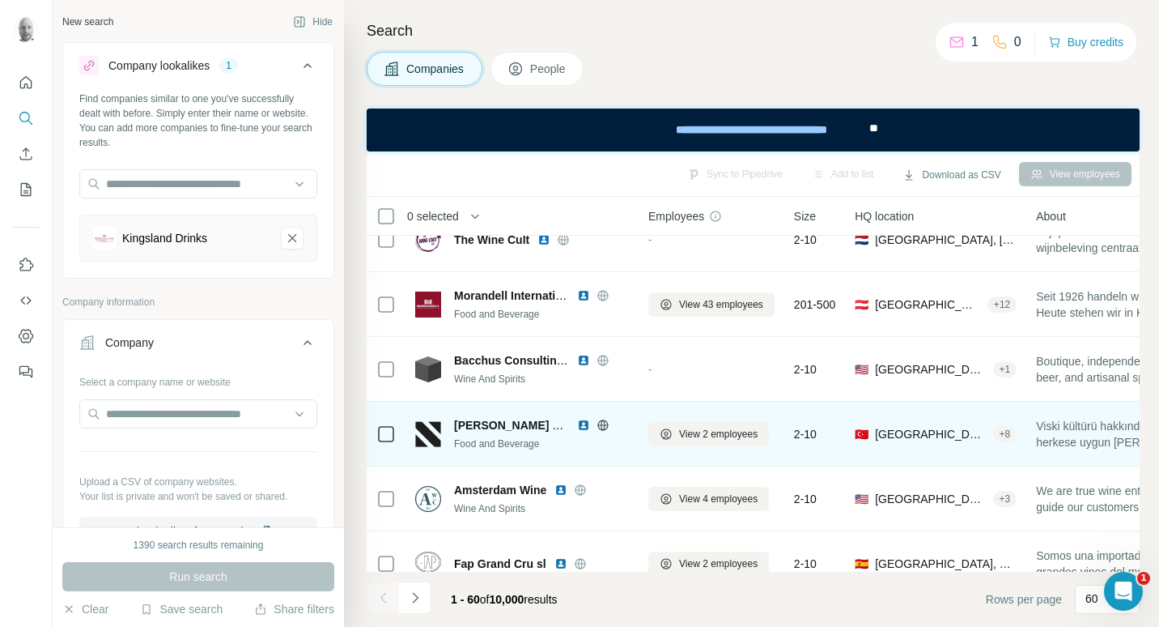
scroll to position [2263, 0]
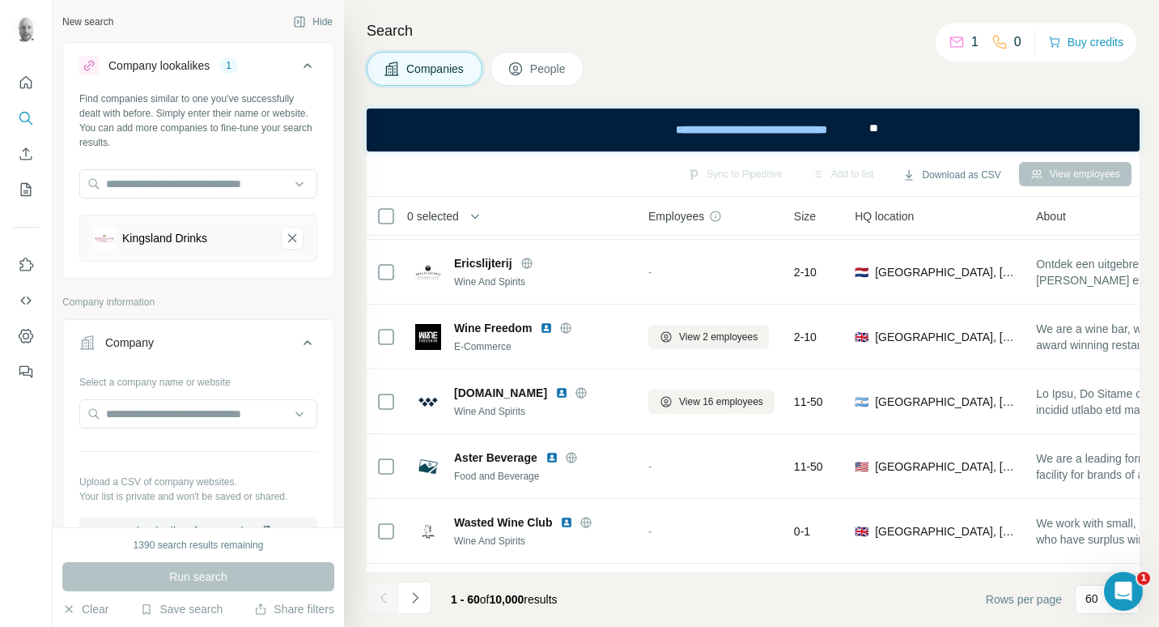
drag, startPoint x: 283, startPoint y: 244, endPoint x: 85, endPoint y: 664, distance: 464.3
click at [85, 626] on html "New search Hide Company lookalikes 1 Find companies similar to one you've succe…" at bounding box center [579, 313] width 1159 height 627
click at [91, 609] on button "Clear" at bounding box center [85, 609] width 46 height 16
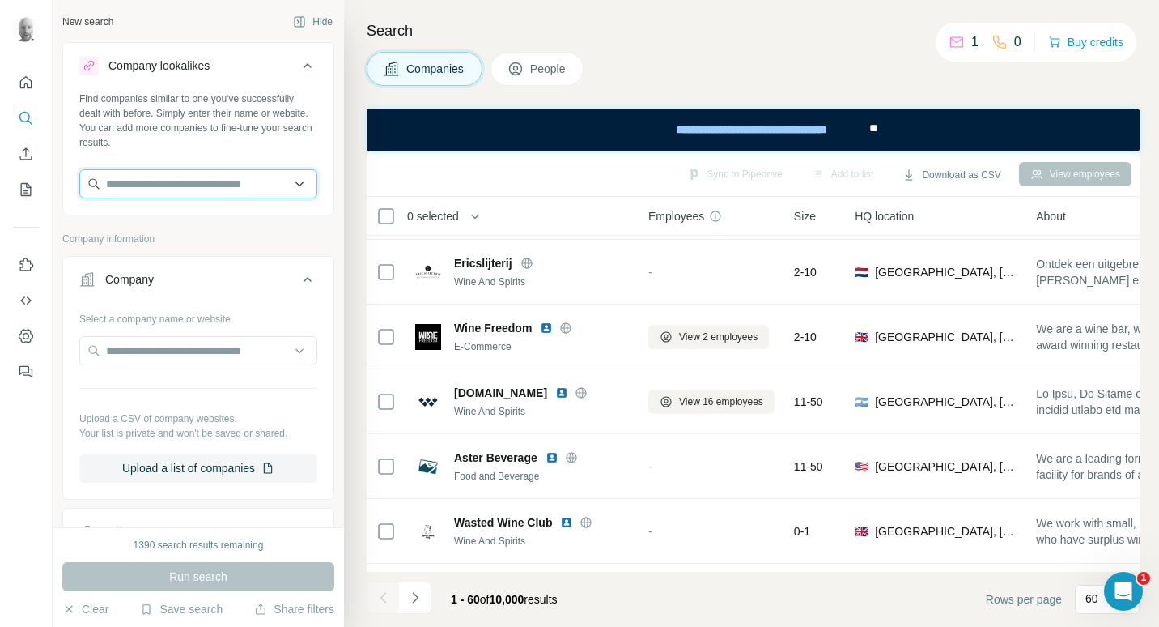
click at [216, 187] on input "text" at bounding box center [198, 183] width 238 height 29
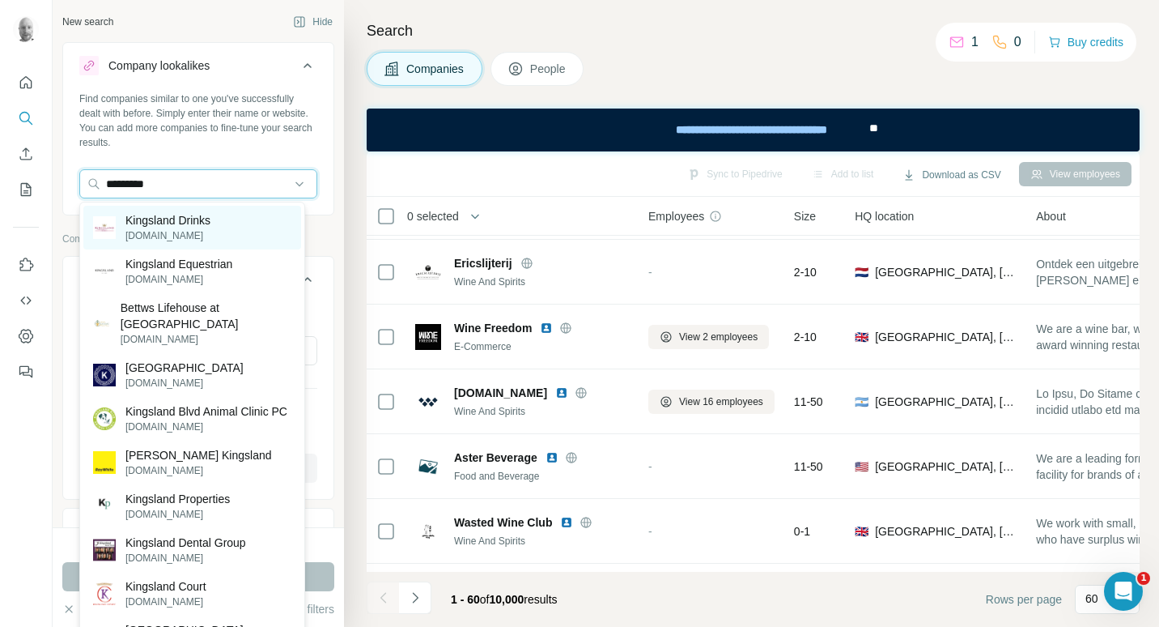
type input "*********"
click at [191, 232] on p "[DOMAIN_NAME]" at bounding box center [167, 235] width 85 height 15
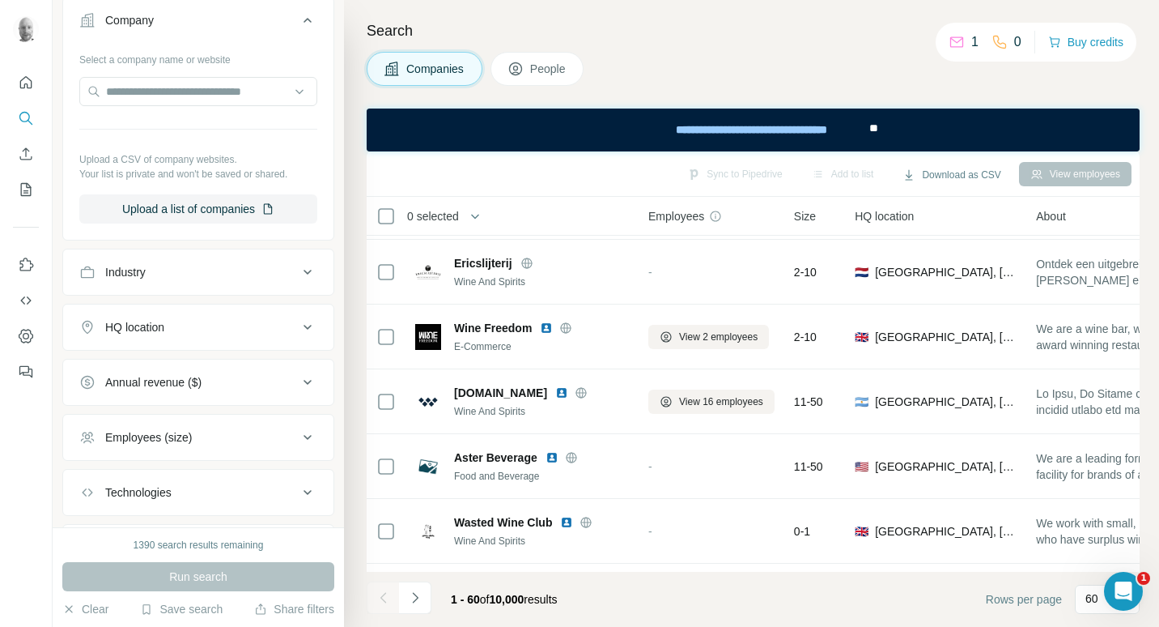
scroll to position [411, 0]
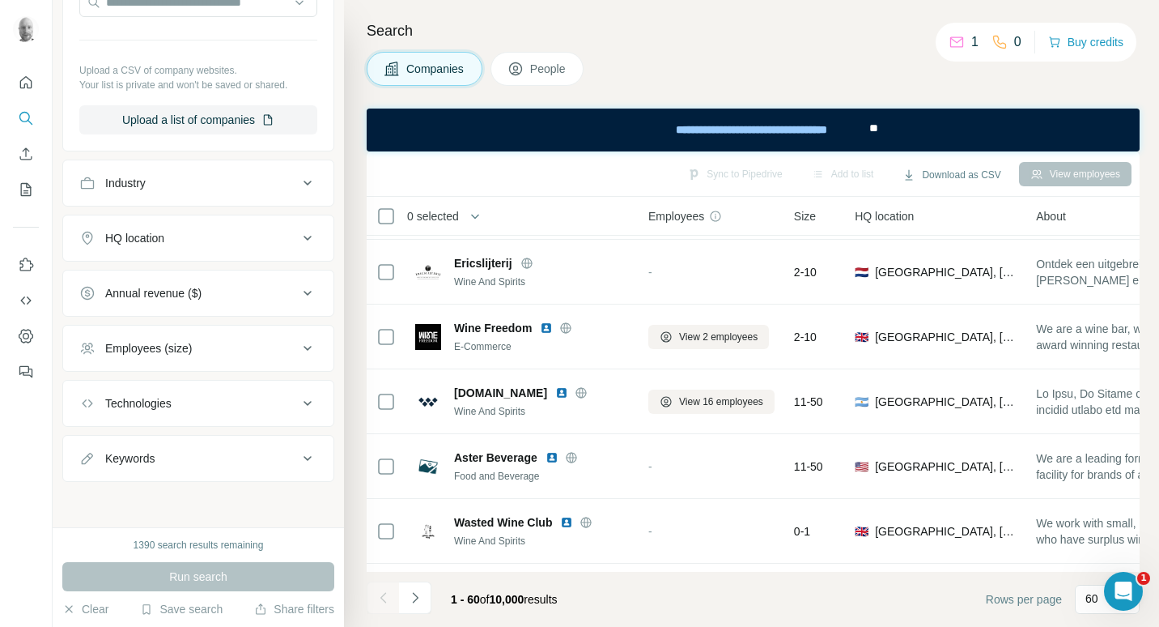
click at [532, 77] on button "People" at bounding box center [538, 69] width 94 height 34
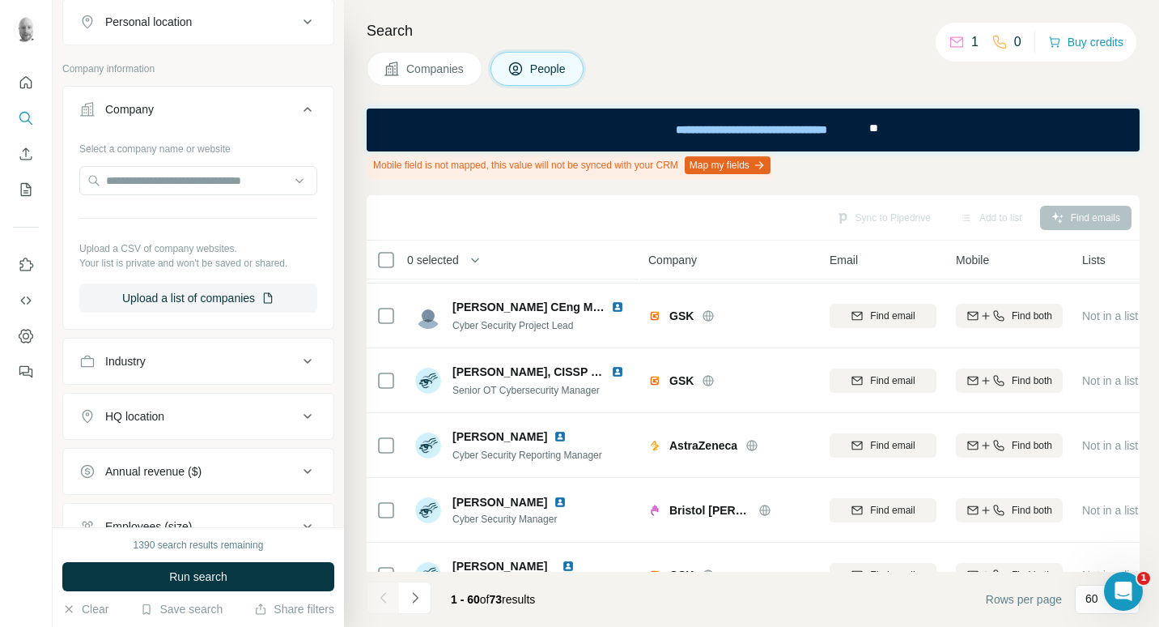
scroll to position [168, 0]
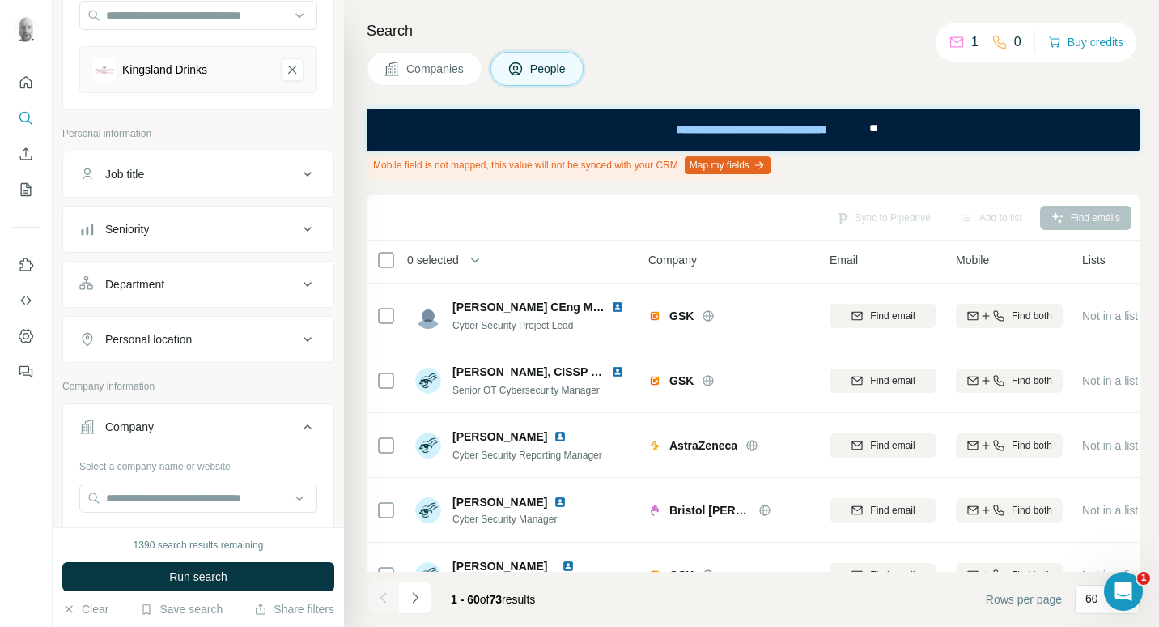
click at [267, 174] on div "Job title" at bounding box center [188, 174] width 219 height 16
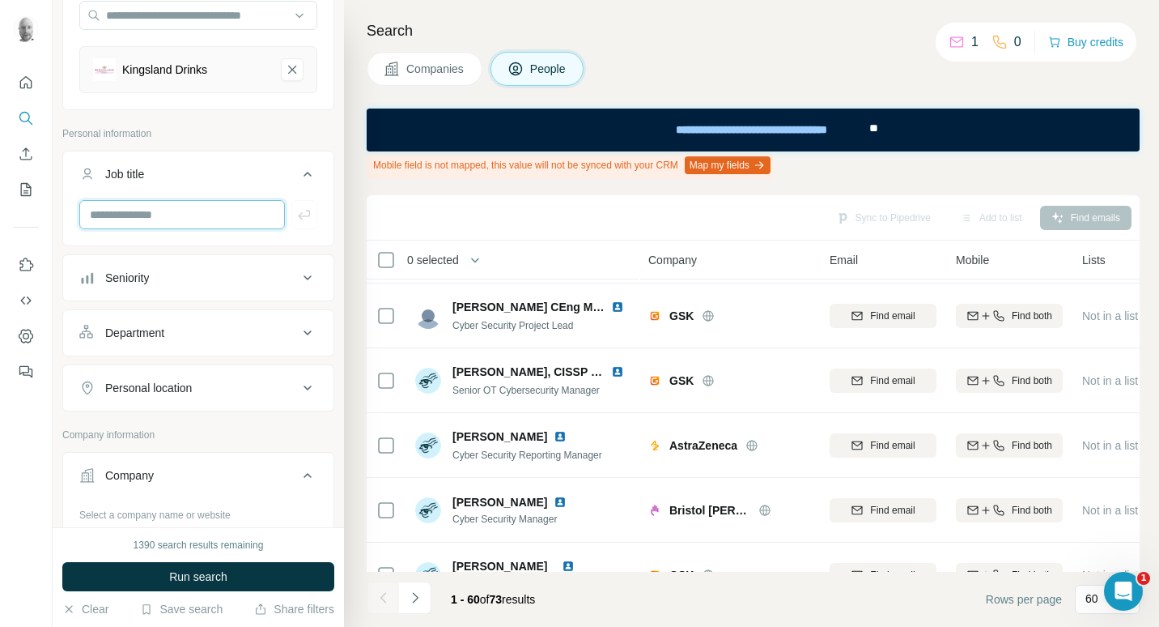
click at [204, 223] on input "text" at bounding box center [182, 214] width 206 height 29
type input "****"
drag, startPoint x: 297, startPoint y: 218, endPoint x: 234, endPoint y: 215, distance: 63.2
click at [296, 218] on icon "button" at bounding box center [304, 214] width 16 height 16
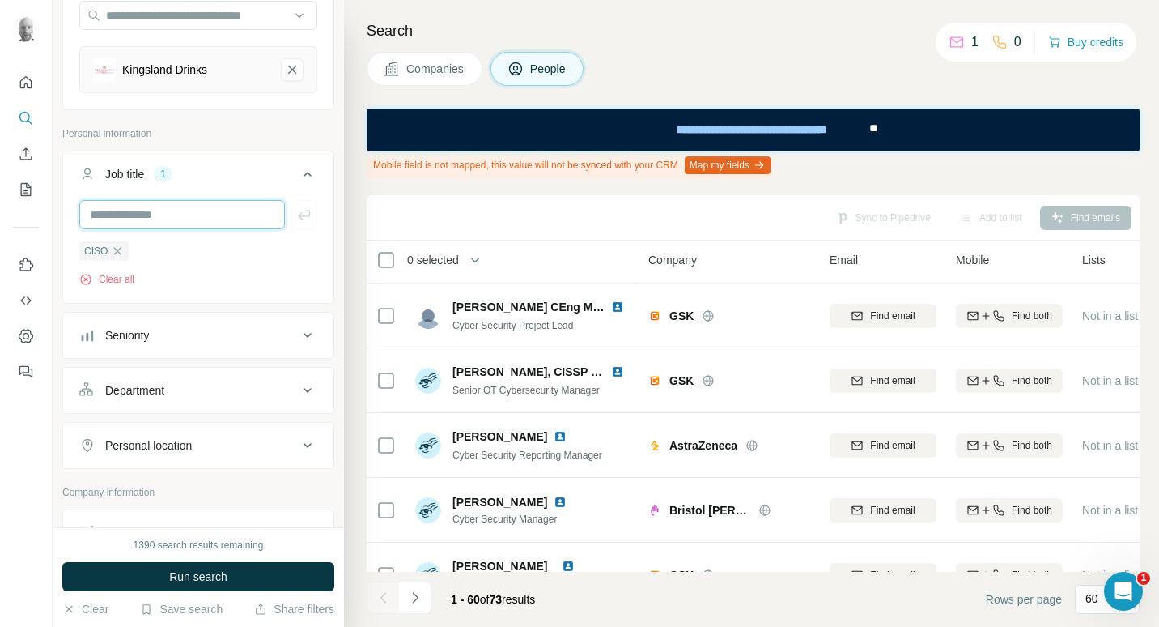
click at [197, 215] on input "text" at bounding box center [182, 214] width 206 height 29
type input "*****"
click at [294, 223] on button "button" at bounding box center [304, 214] width 26 height 29
click at [422, 69] on span "Companies" at bounding box center [435, 69] width 59 height 16
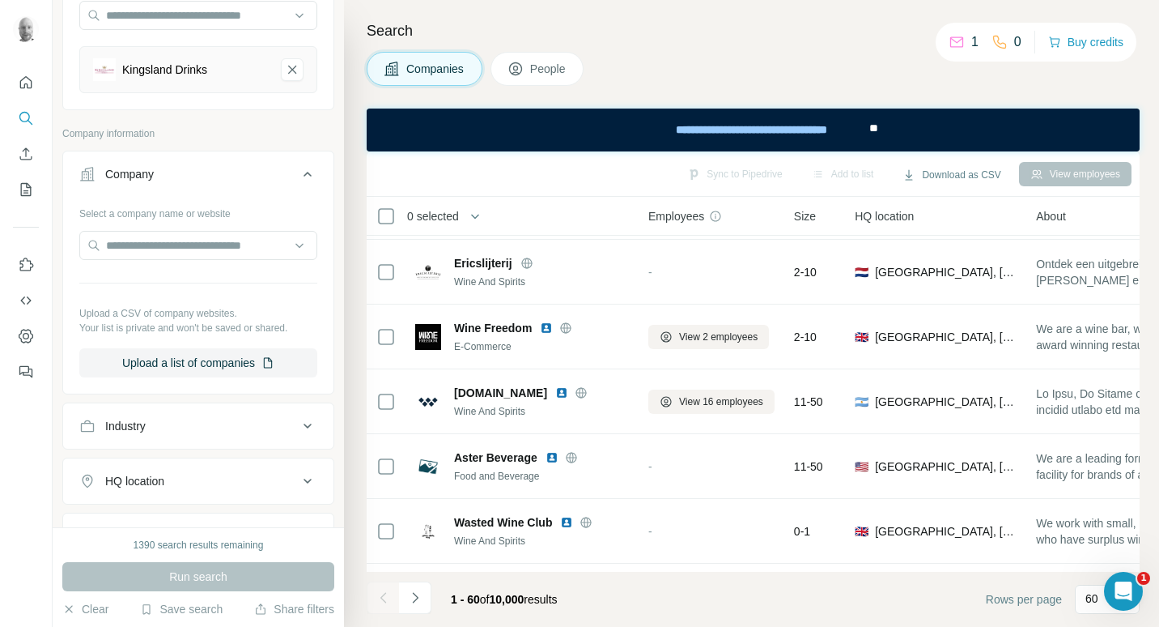
click at [506, 79] on button "People" at bounding box center [538, 69] width 94 height 34
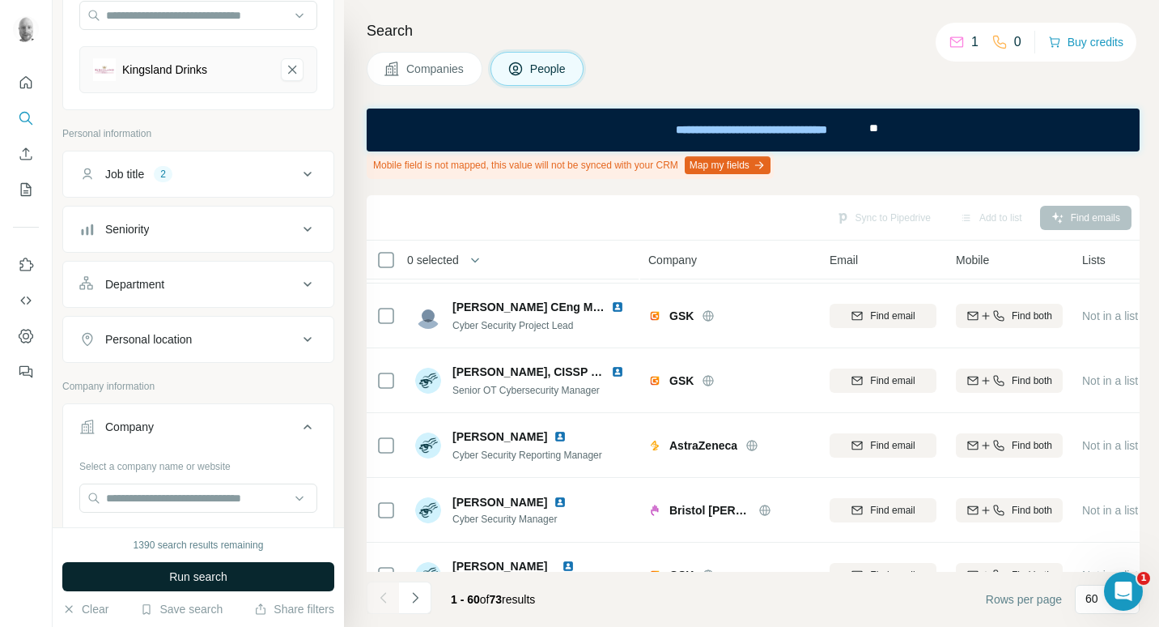
click at [289, 570] on button "Run search" at bounding box center [198, 576] width 272 height 29
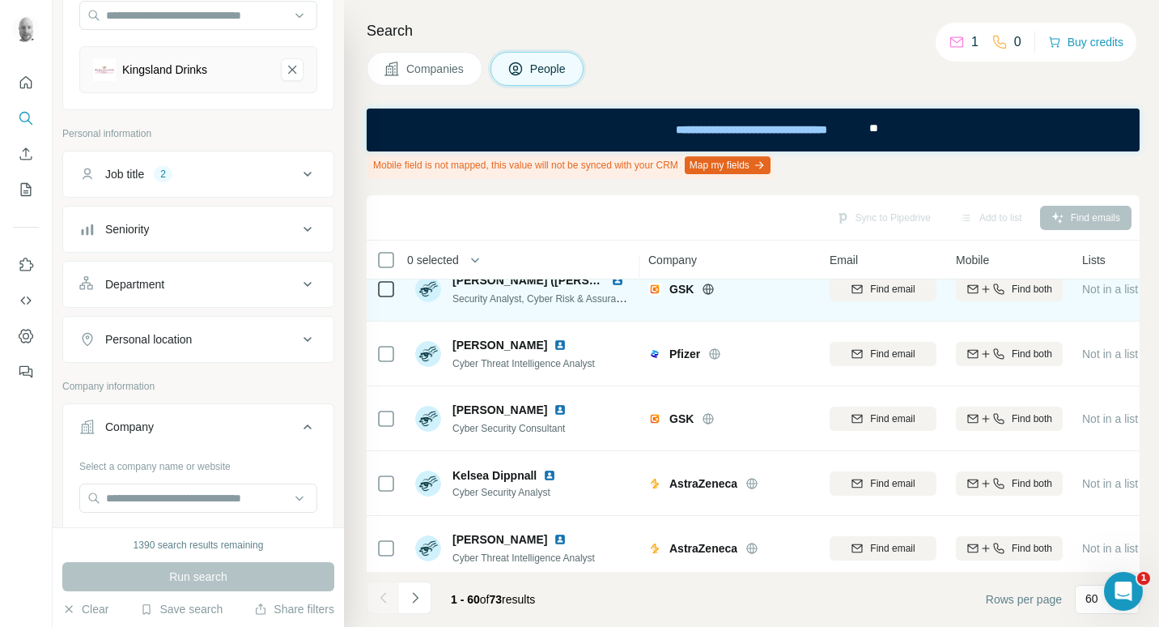
scroll to position [3602, 0]
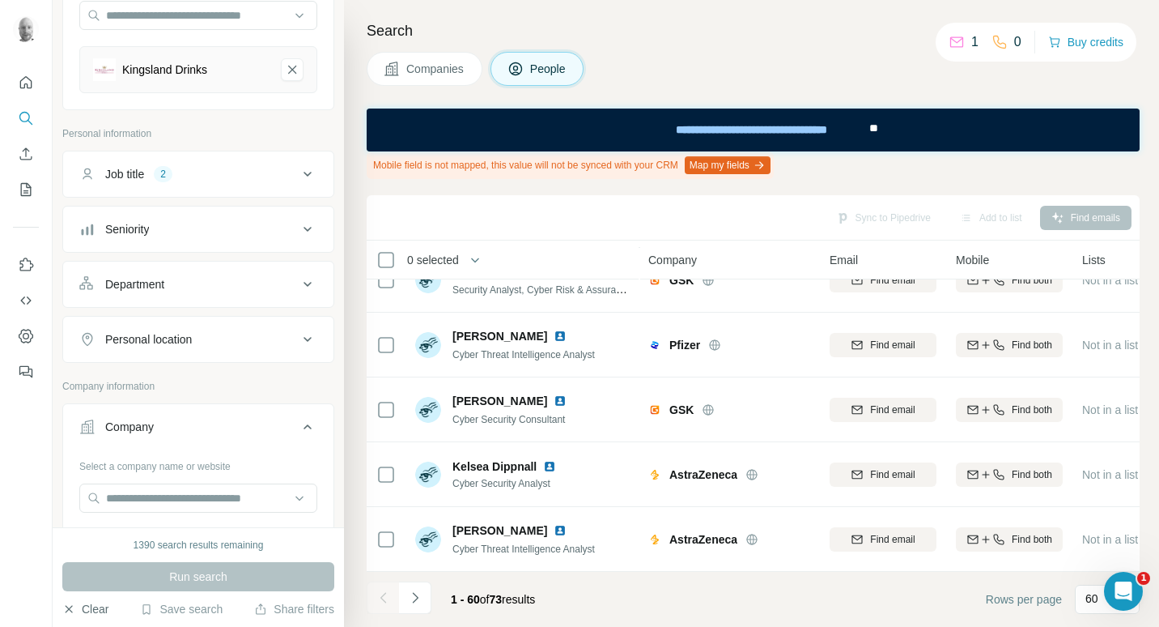
click at [84, 607] on button "Clear" at bounding box center [85, 609] width 46 height 16
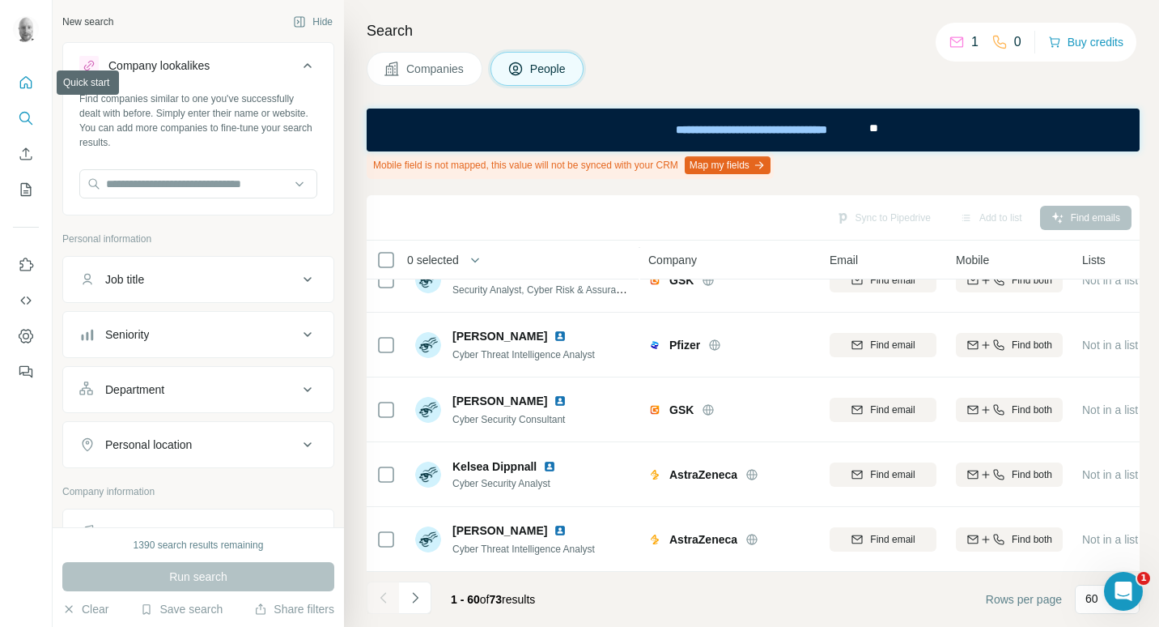
click at [32, 87] on icon "Quick start" at bounding box center [26, 82] width 12 height 12
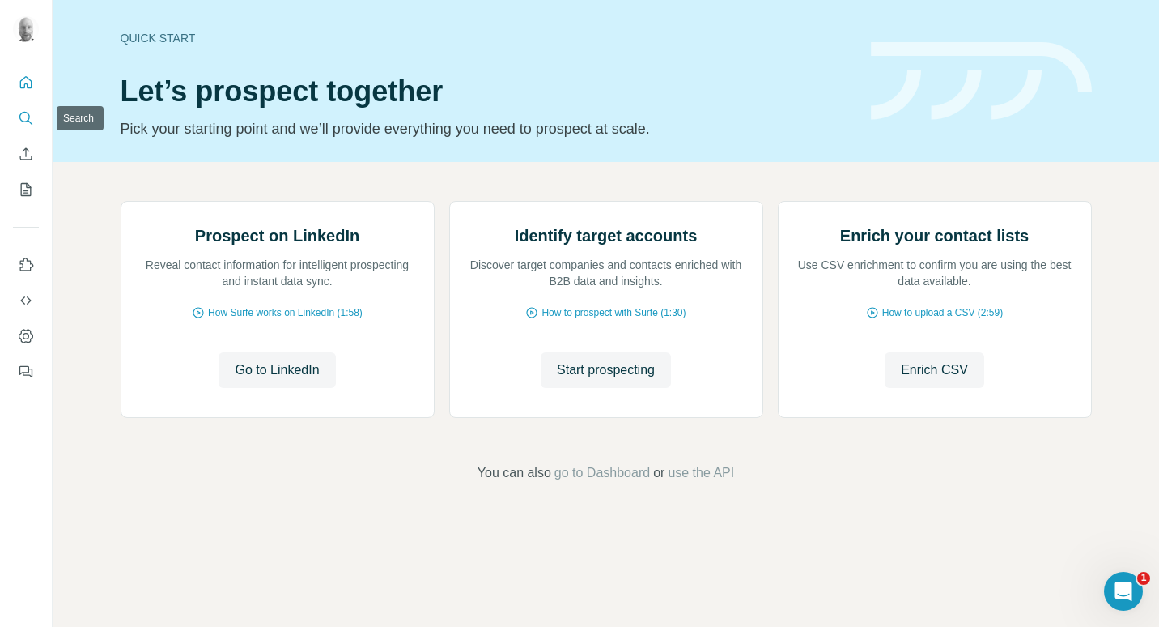
click at [19, 113] on icon "Search" at bounding box center [26, 118] width 16 height 16
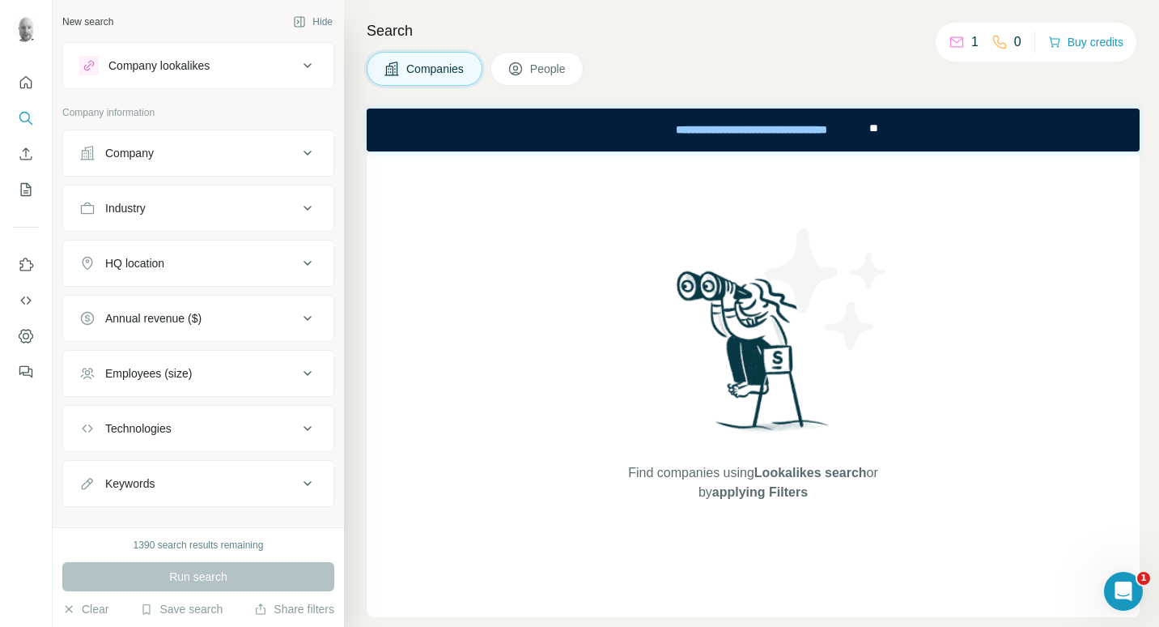
click at [220, 68] on div "Company lookalikes" at bounding box center [188, 65] width 219 height 19
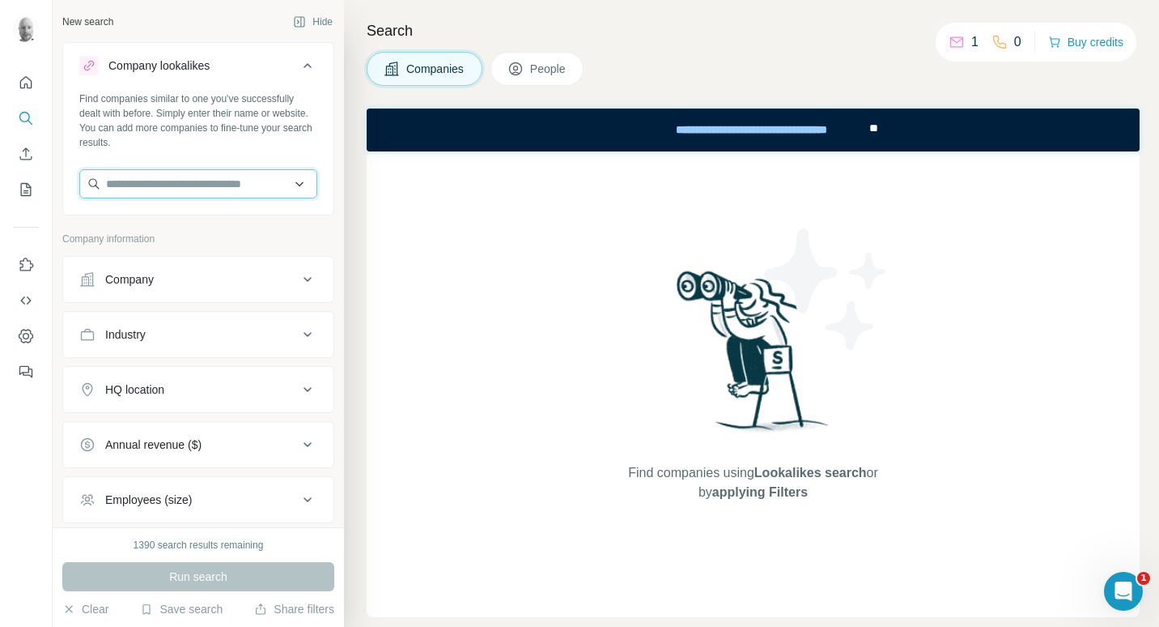
click at [147, 179] on input "text" at bounding box center [198, 183] width 238 height 29
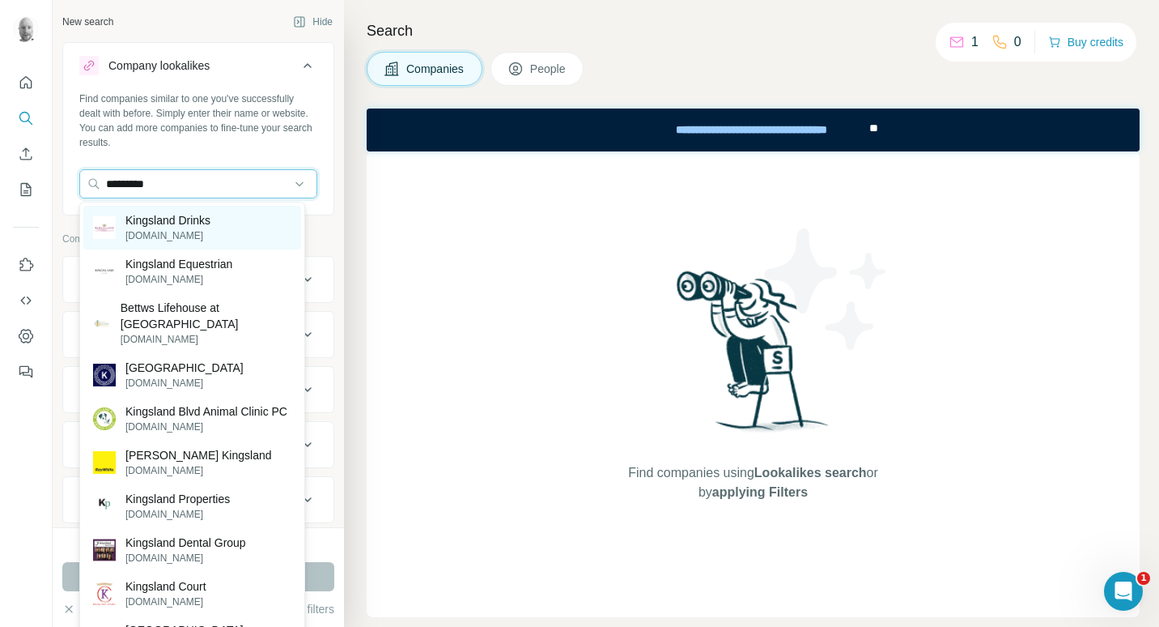
type input "*********"
click at [210, 228] on p "[DOMAIN_NAME]" at bounding box center [167, 235] width 85 height 15
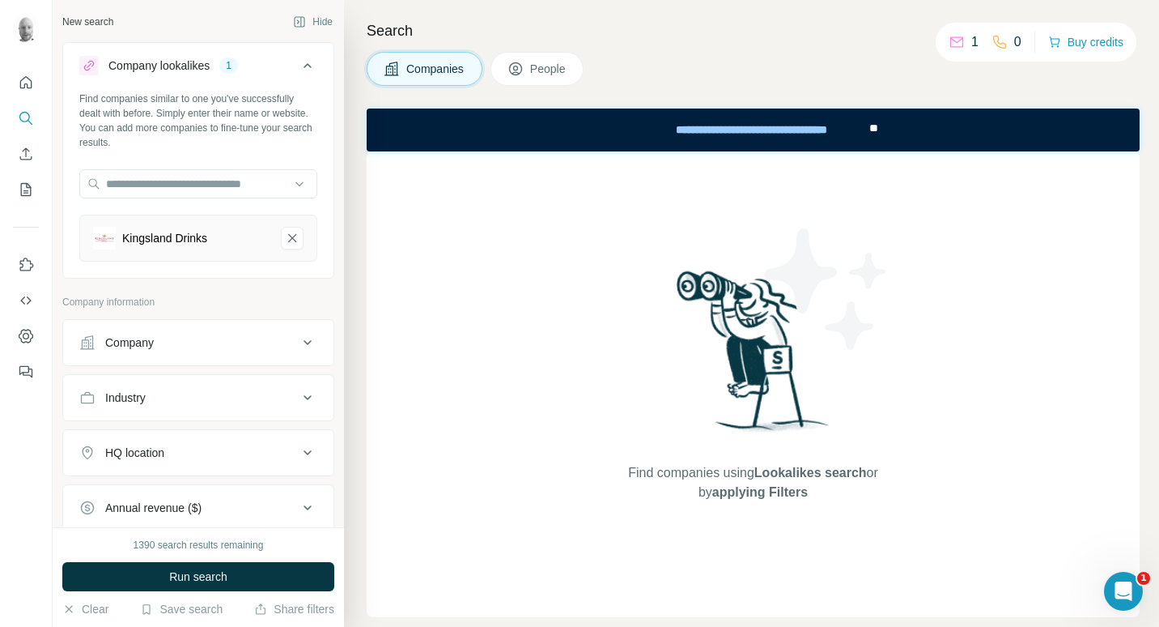
click at [559, 75] on span "People" at bounding box center [548, 69] width 37 height 16
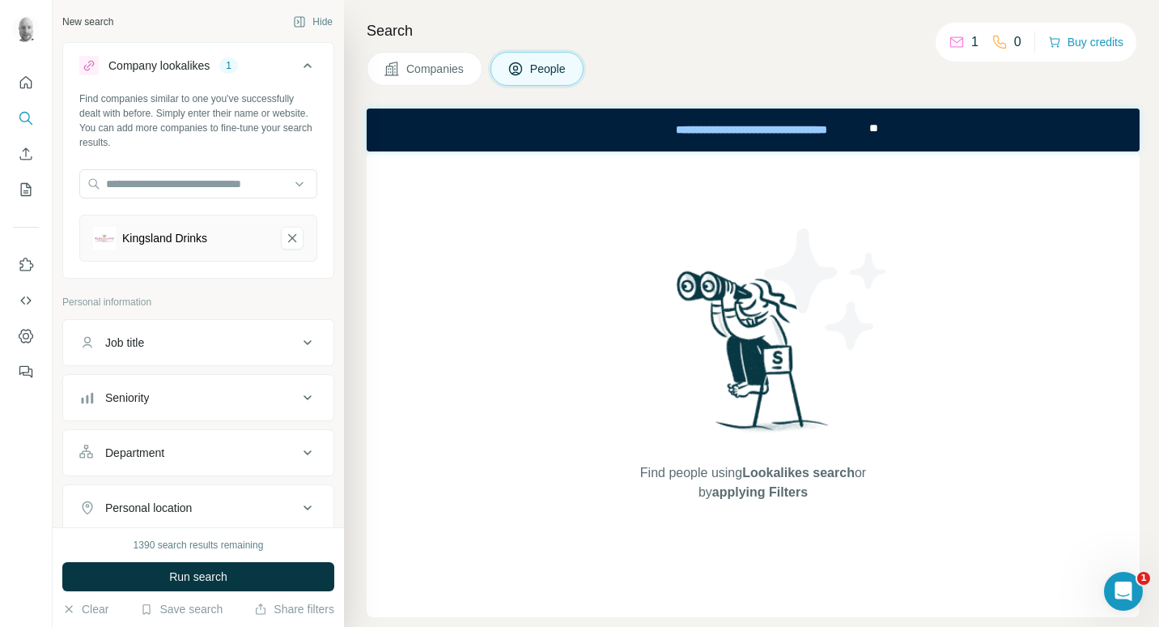
click at [304, 342] on icon at bounding box center [308, 342] width 8 height 5
click at [241, 386] on input "text" at bounding box center [182, 382] width 206 height 29
type input "*****"
drag, startPoint x: 295, startPoint y: 385, endPoint x: 253, endPoint y: 385, distance: 42.1
click at [296, 385] on icon "button" at bounding box center [304, 383] width 16 height 16
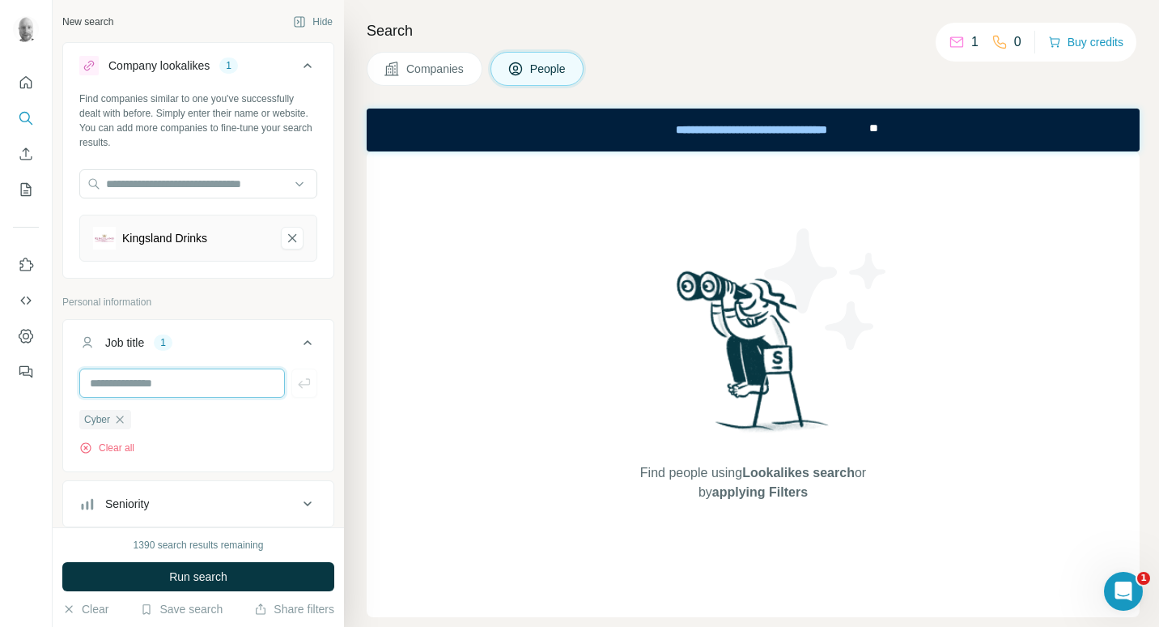
click at [200, 385] on input "text" at bounding box center [182, 382] width 206 height 29
type input "****"
click at [296, 381] on icon "button" at bounding box center [304, 383] width 16 height 16
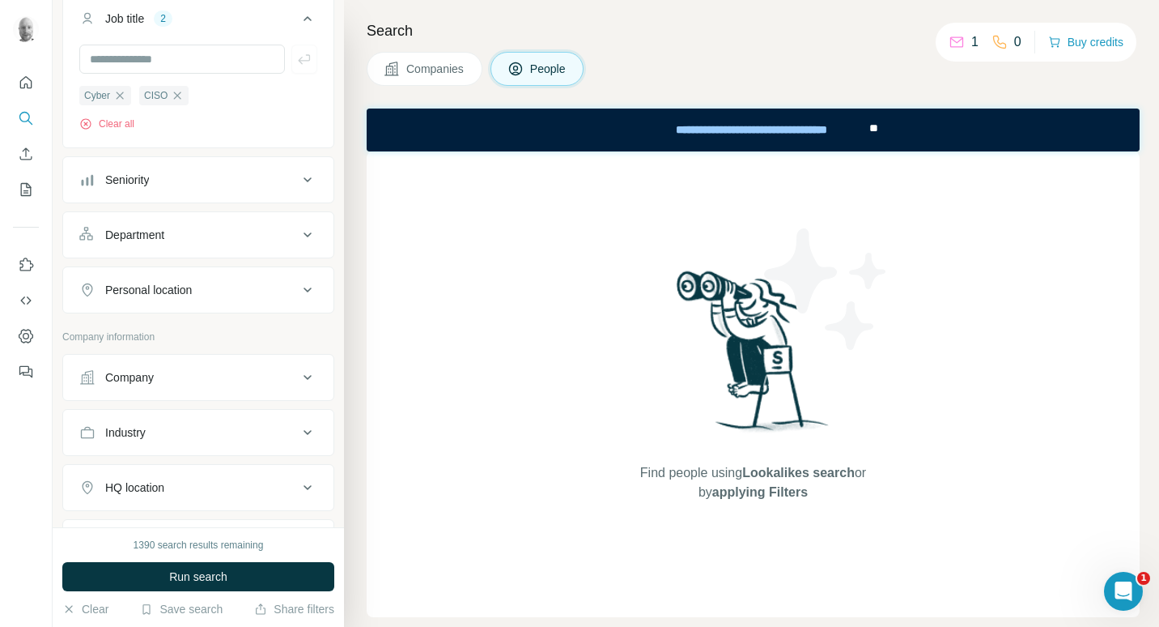
click at [249, 293] on div "Personal location" at bounding box center [188, 290] width 219 height 16
click at [193, 326] on input "text" at bounding box center [198, 330] width 238 height 29
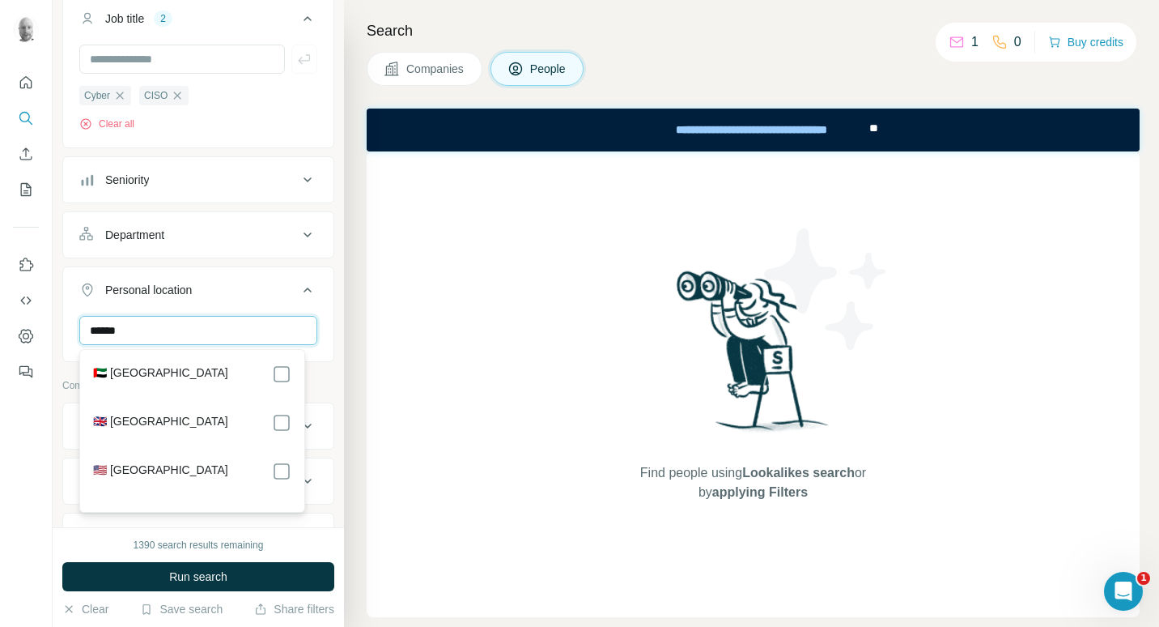
type input "******"
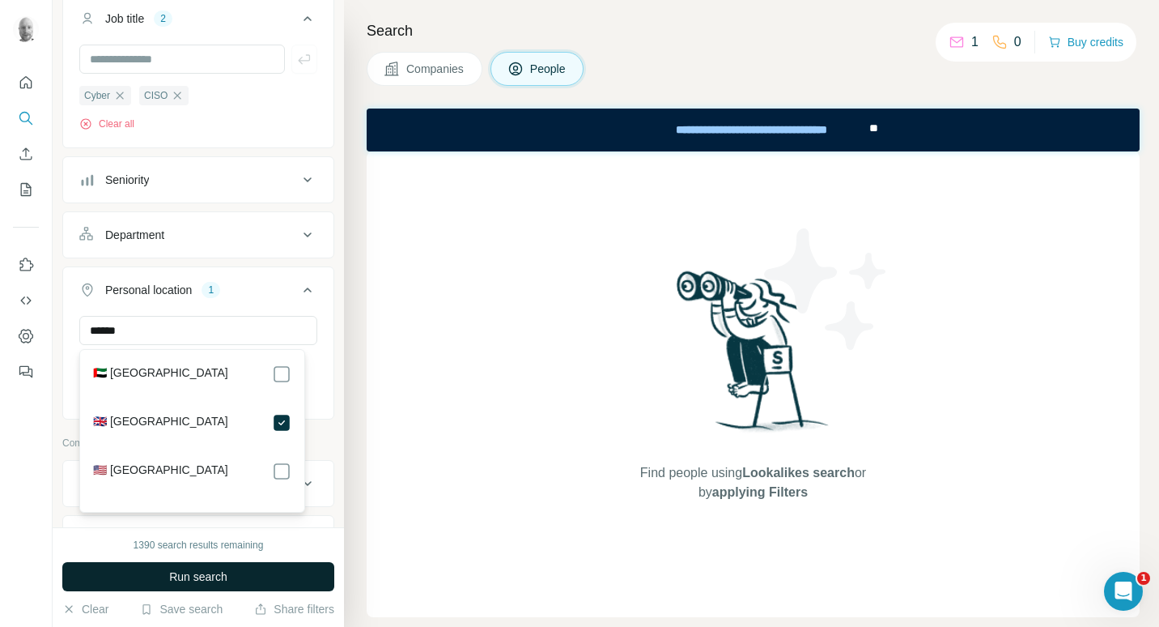
click at [298, 580] on button "Run search" at bounding box center [198, 576] width 272 height 29
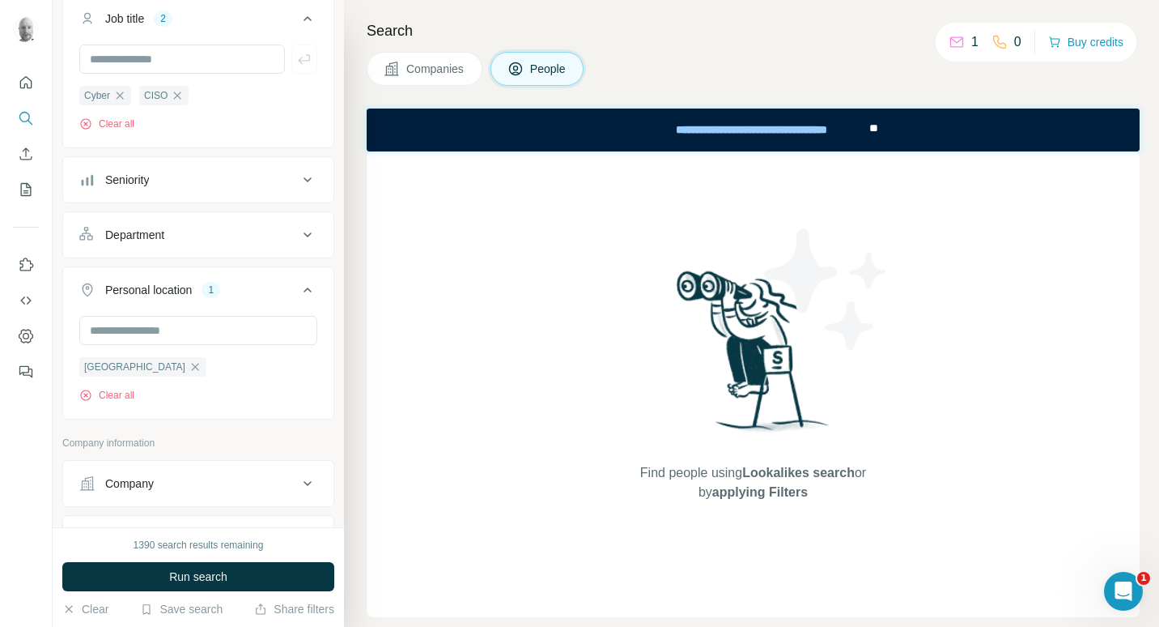
click at [453, 66] on span "Companies" at bounding box center [435, 69] width 59 height 16
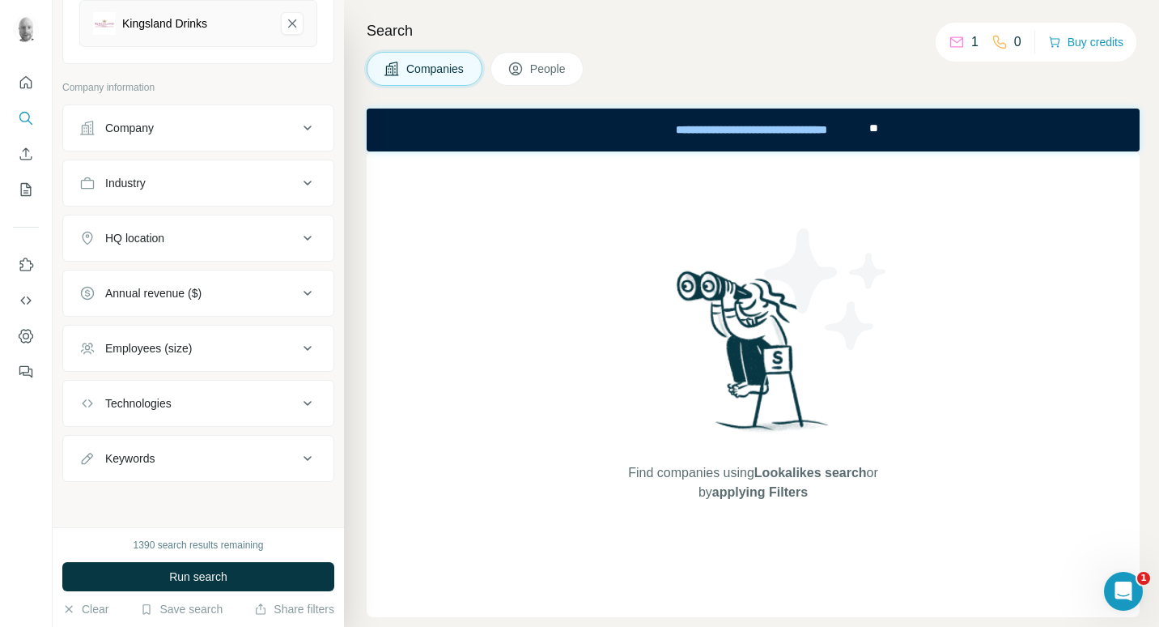
scroll to position [215, 0]
click at [288, 582] on button "Run search" at bounding box center [198, 576] width 272 height 29
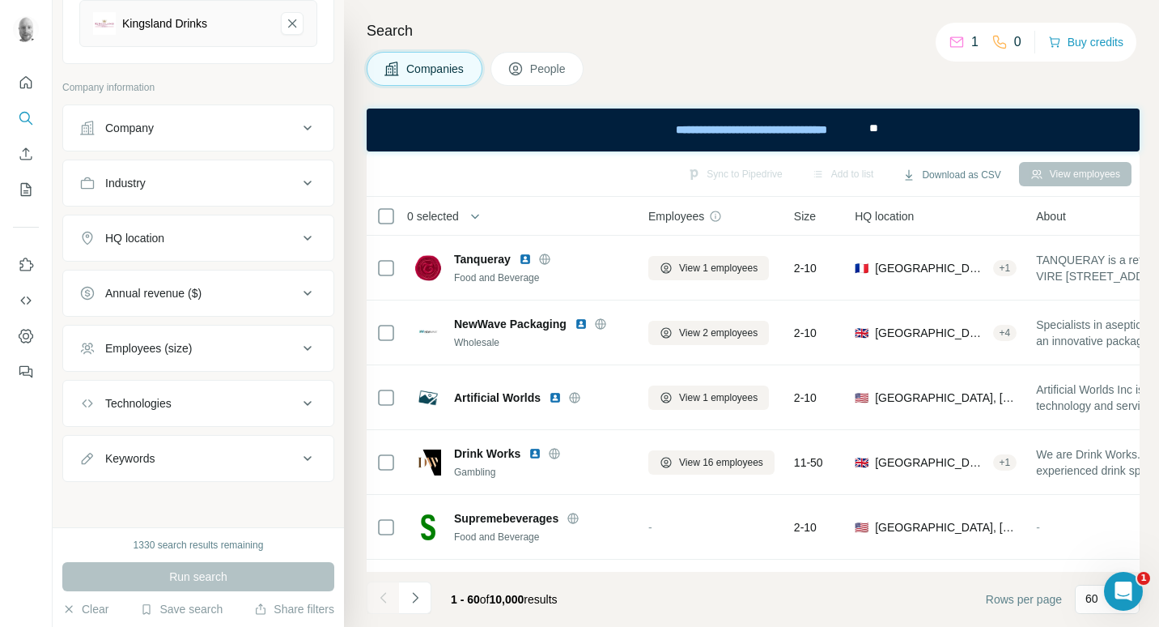
click at [522, 66] on icon at bounding box center [515, 68] width 13 height 13
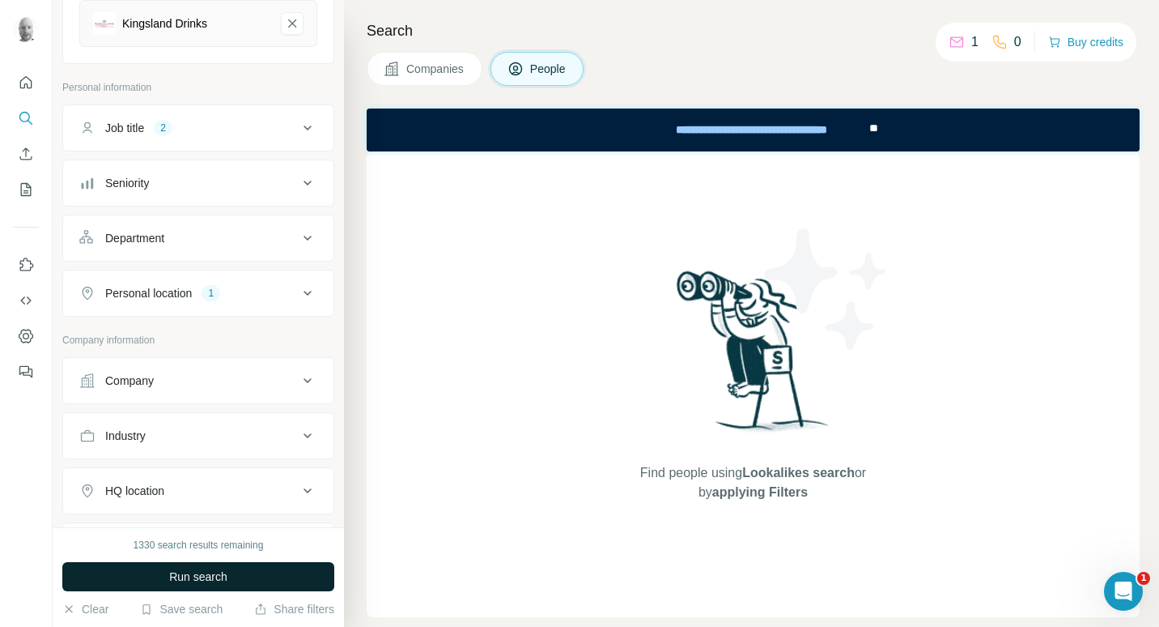
click at [236, 587] on button "Run search" at bounding box center [198, 576] width 272 height 29
click at [248, 576] on button "Run search" at bounding box center [198, 576] width 272 height 29
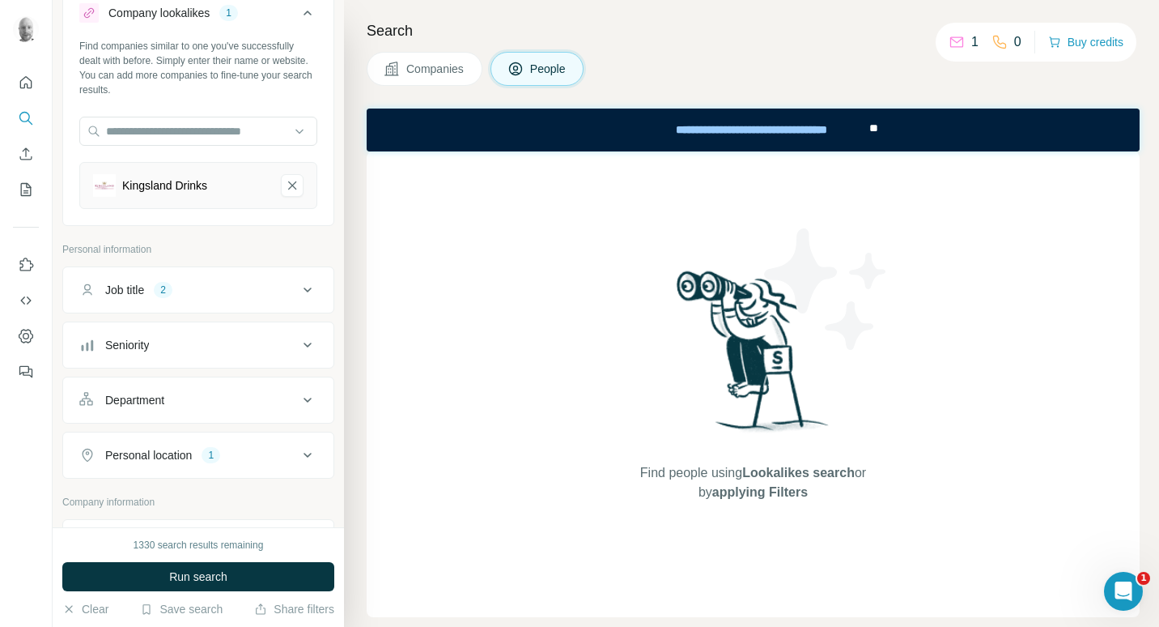
click at [290, 300] on button "Job title 2" at bounding box center [198, 289] width 270 height 39
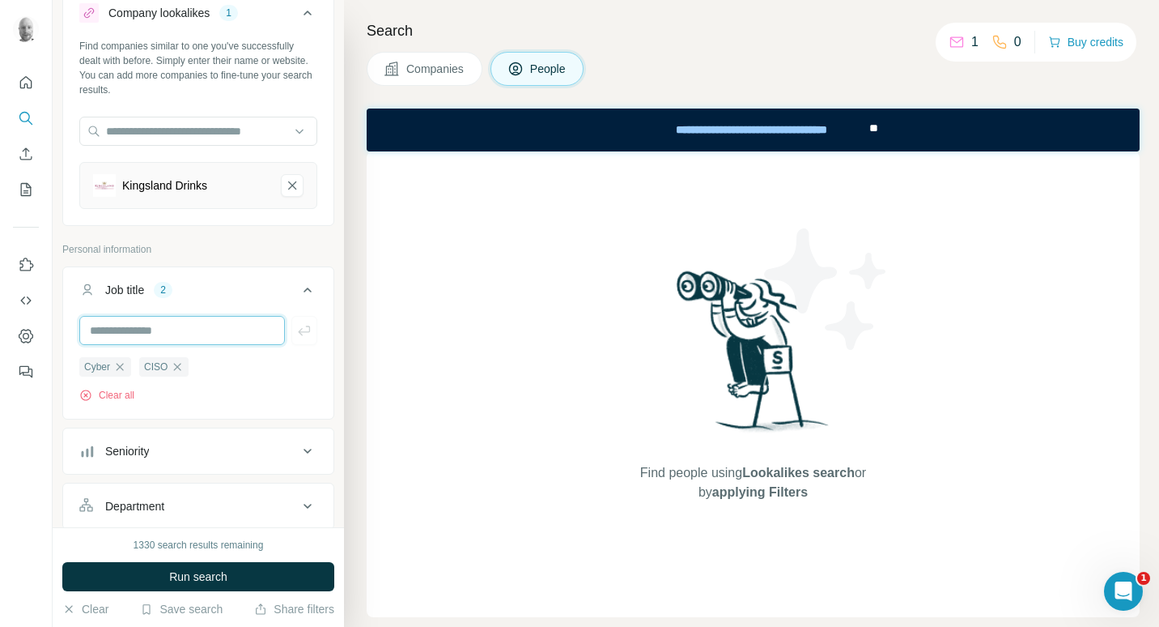
click at [225, 328] on input "text" at bounding box center [182, 330] width 206 height 29
type input "****"
click at [296, 329] on icon "button" at bounding box center [304, 330] width 16 height 16
click at [289, 575] on button "Run search" at bounding box center [198, 576] width 272 height 29
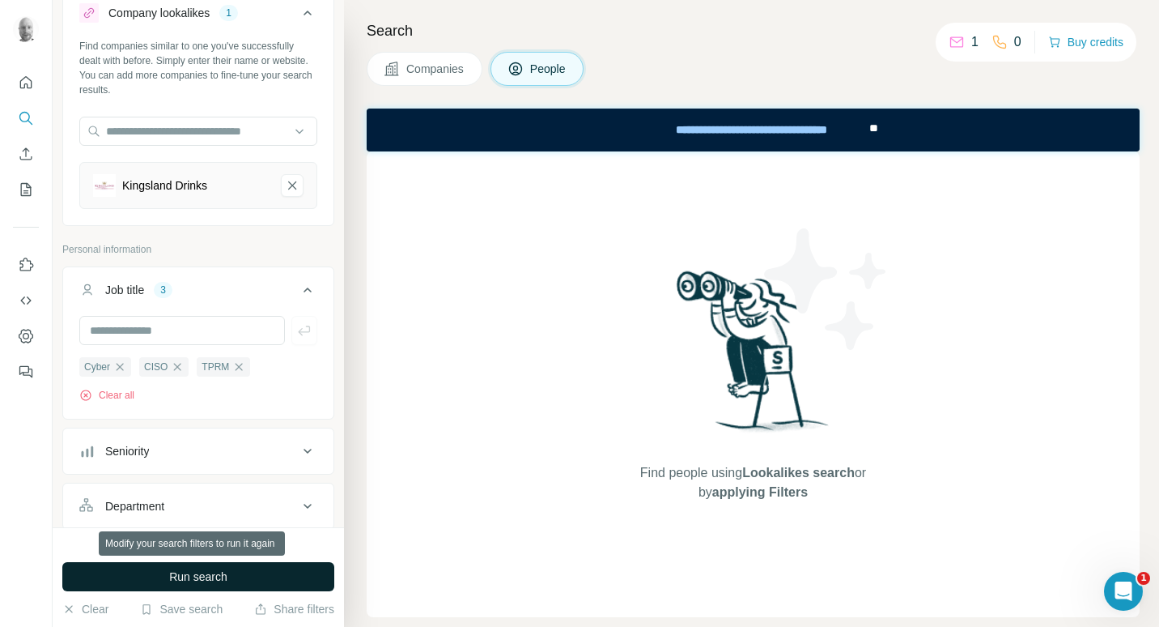
click at [213, 585] on button "Run search" at bounding box center [198, 576] width 272 height 29
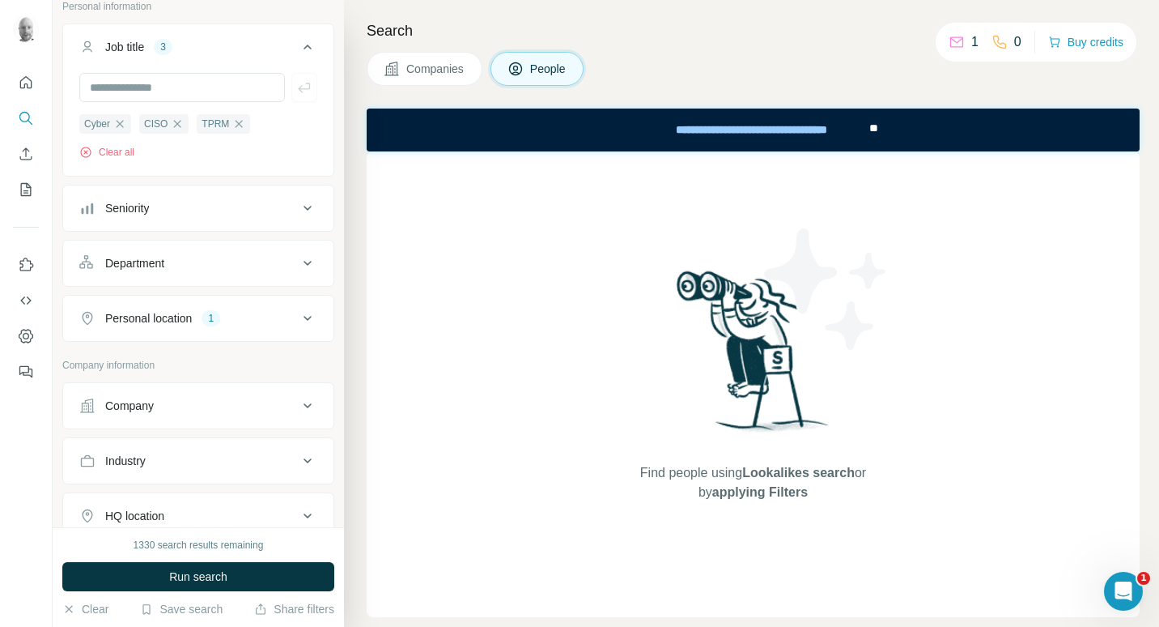
scroll to position [538, 0]
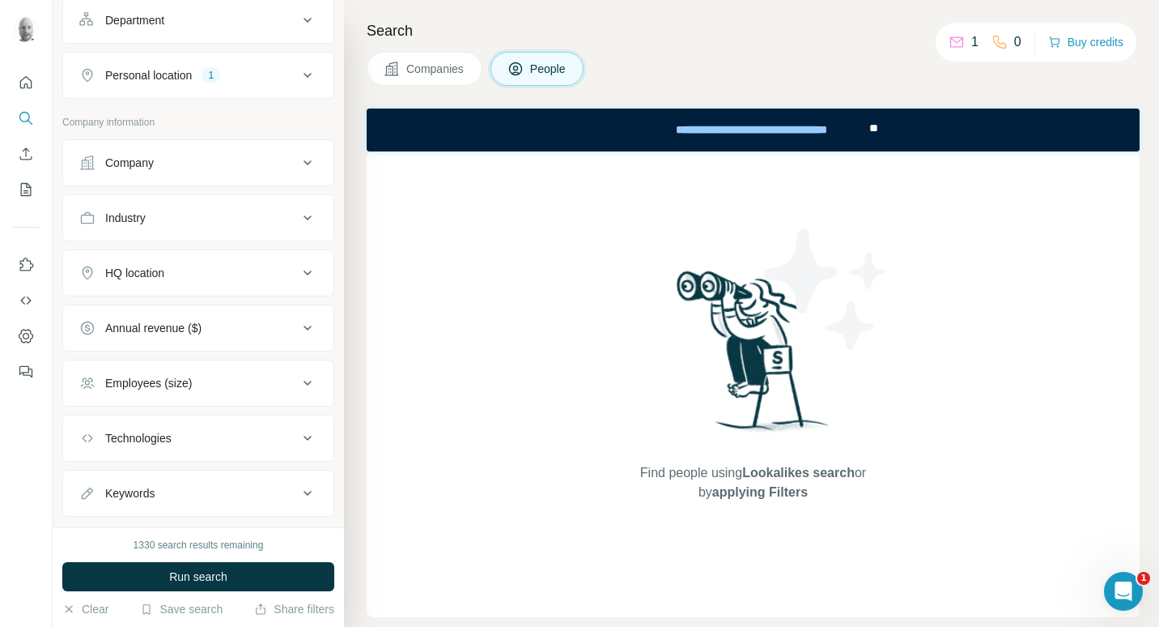
click at [461, 70] on span "Companies" at bounding box center [435, 69] width 59 height 16
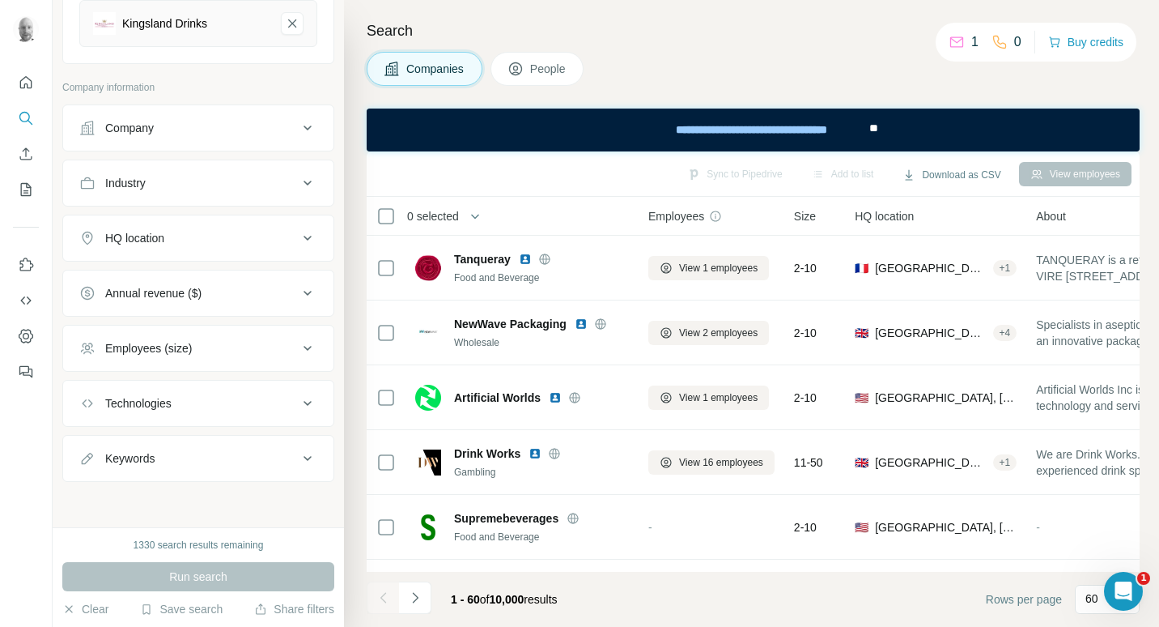
scroll to position [215, 0]
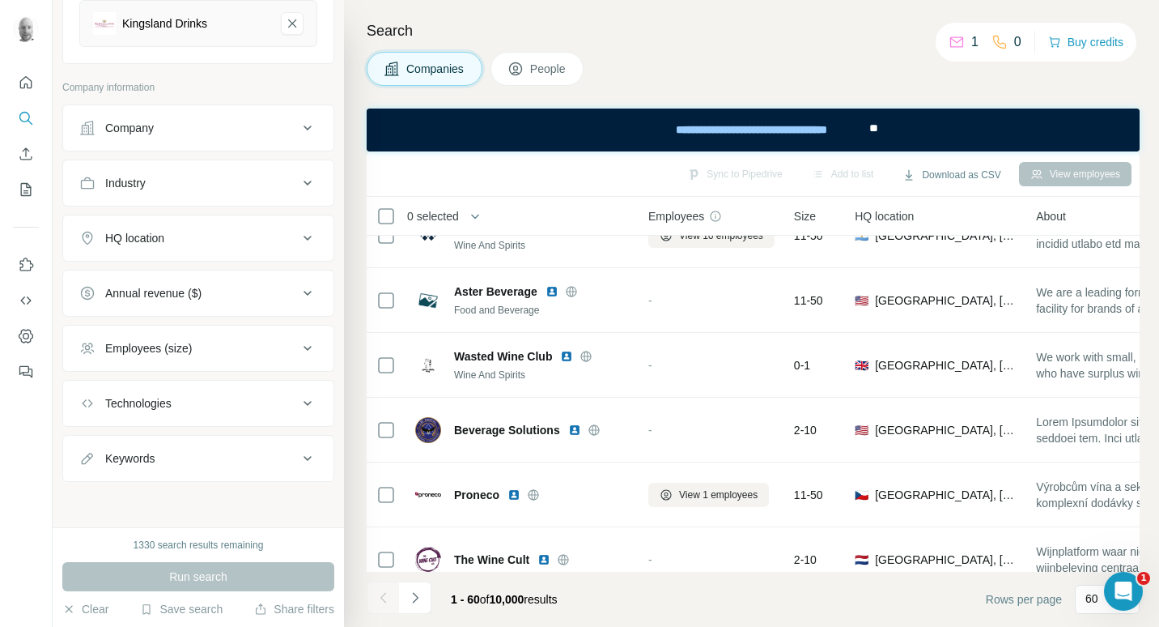
scroll to position [2995, 0]
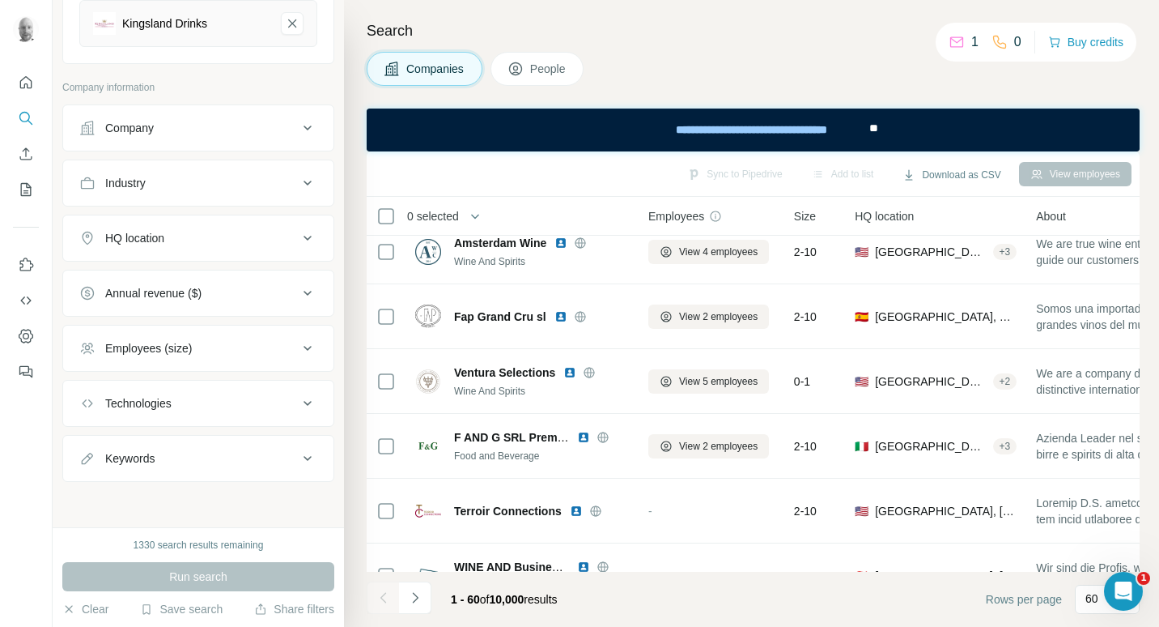
click at [527, 74] on button "People" at bounding box center [538, 69] width 94 height 34
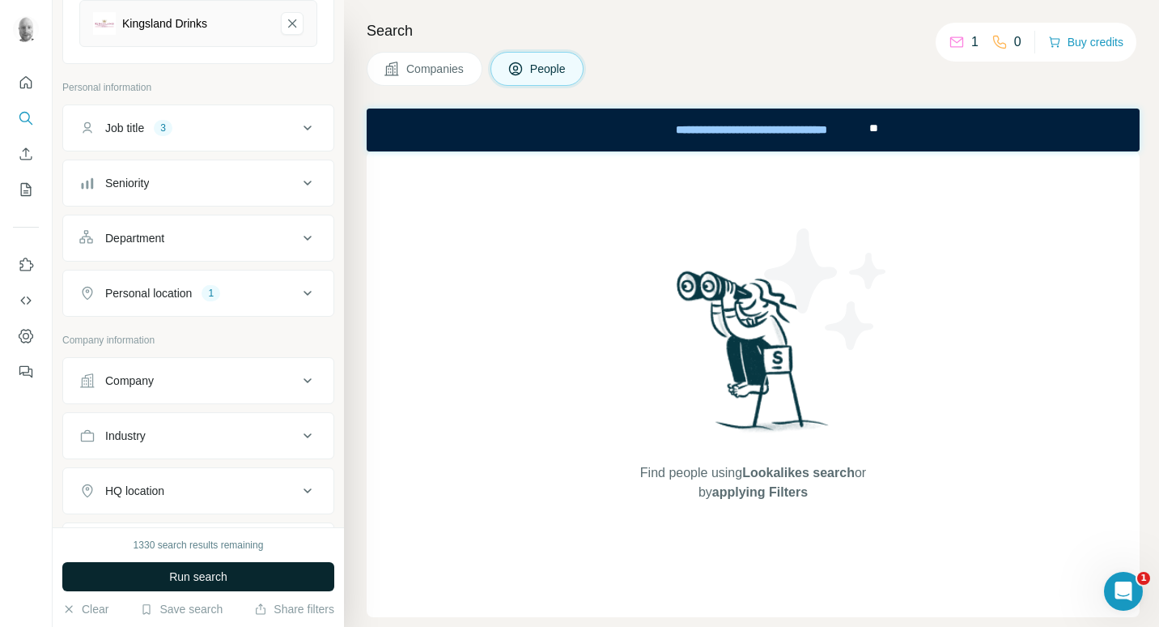
click at [217, 568] on span "Run search" at bounding box center [198, 576] width 58 height 16
click at [96, 609] on button "Clear" at bounding box center [85, 609] width 46 height 16
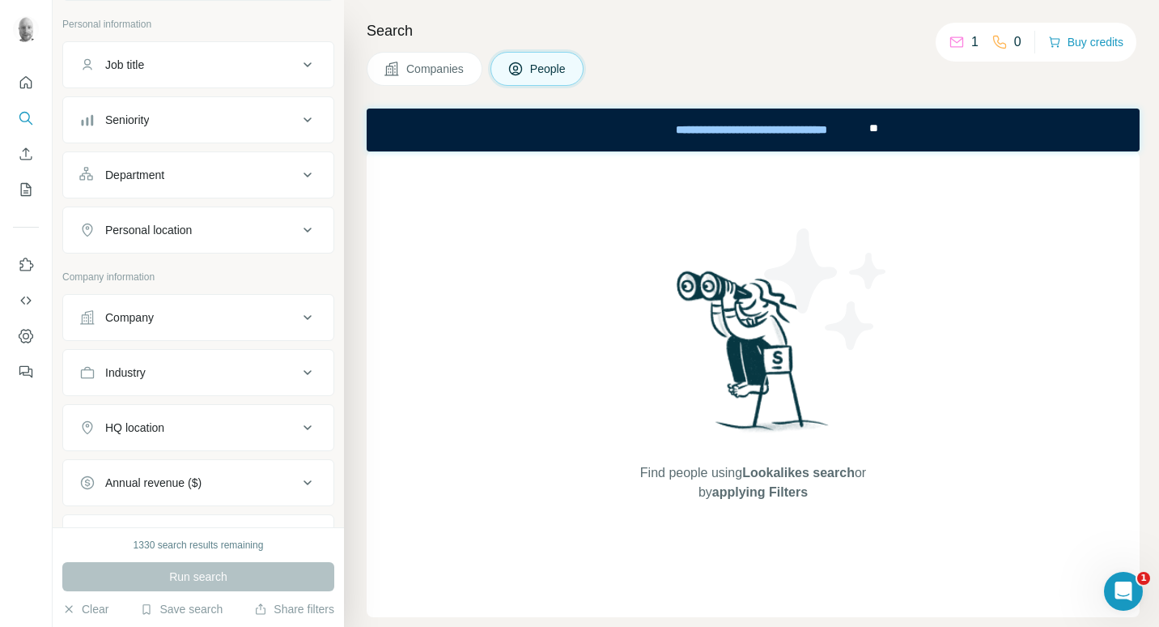
click at [277, 68] on div "Job title" at bounding box center [188, 65] width 219 height 16
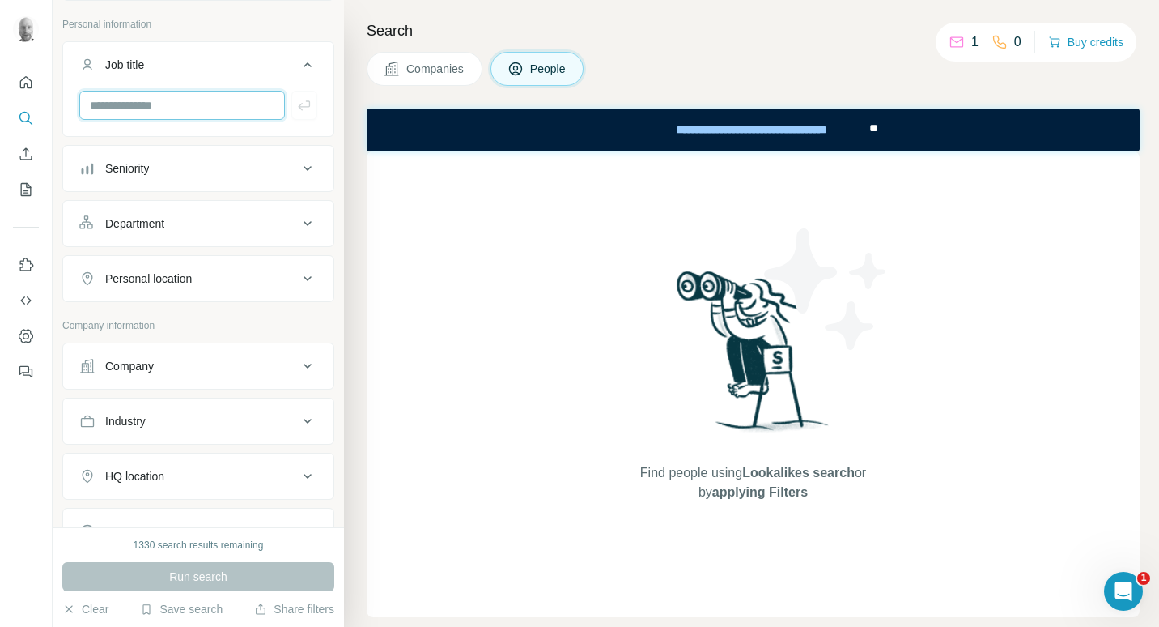
click at [190, 107] on input "text" at bounding box center [182, 105] width 206 height 29
type input "*****"
click at [298, 104] on icon "button" at bounding box center [304, 105] width 12 height 10
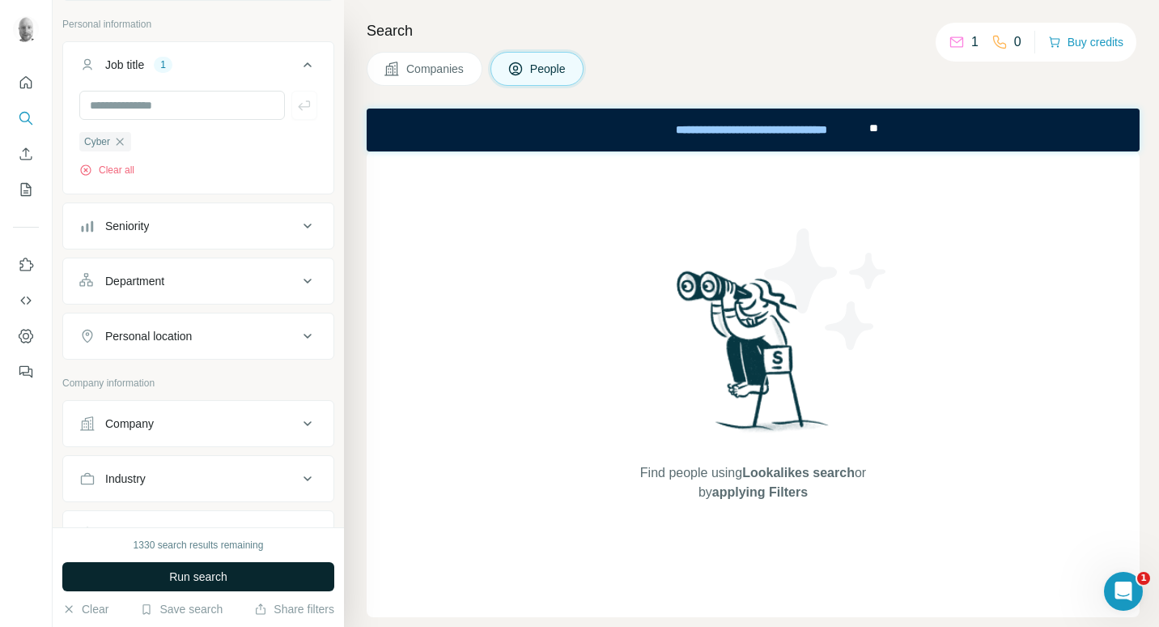
click at [280, 579] on button "Run search" at bounding box center [198, 576] width 272 height 29
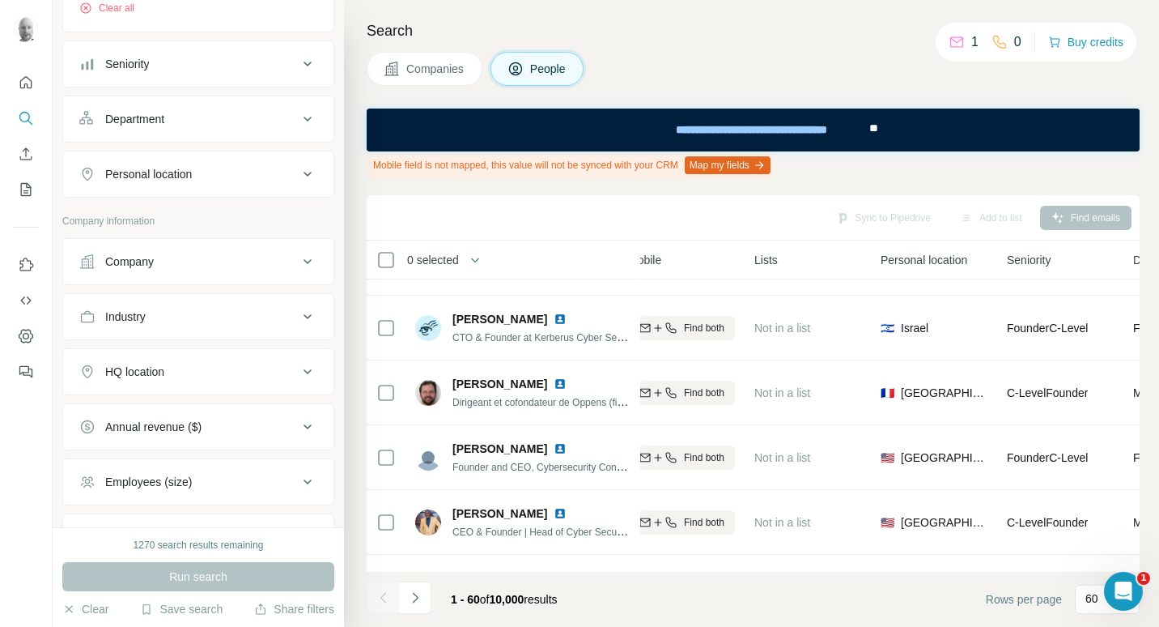
scroll to position [619, 0]
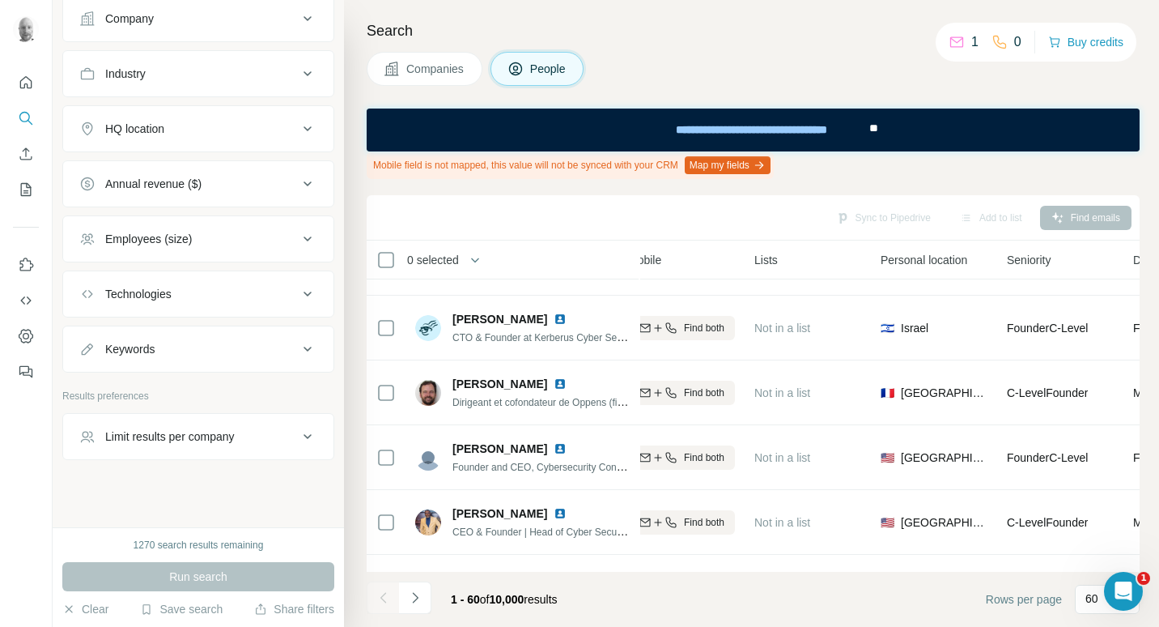
click at [188, 122] on div "HQ location" at bounding box center [188, 129] width 219 height 16
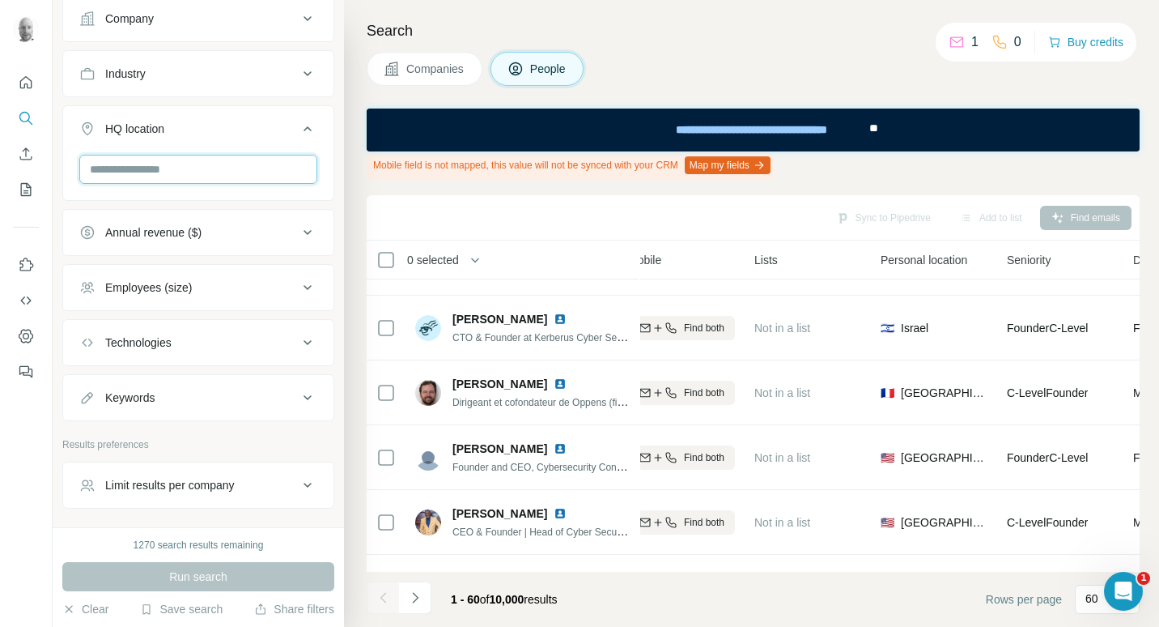
click at [210, 175] on input "text" at bounding box center [198, 169] width 238 height 29
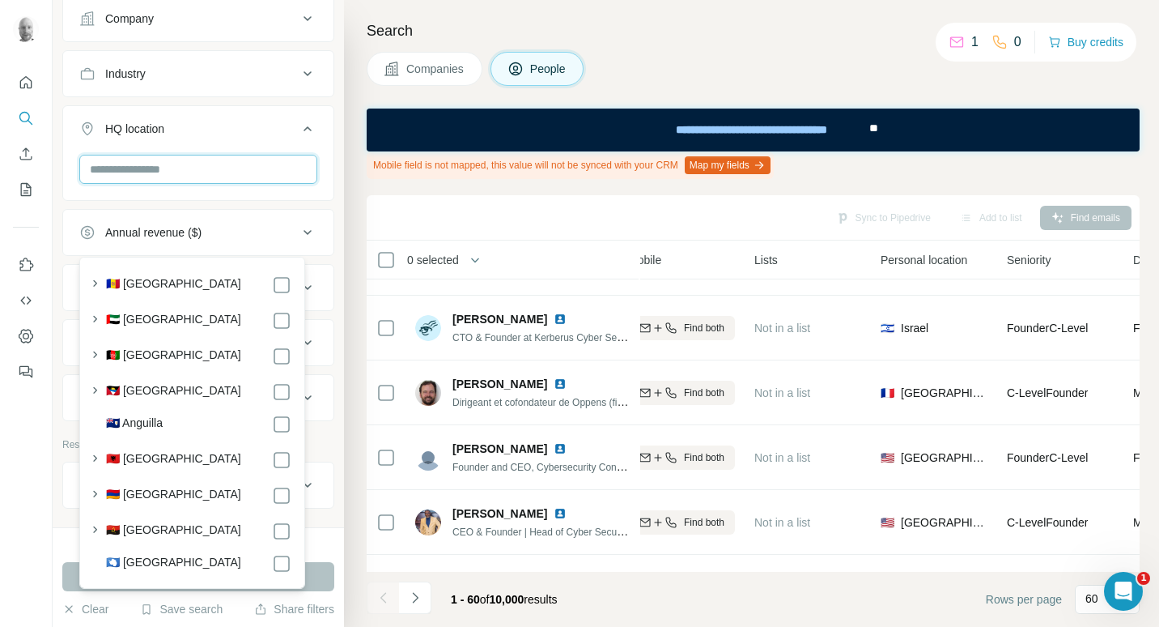
scroll to position [376, 0]
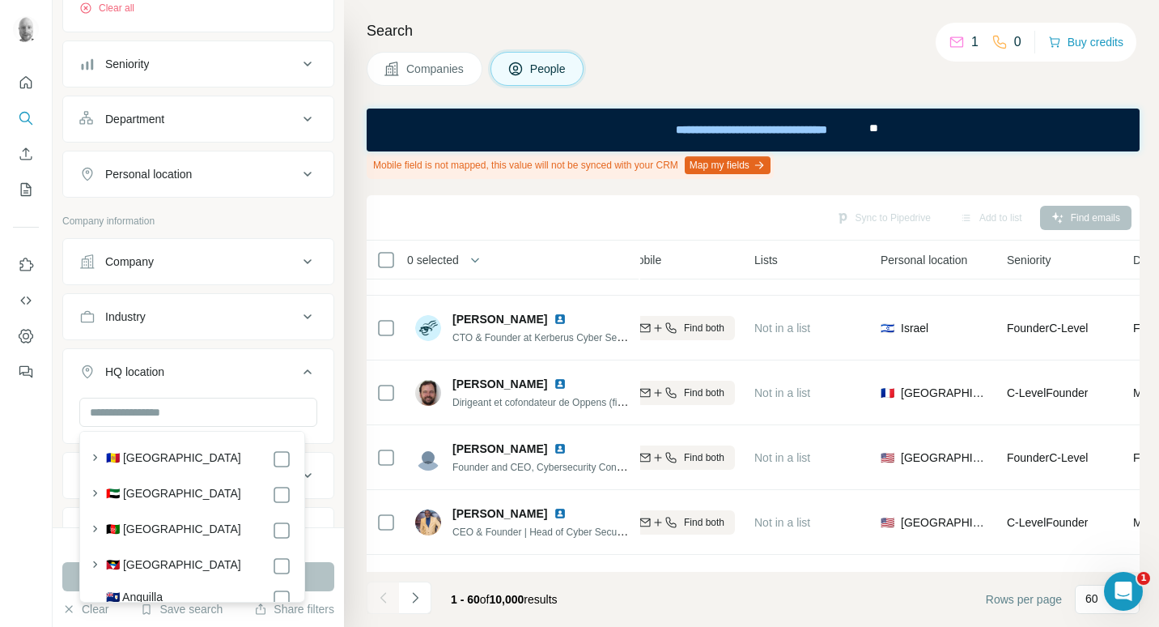
click at [212, 165] on button "Personal location" at bounding box center [198, 174] width 270 height 39
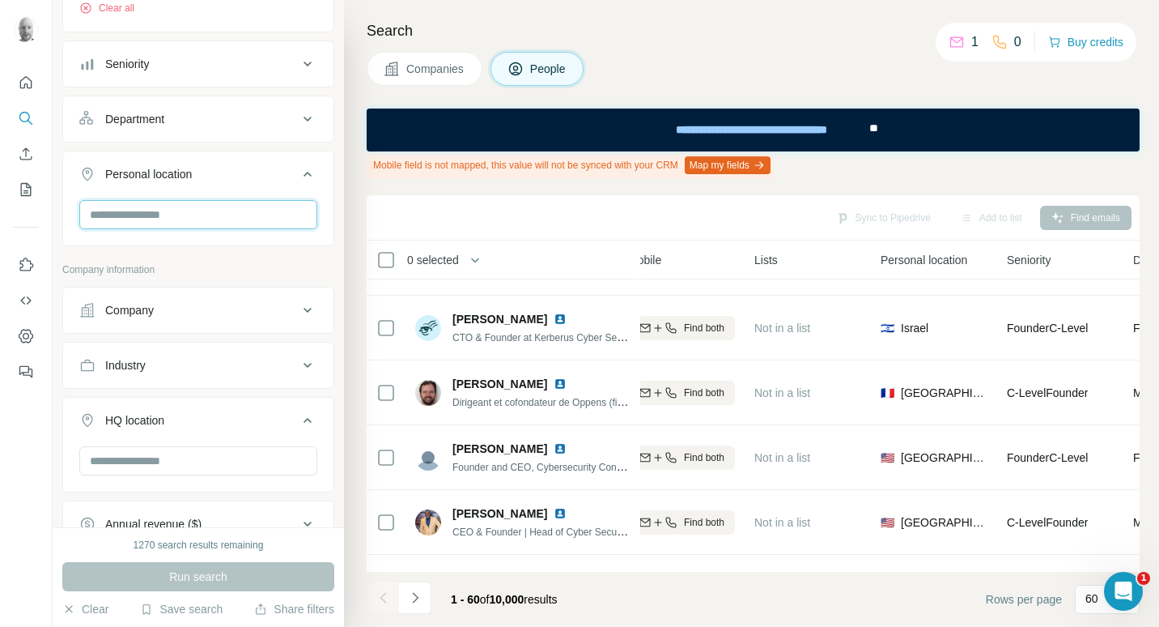
click at [190, 210] on input "text" at bounding box center [198, 214] width 238 height 29
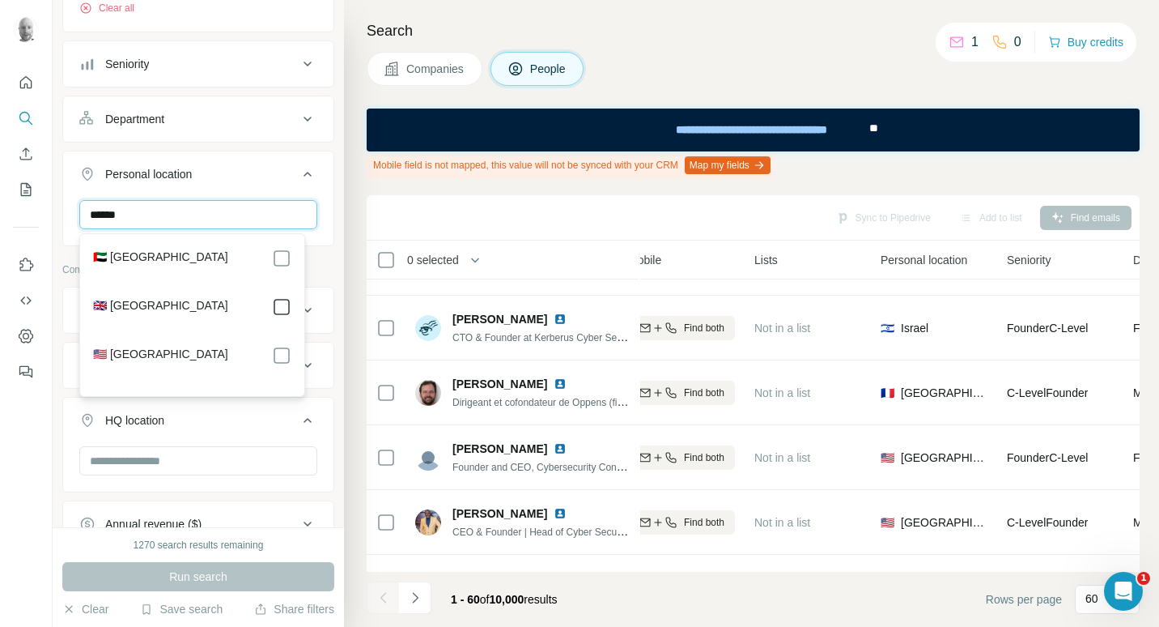
type input "******"
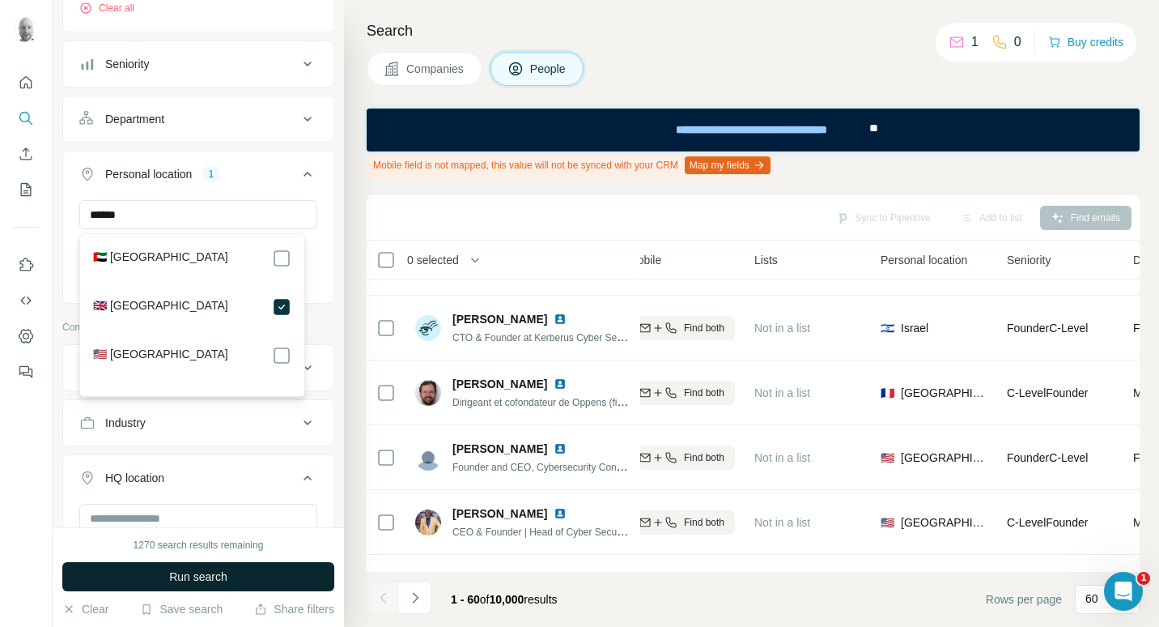
click at [298, 578] on button "Run search" at bounding box center [198, 576] width 272 height 29
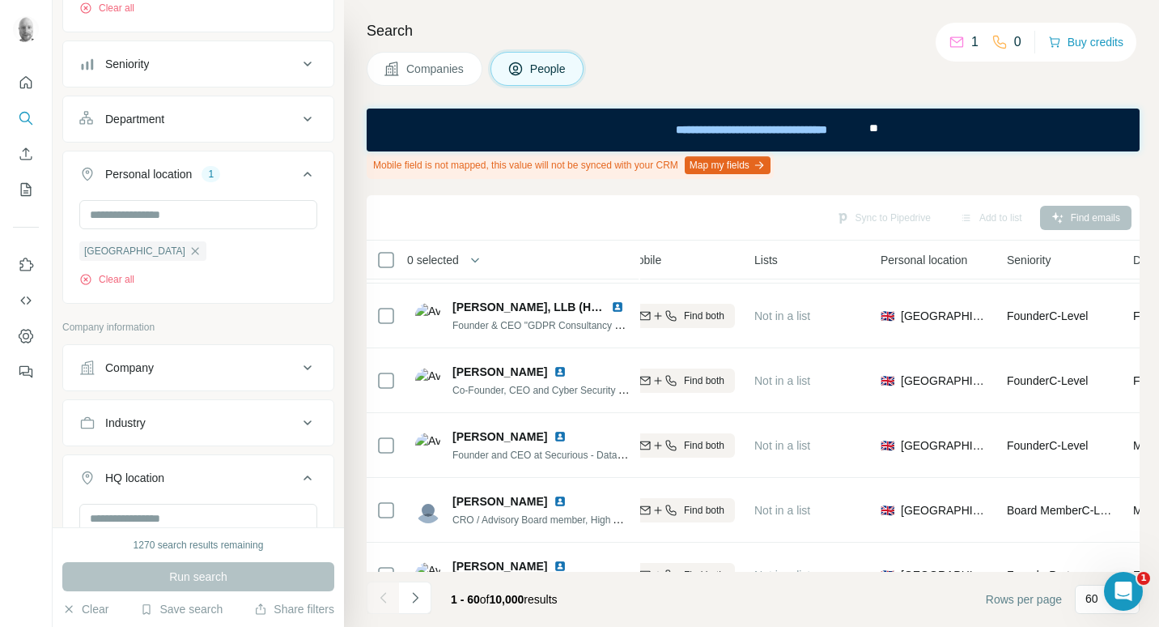
scroll to position [1538, 328]
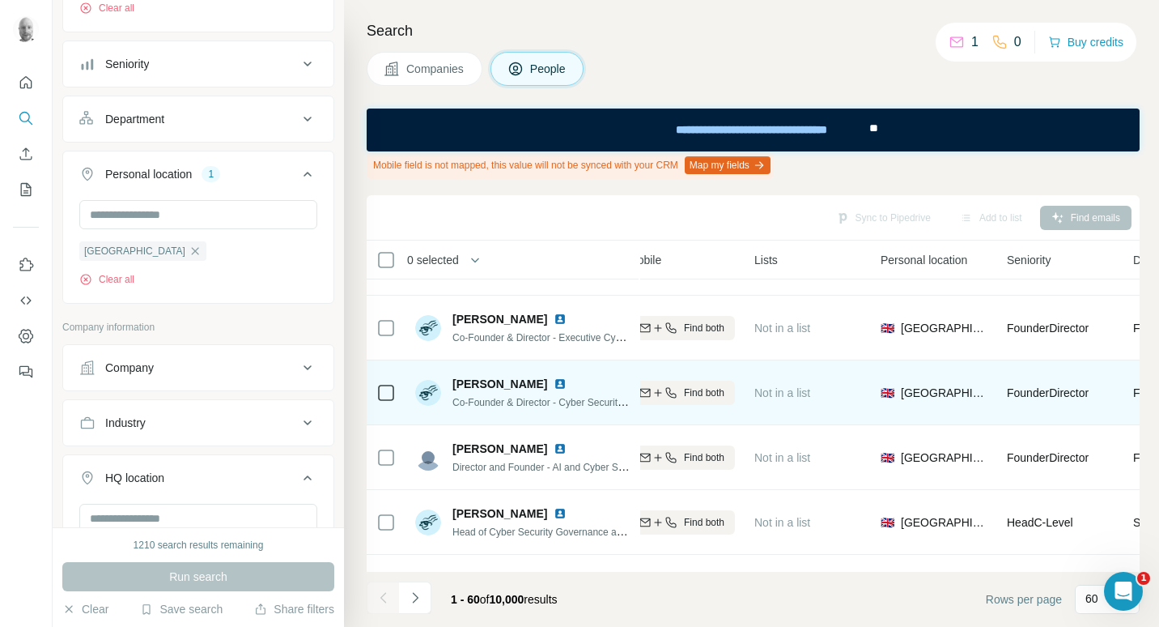
scroll to position [1214, 328]
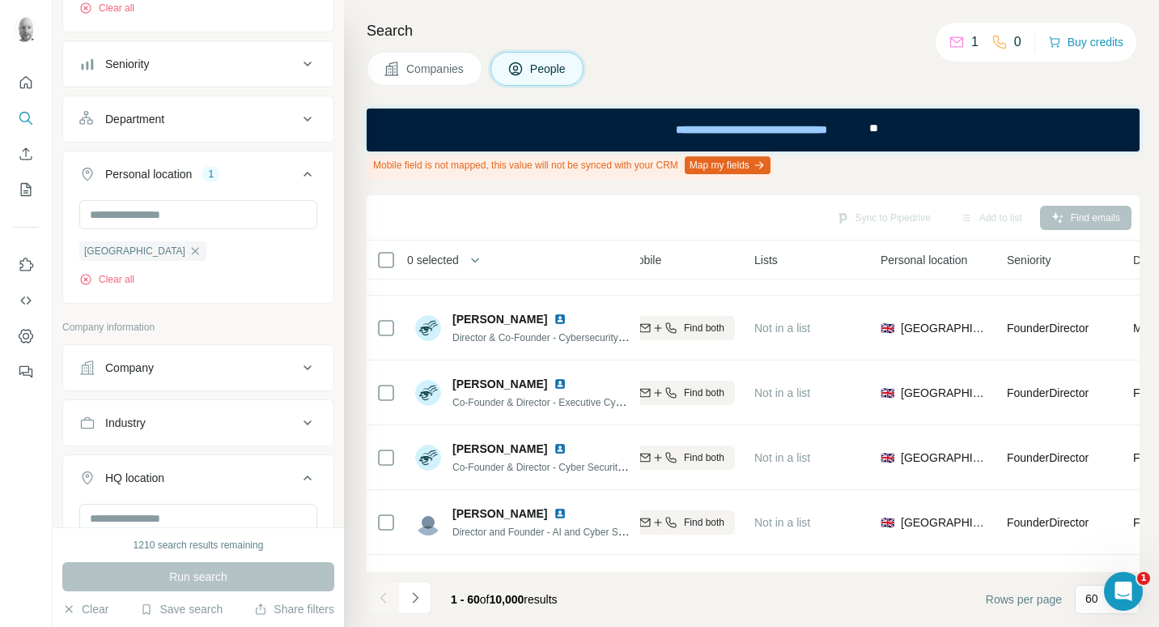
click at [385, 554] on div "Sync to Pipedrive Add to list Find emails 0 selected People Company Email Mobil…" at bounding box center [753, 410] width 773 height 431
click at [431, 574] on img at bounding box center [428, 587] width 26 height 26
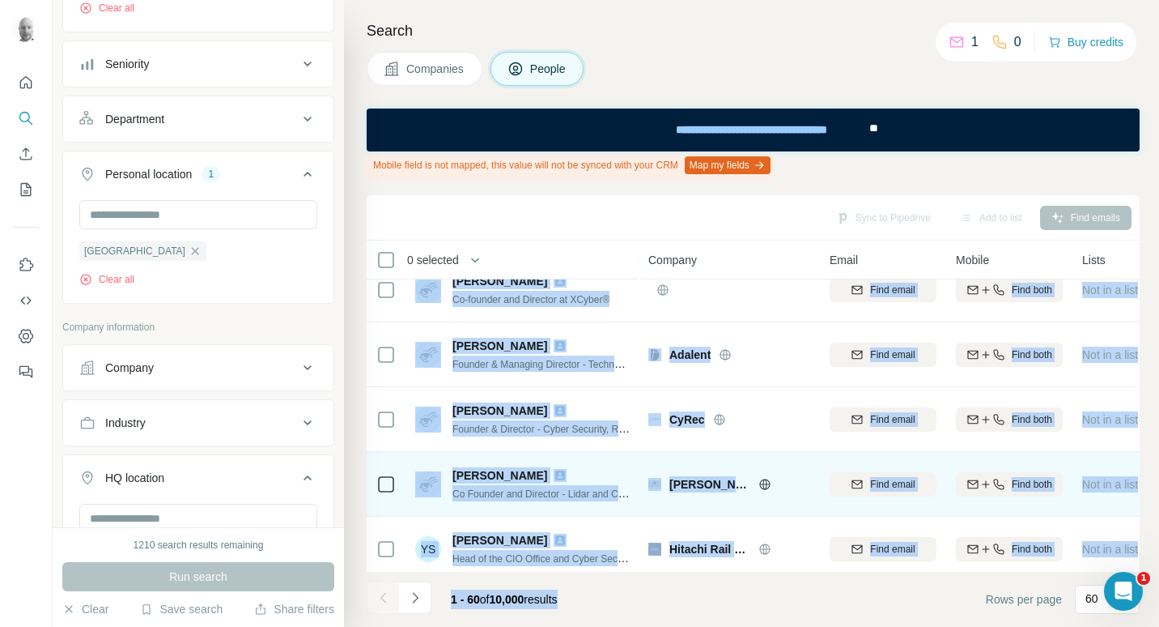
scroll to position [1644, 0]
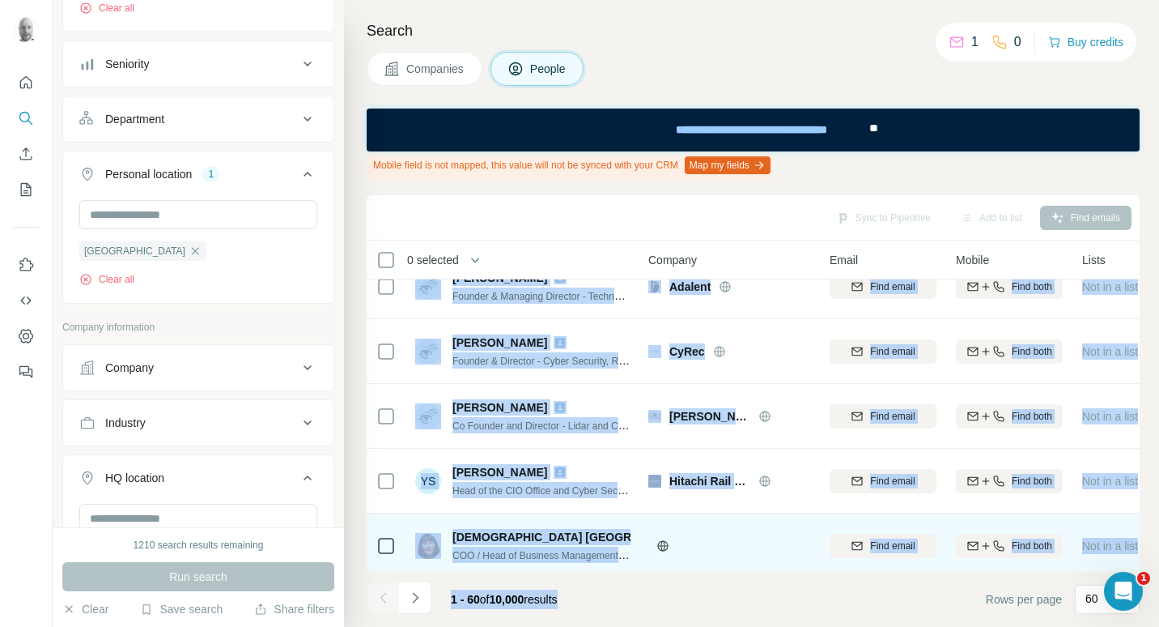
click at [700, 516] on td at bounding box center [729, 545] width 181 height 65
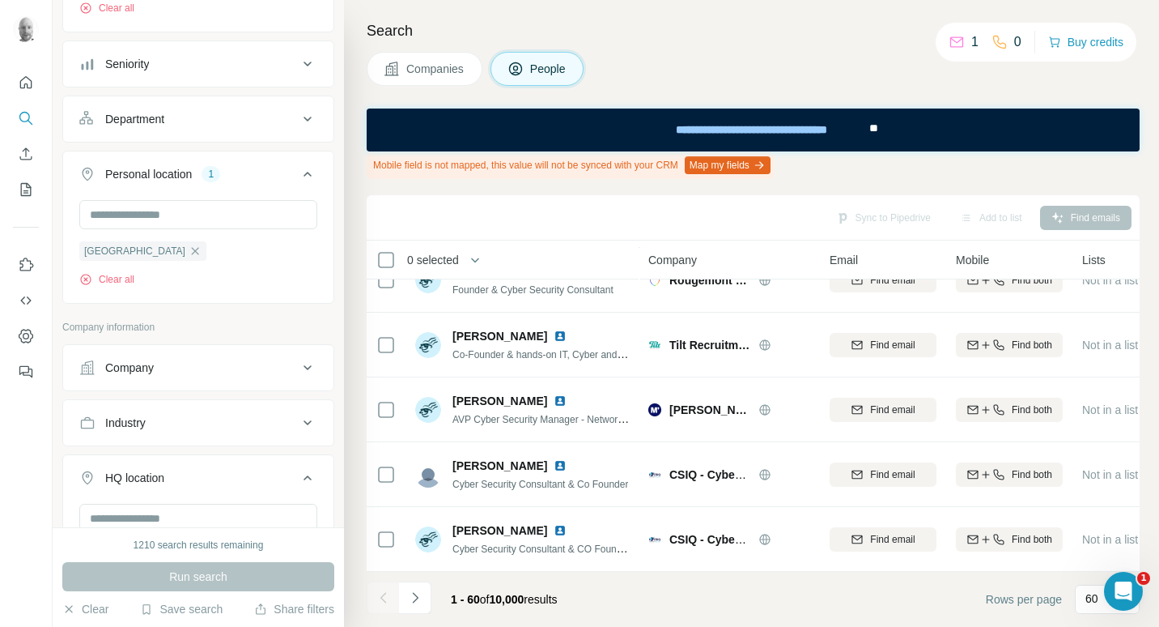
scroll to position [3602, 0]
click at [427, 597] on button "Navigate to next page" at bounding box center [415, 597] width 32 height 32
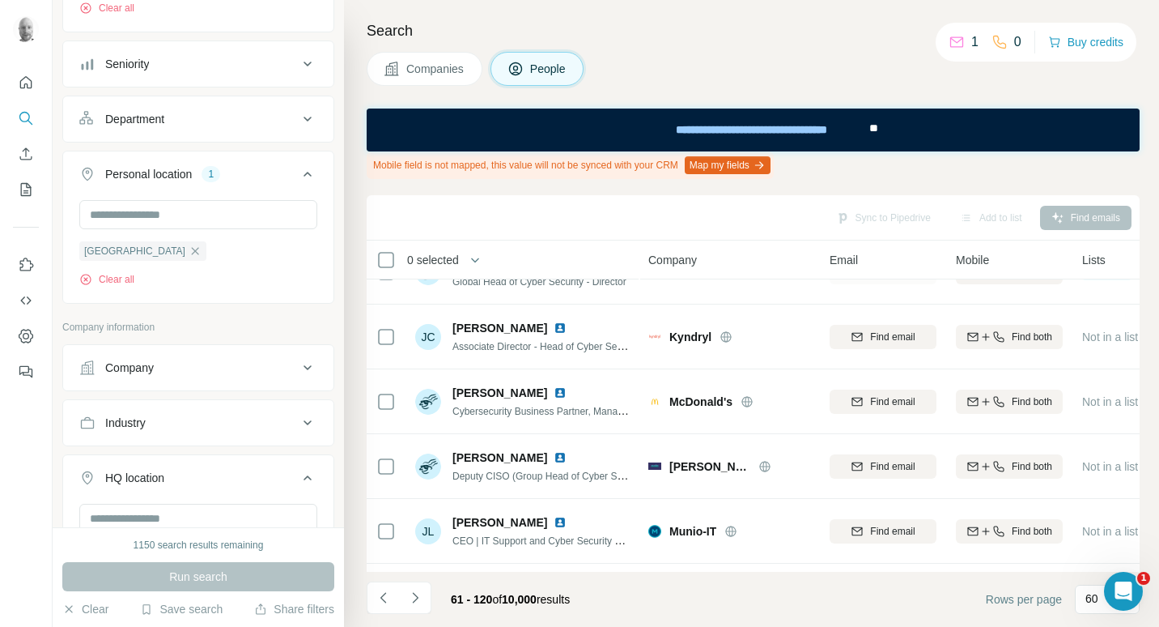
scroll to position [2145, 0]
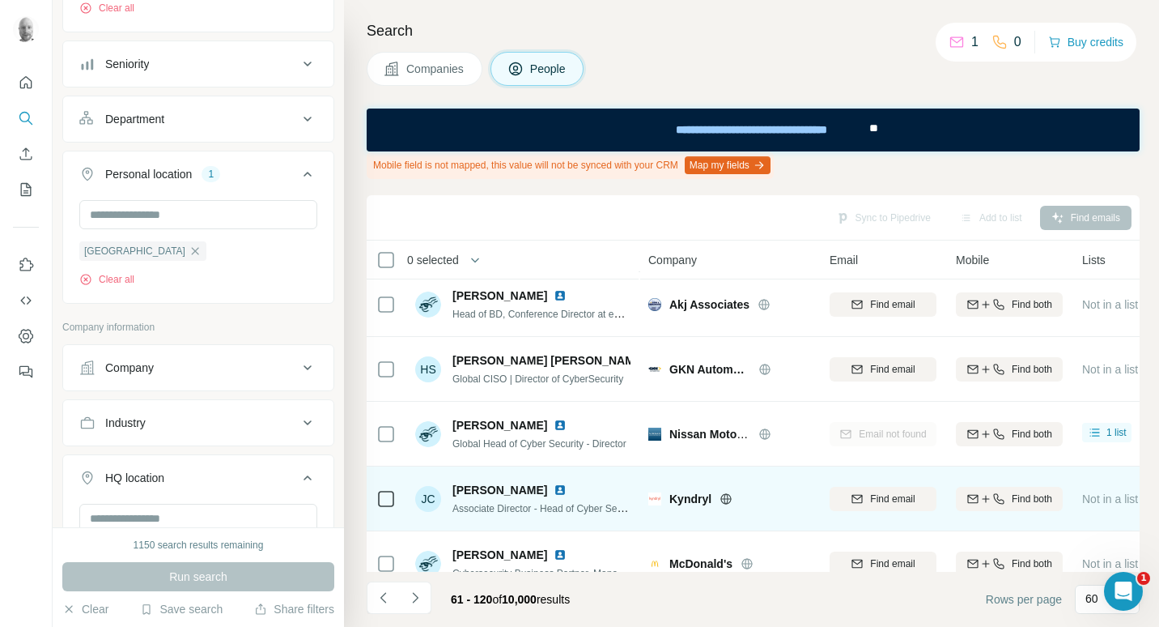
click at [725, 503] on icon at bounding box center [727, 498] width 4 height 11
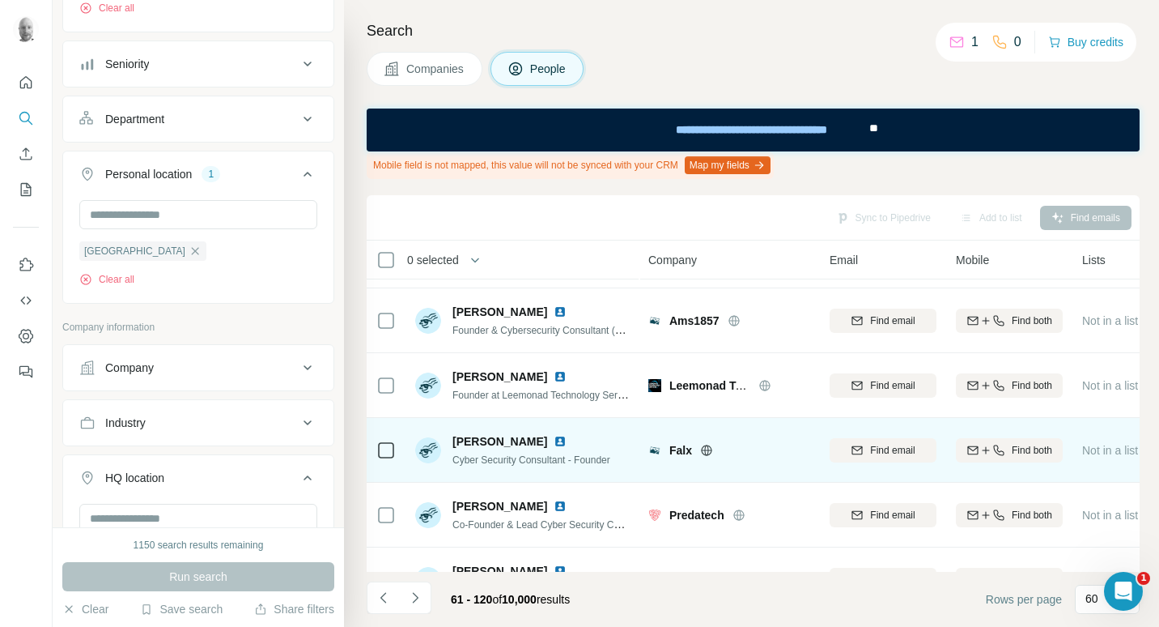
scroll to position [0, 0]
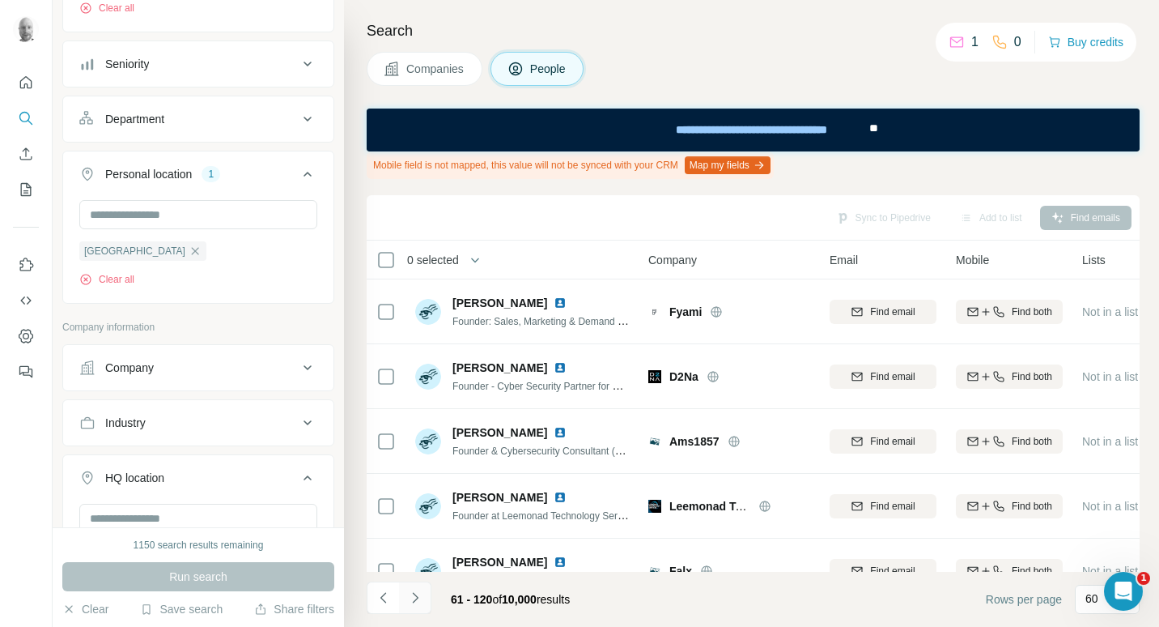
click at [418, 605] on icon "Navigate to next page" at bounding box center [415, 597] width 16 height 16
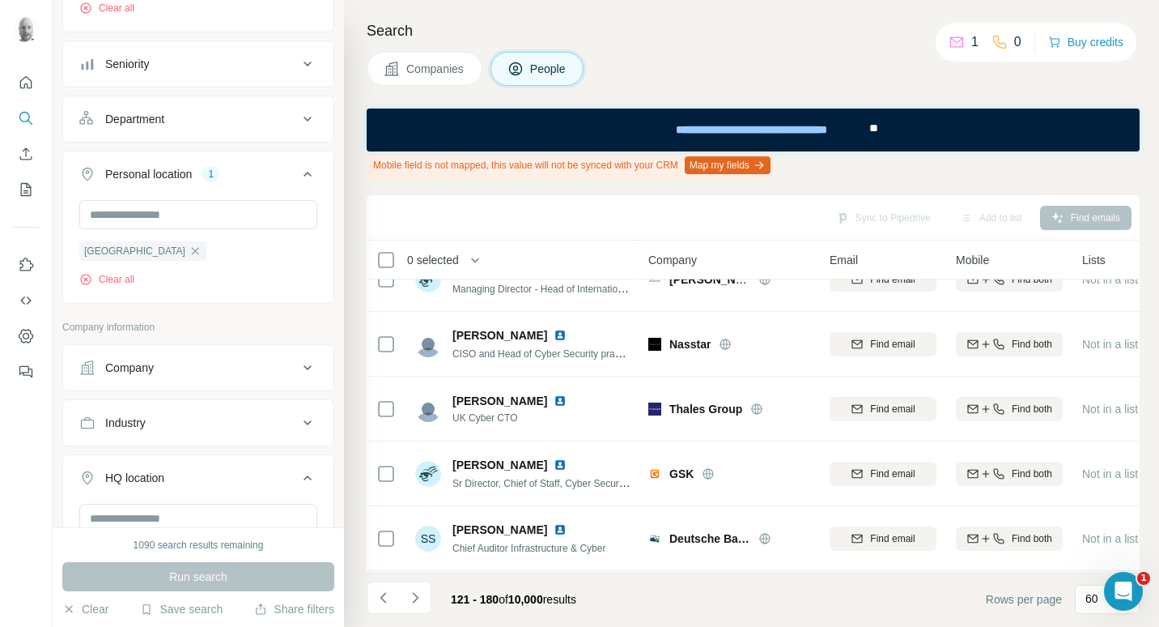
scroll to position [891, 0]
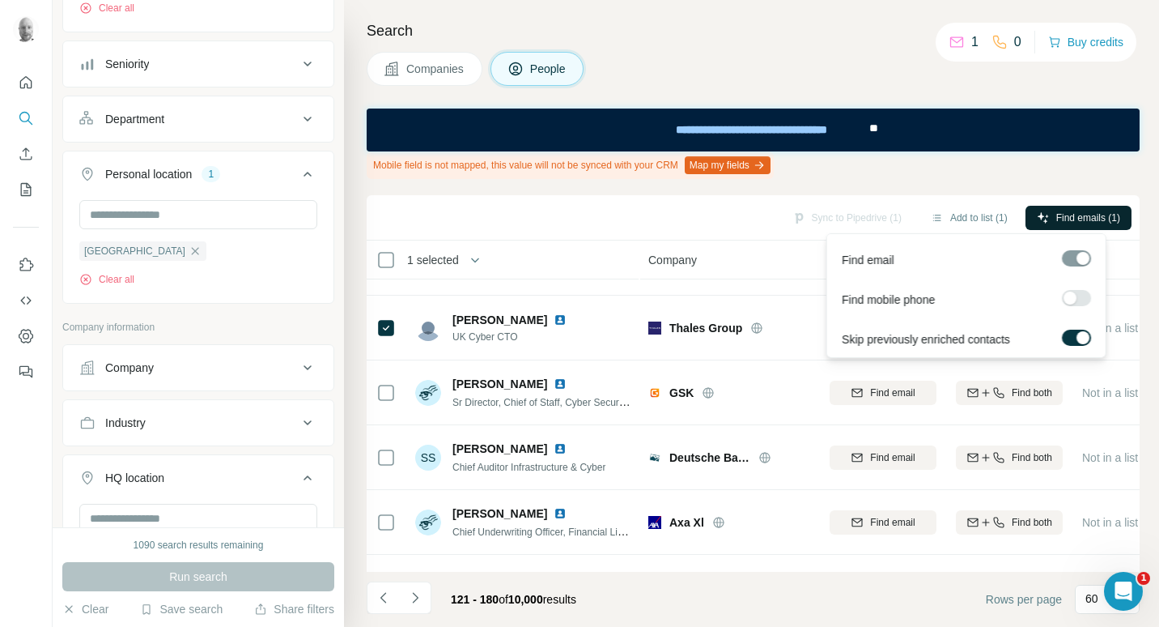
click at [1063, 214] on span "Find emails (1)" at bounding box center [1088, 217] width 64 height 15
click at [1062, 215] on span "Find emails (1)" at bounding box center [1088, 217] width 64 height 15
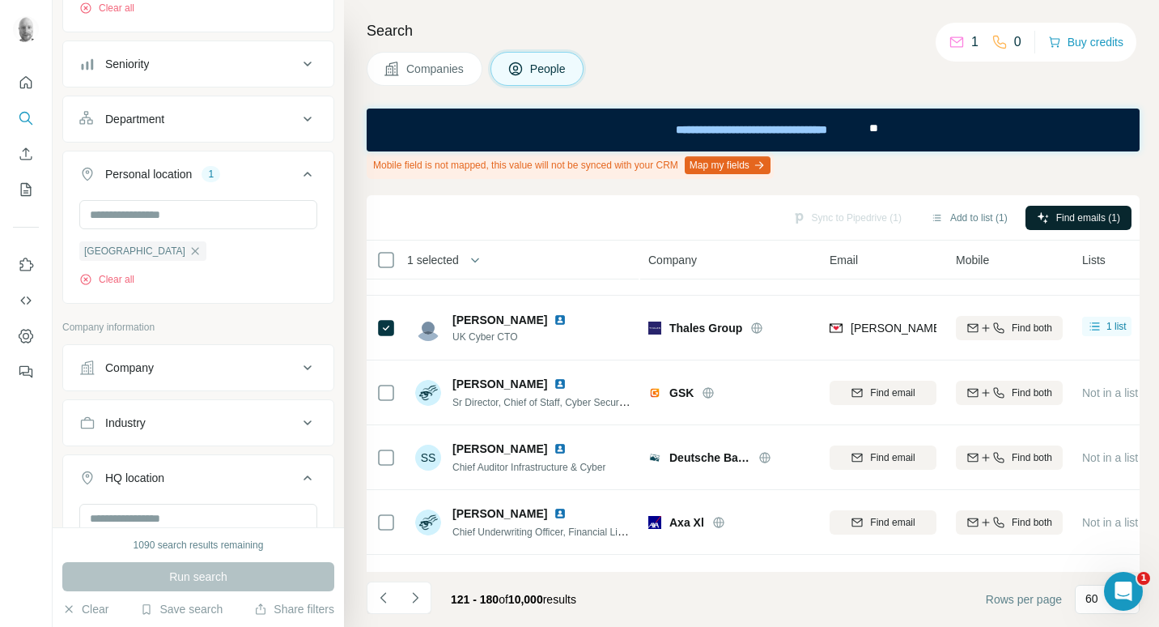
click at [812, 229] on div "Sync to Pipedrive (1) Add to list (1) Find emails (1)" at bounding box center [753, 217] width 757 height 28
click at [845, 226] on div "Sync to Pipedrive (1) Add to list (1) Find emails (1)" at bounding box center [753, 217] width 757 height 28
click at [954, 219] on button "Add to list (1)" at bounding box center [970, 218] width 100 height 24
click at [956, 219] on button "Add to list (1)" at bounding box center [970, 218] width 100 height 24
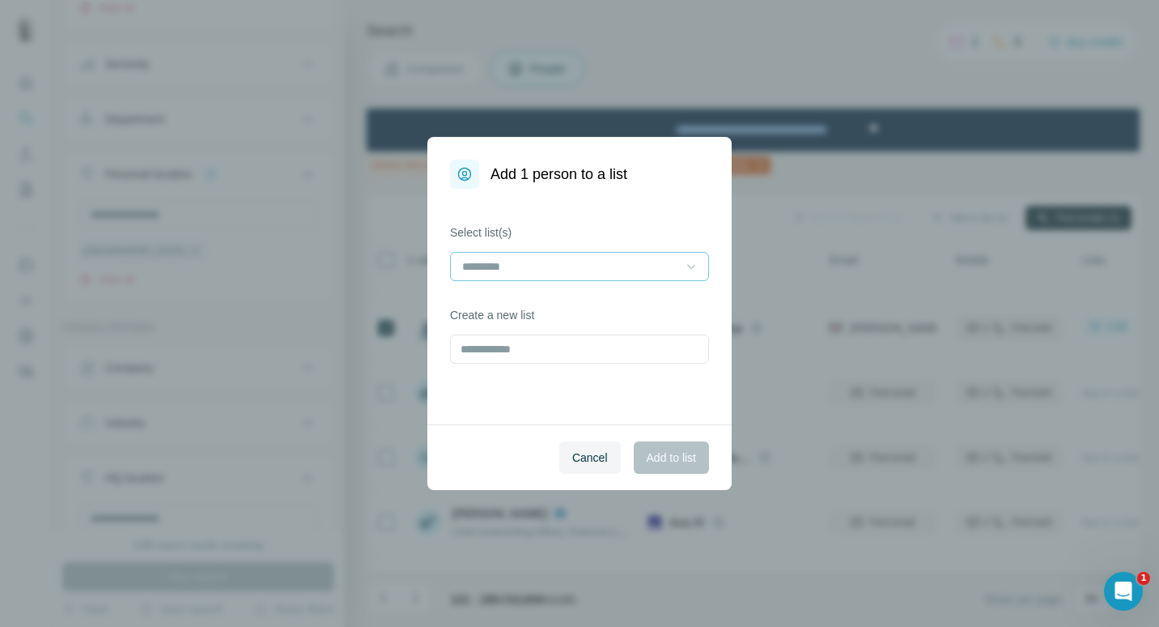
click at [698, 257] on div at bounding box center [691, 266] width 16 height 29
click at [641, 298] on div "Cyber" at bounding box center [580, 303] width 232 height 16
click at [651, 454] on span "Add to list" at bounding box center [671, 457] width 49 height 16
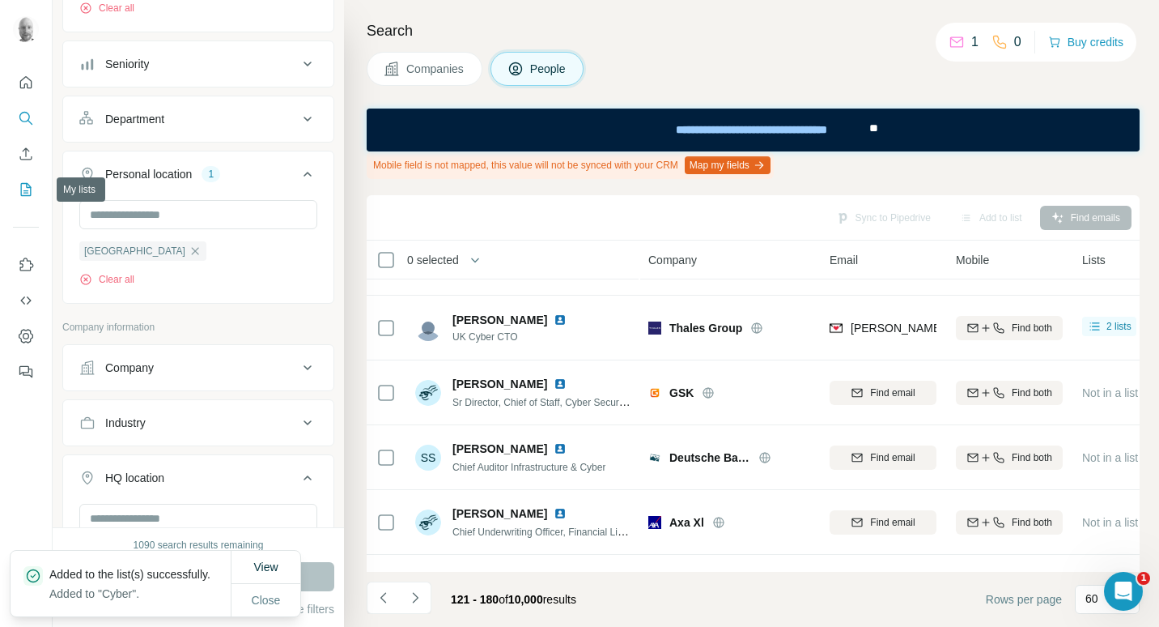
click at [14, 195] on button "My lists" at bounding box center [26, 189] width 26 height 29
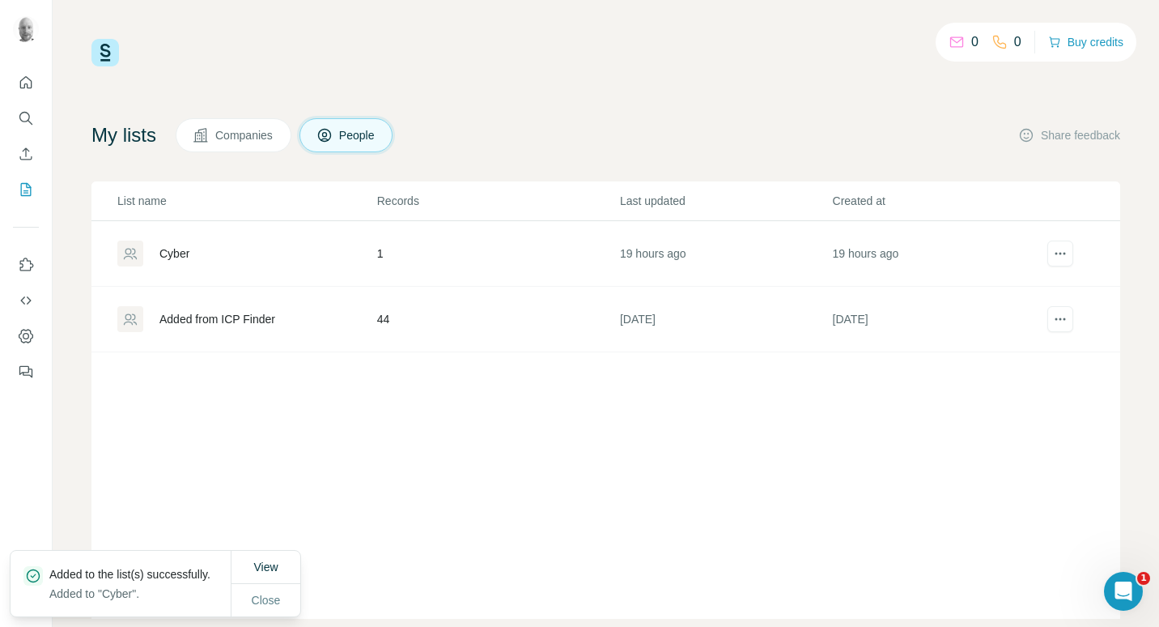
click at [196, 253] on div "Cyber" at bounding box center [246, 253] width 258 height 26
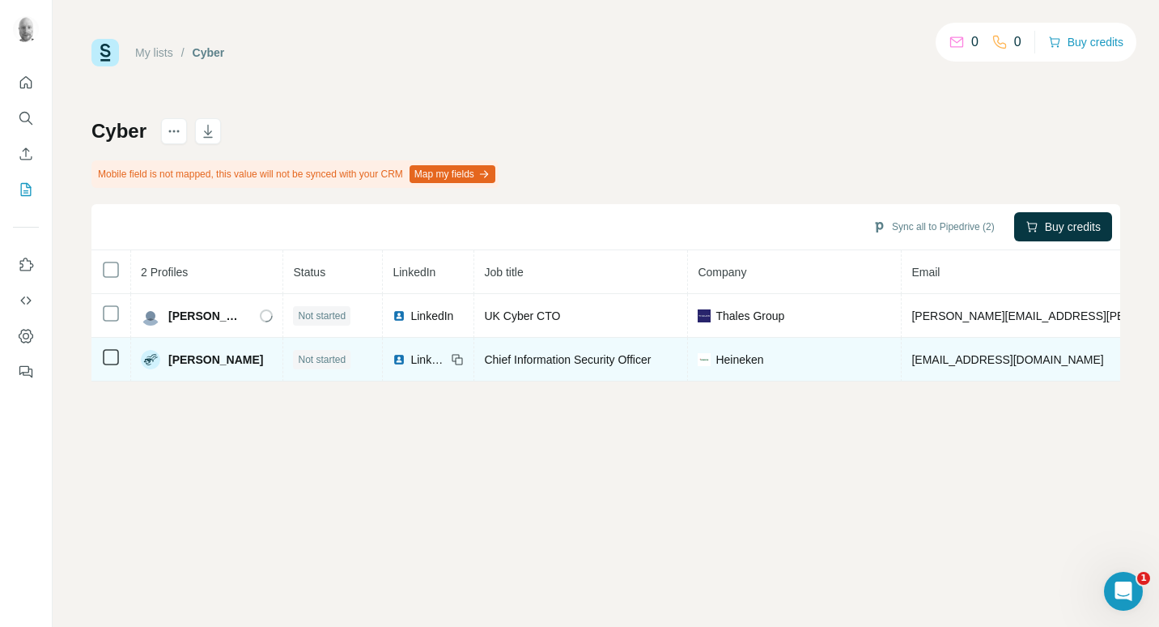
click at [120, 352] on icon at bounding box center [110, 356] width 19 height 19
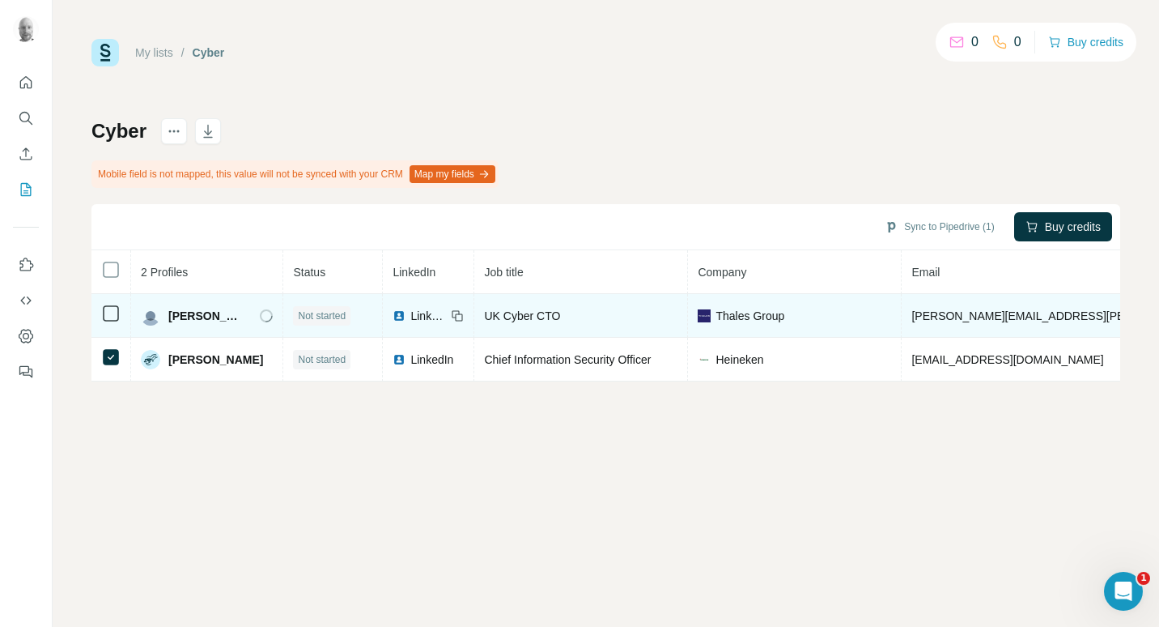
click at [121, 313] on td at bounding box center [111, 316] width 40 height 44
click at [120, 313] on icon at bounding box center [110, 313] width 19 height 19
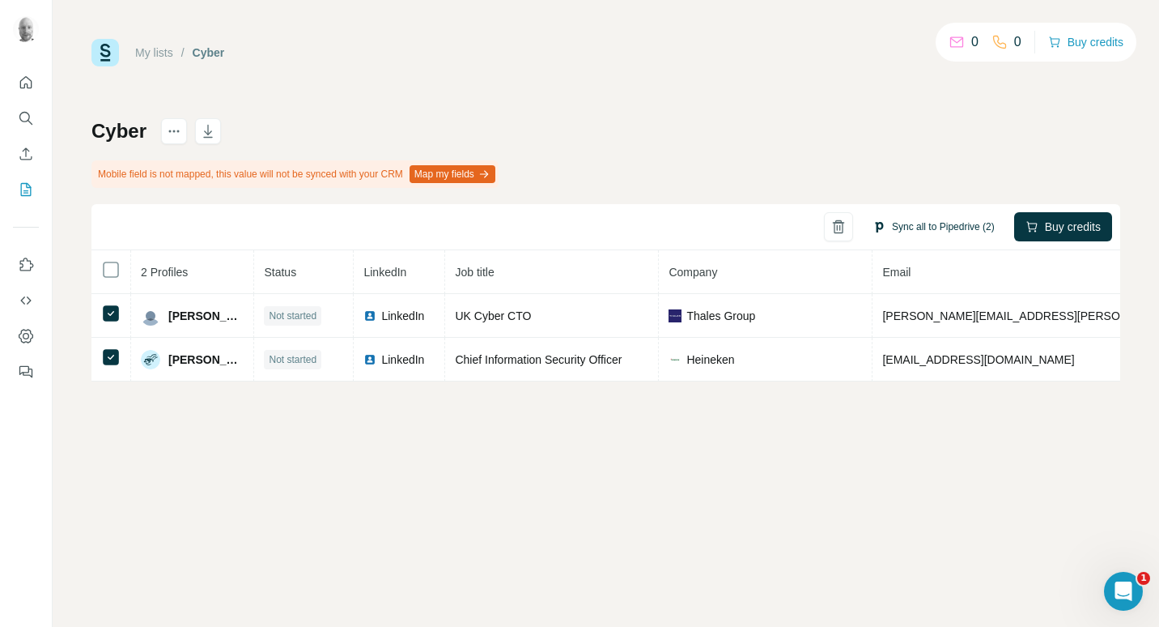
click at [925, 219] on button "Sync all to Pipedrive (2)" at bounding box center [933, 227] width 145 height 24
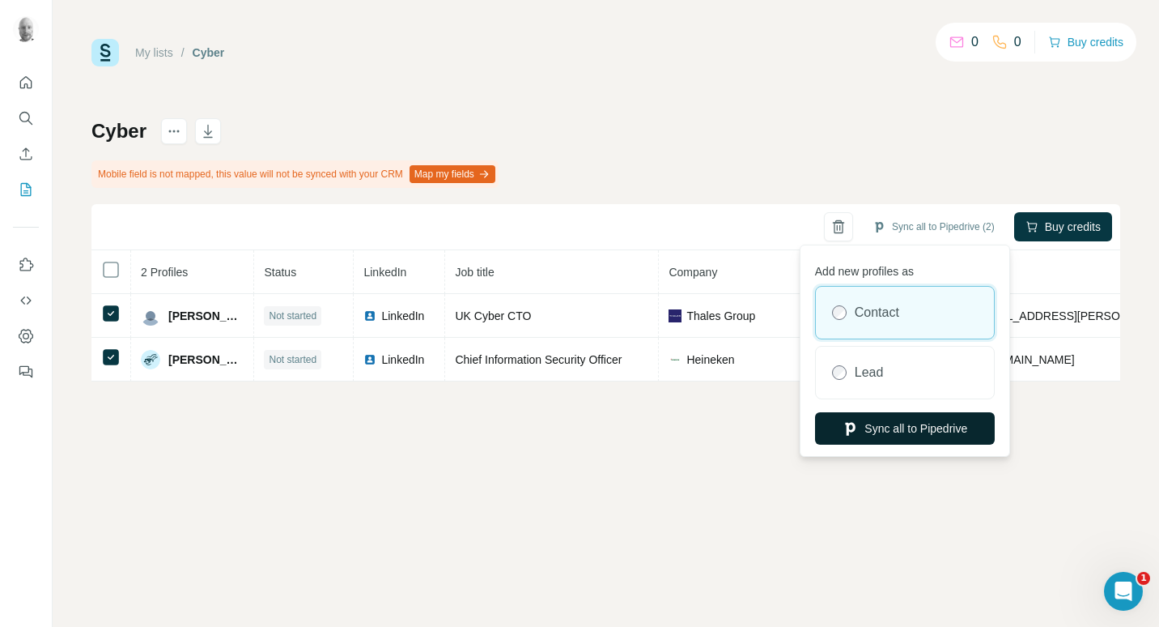
click at [882, 430] on button "Sync all to Pipedrive" at bounding box center [905, 428] width 180 height 32
